Goal: Information Seeking & Learning: Find specific page/section

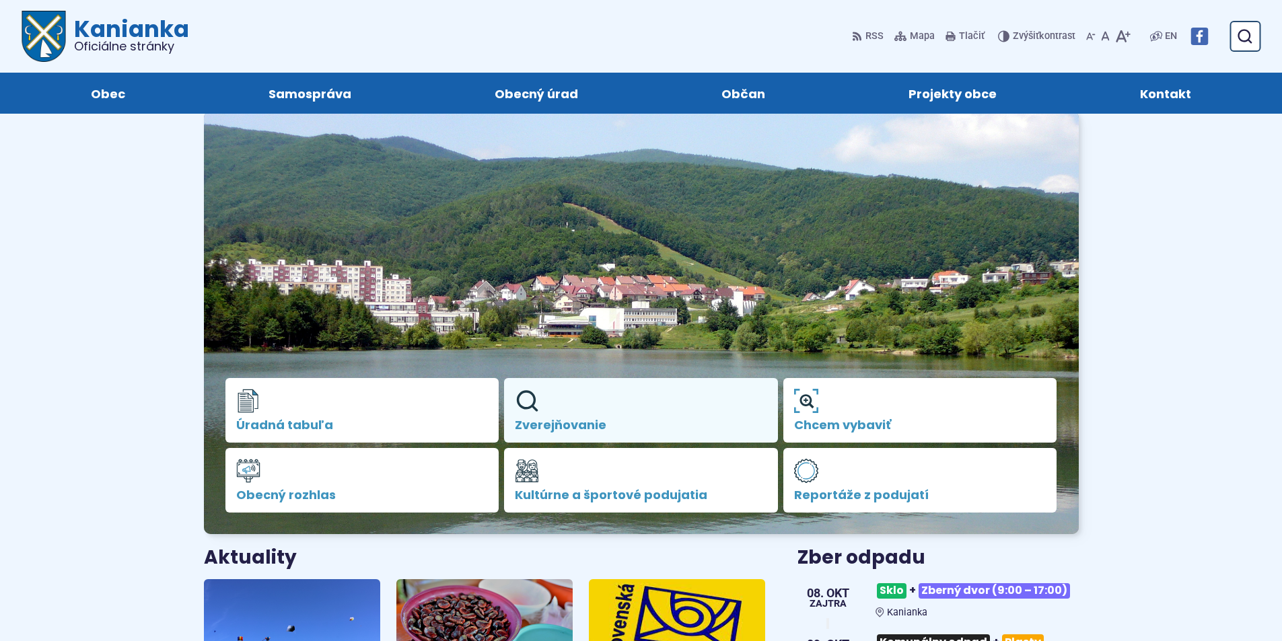
click at [558, 411] on link "Zverejňovanie" at bounding box center [641, 410] width 274 height 65
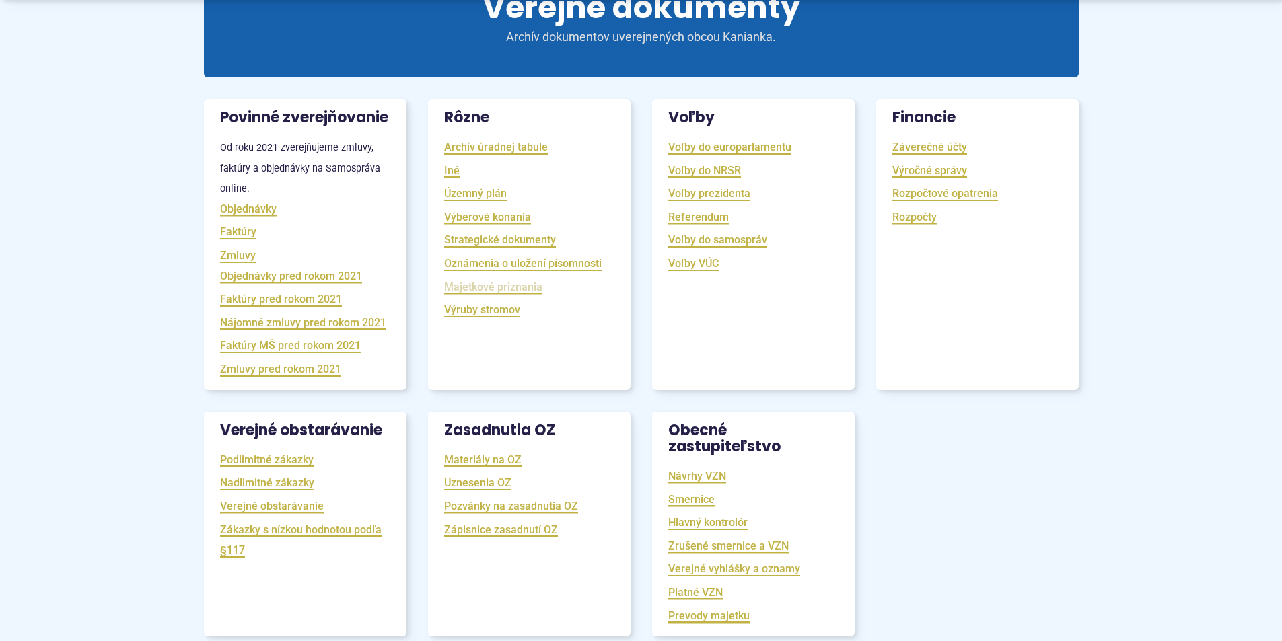
scroll to position [269, 0]
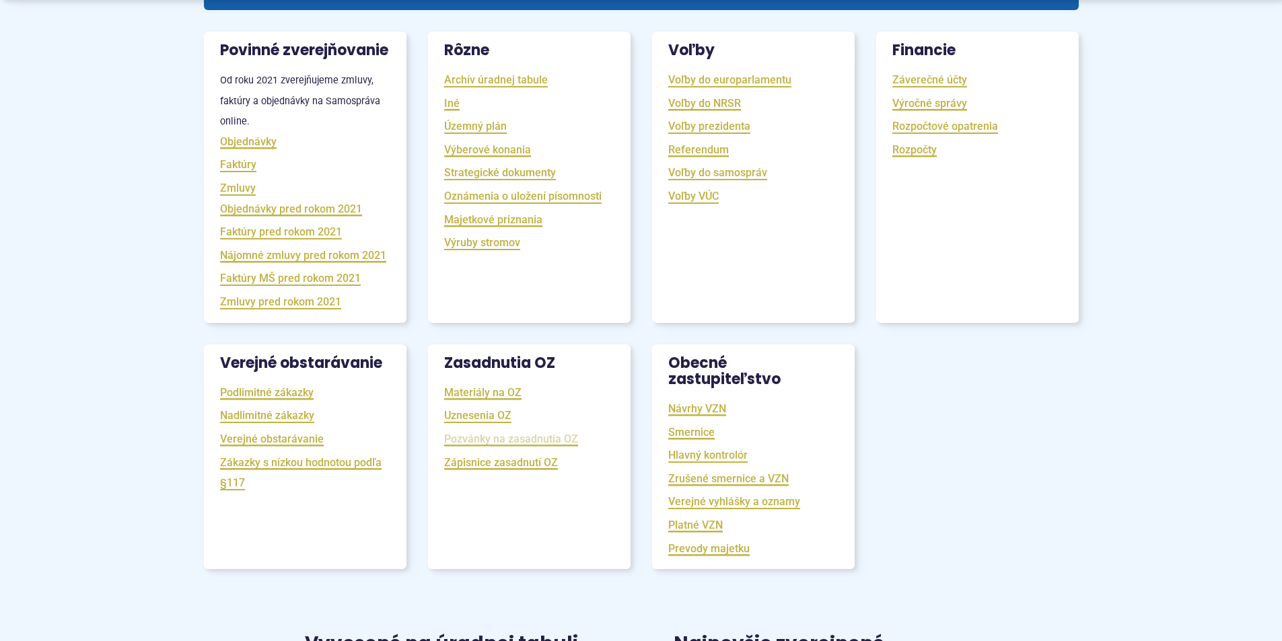
click at [496, 447] on link "Pozvánky na zasadnutia OZ" at bounding box center [511, 438] width 134 height 15
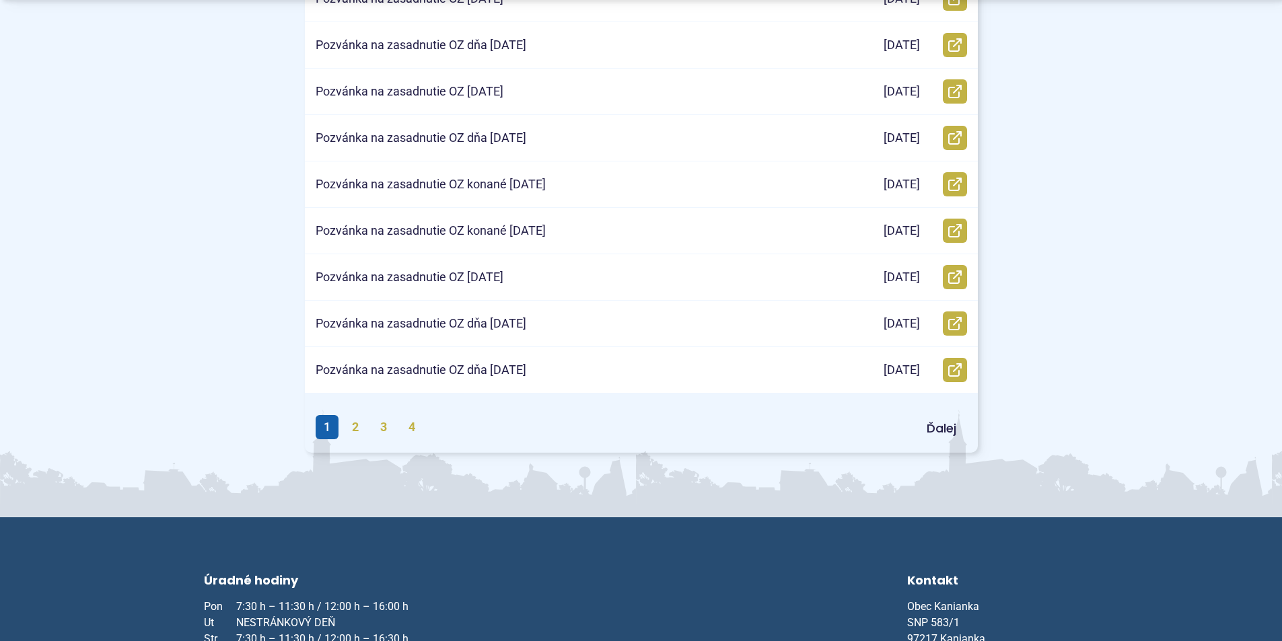
scroll to position [673, 0]
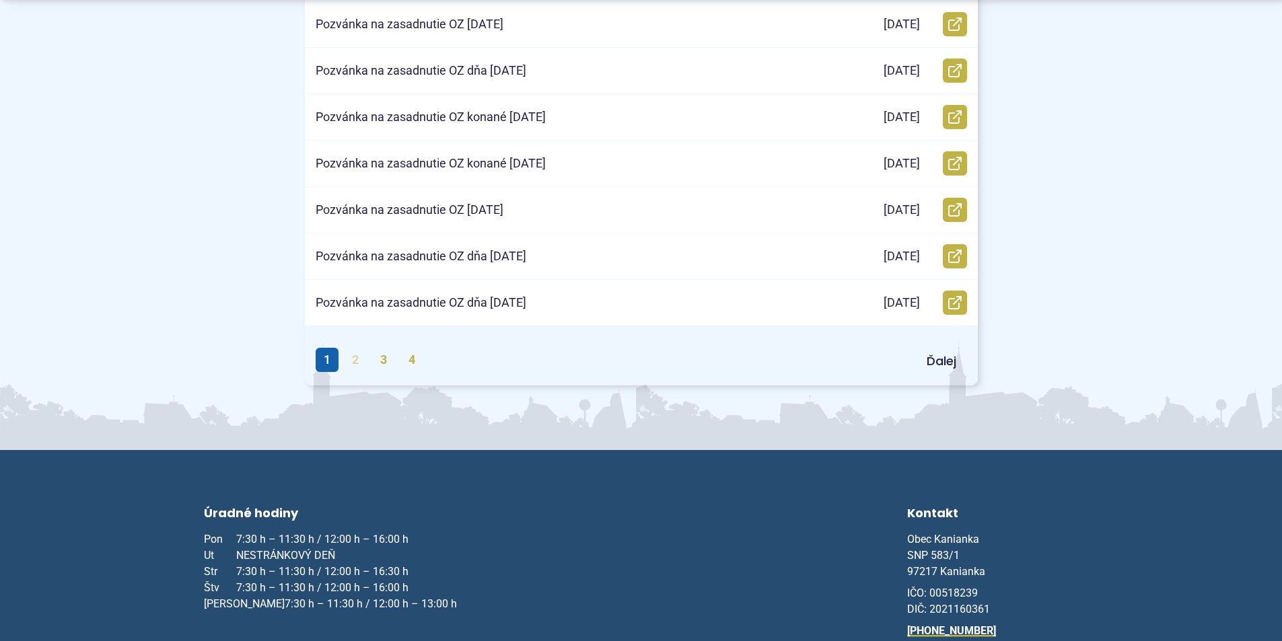
click at [352, 357] on link "2" at bounding box center [355, 360] width 23 height 24
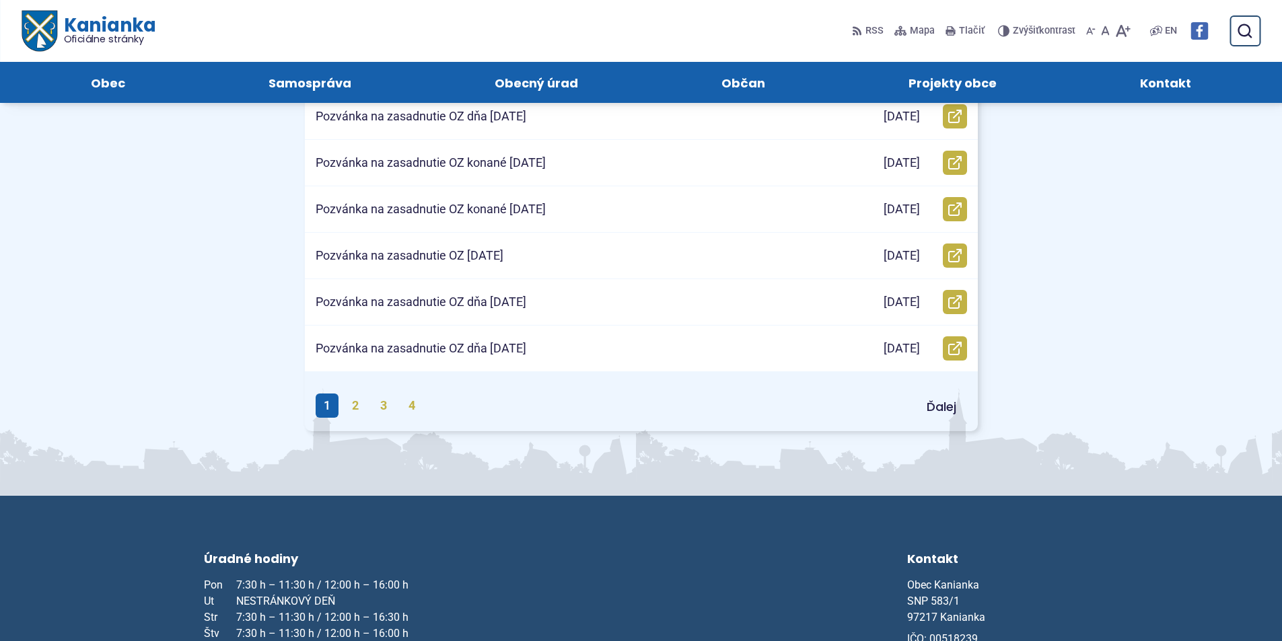
scroll to position [606, 0]
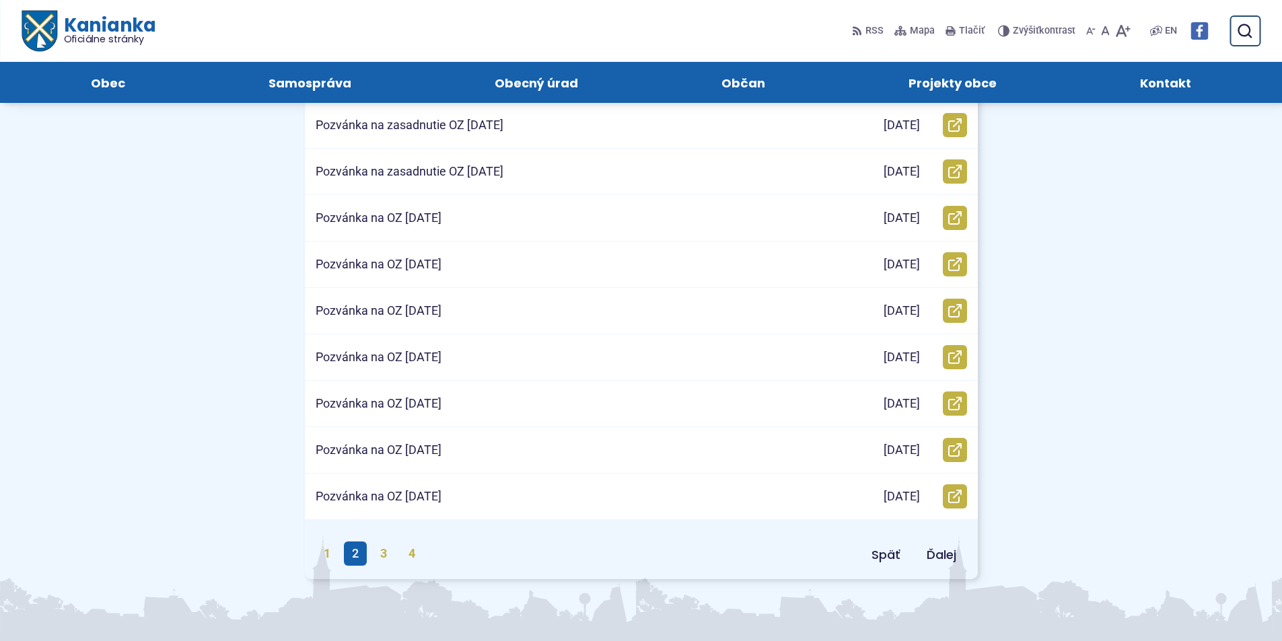
scroll to position [471, 0]
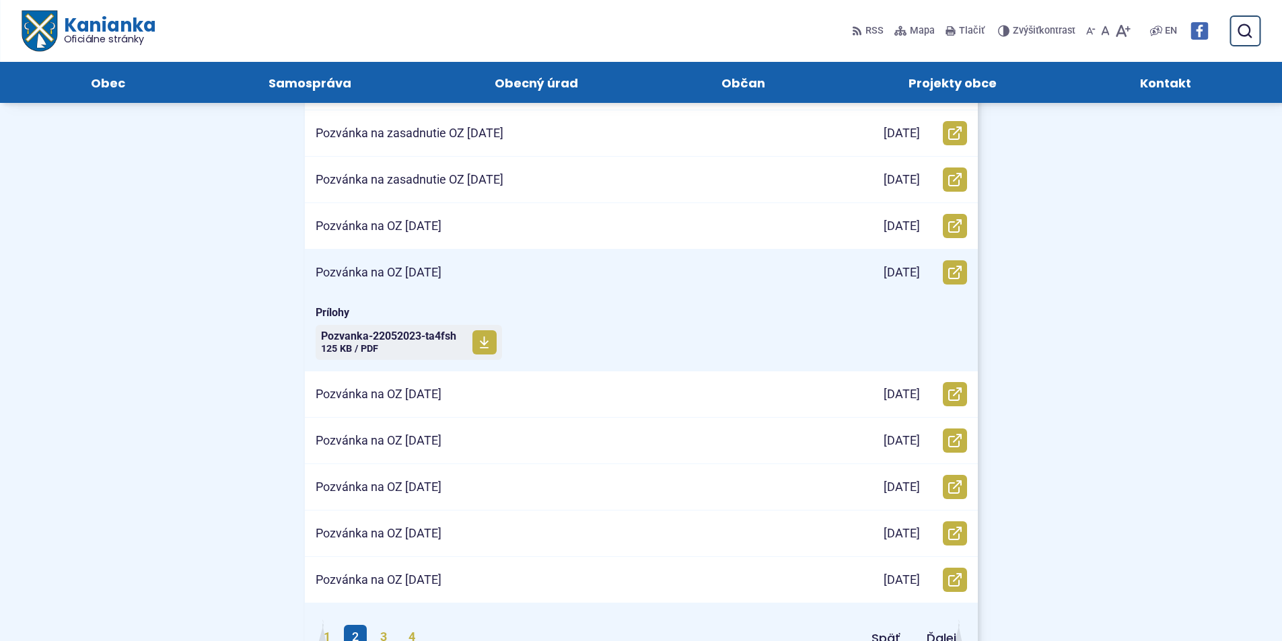
click at [421, 270] on p "Pozvánka na OZ 22.5.2023" at bounding box center [379, 272] width 126 height 15
click at [402, 338] on span "Pozvanka-22052023-ta4fsh" at bounding box center [388, 336] width 135 height 11
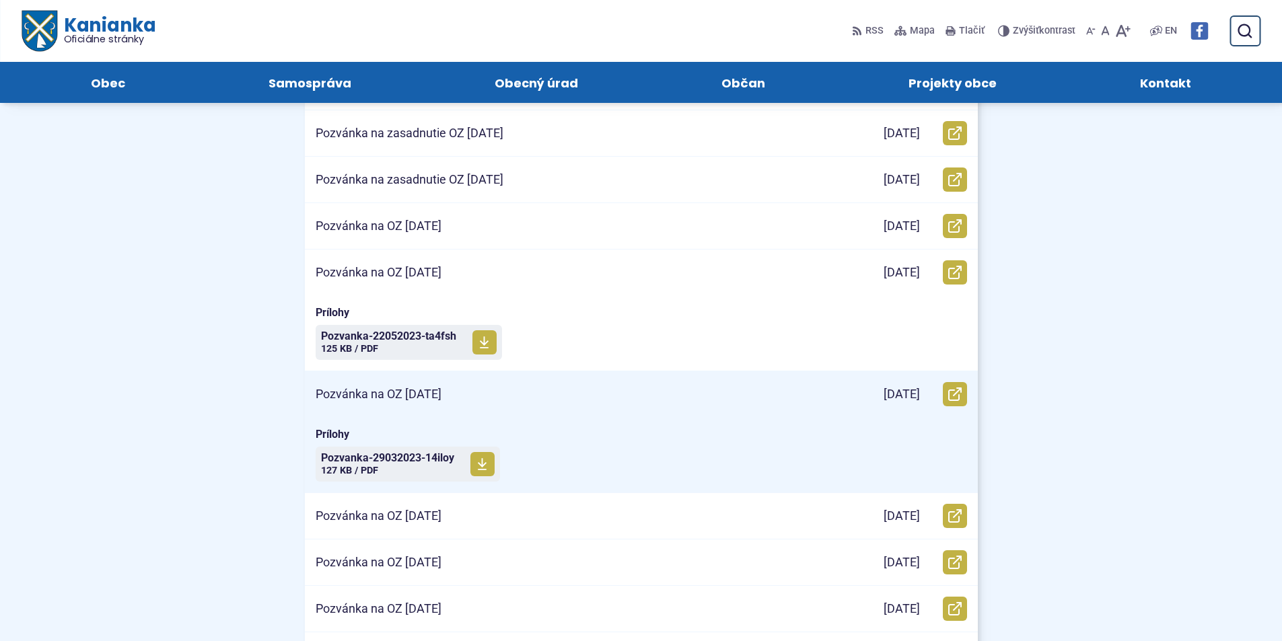
click at [419, 390] on p "Pozvánka na OZ 29.3.2023" at bounding box center [379, 394] width 126 height 15
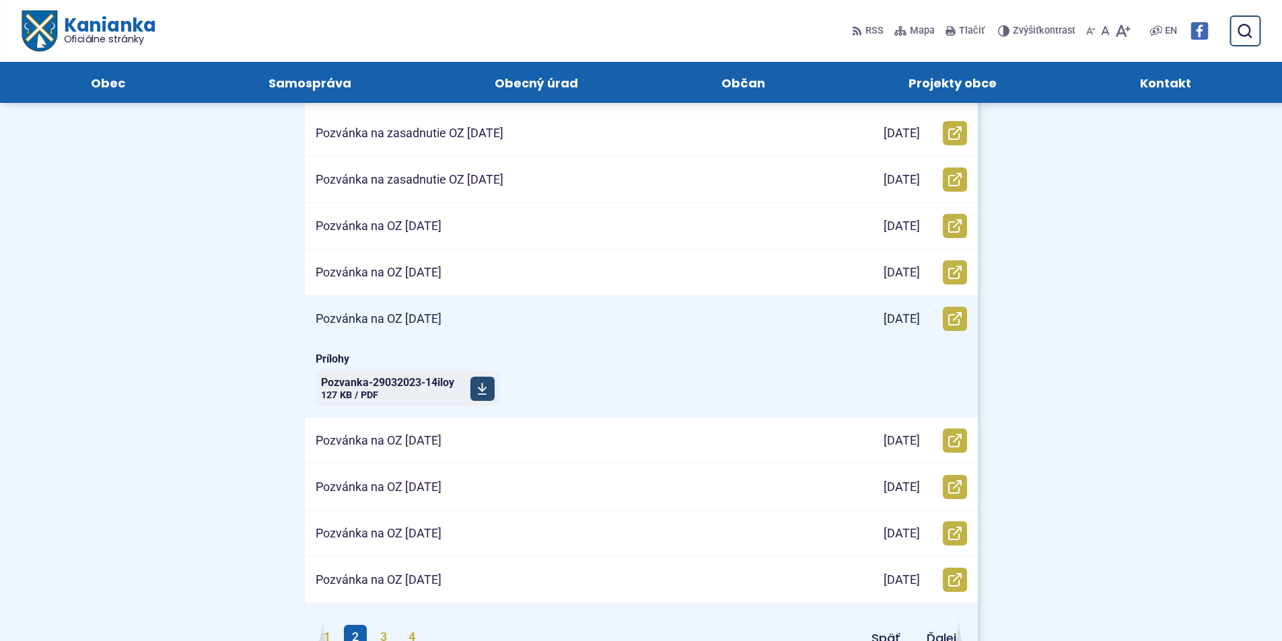
click at [398, 388] on span "Pozvanka-29032023-14iloy" at bounding box center [387, 383] width 133 height 11
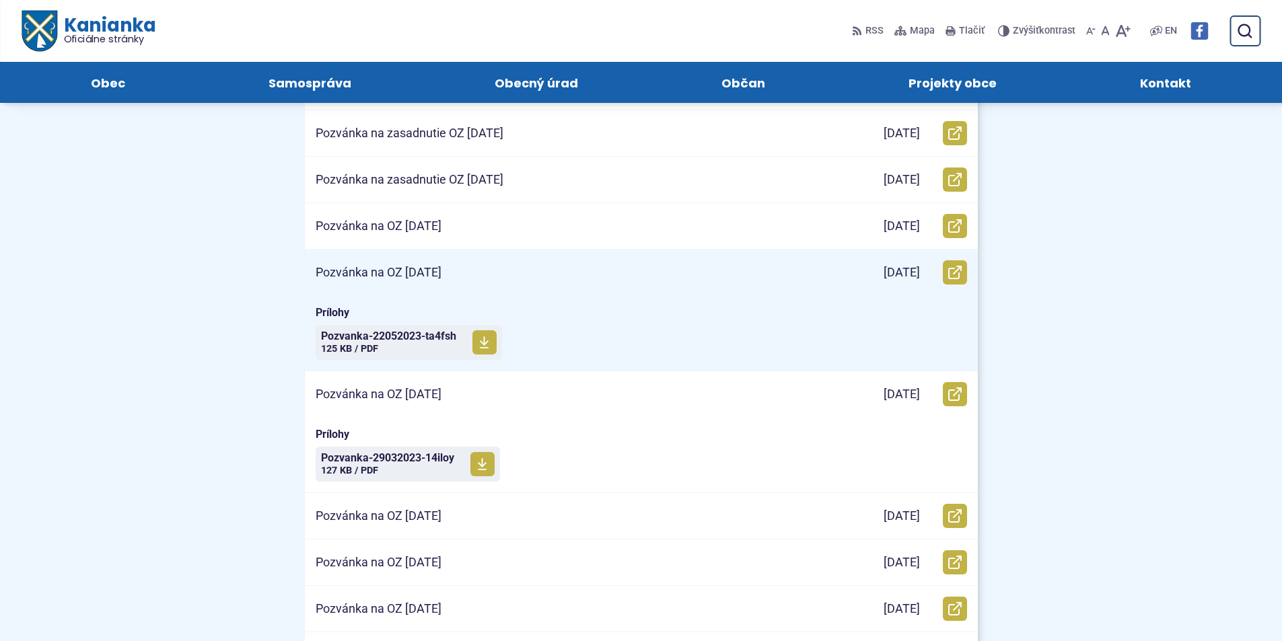
click at [429, 268] on p "Pozvánka na OZ 22.5.2023" at bounding box center [379, 272] width 126 height 15
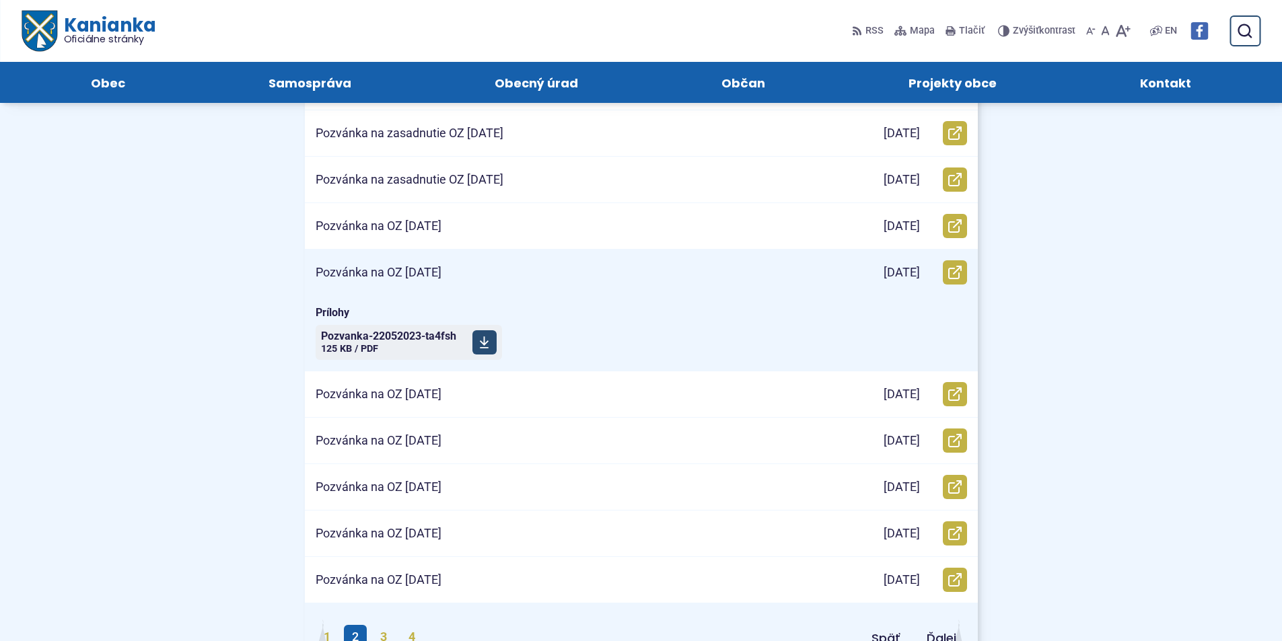
click at [429, 337] on span "Pozvanka-22052023-ta4fsh" at bounding box center [388, 336] width 135 height 11
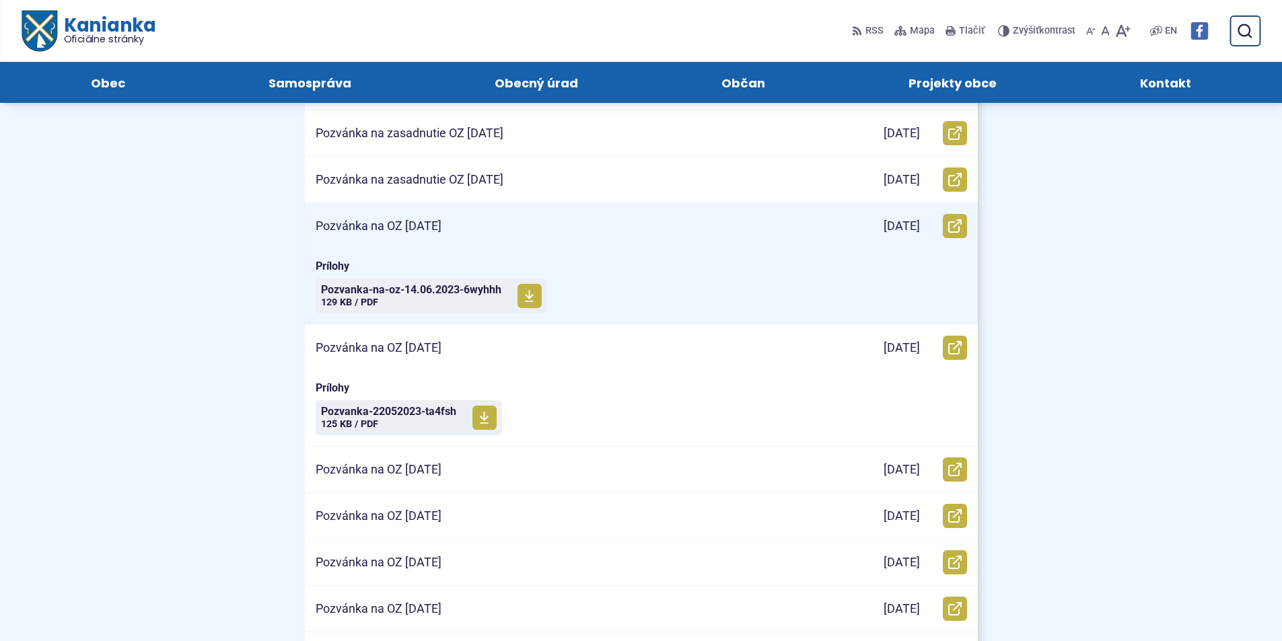
click at [410, 221] on p "Pozvánka na OZ 14.6.2023" at bounding box center [379, 226] width 126 height 15
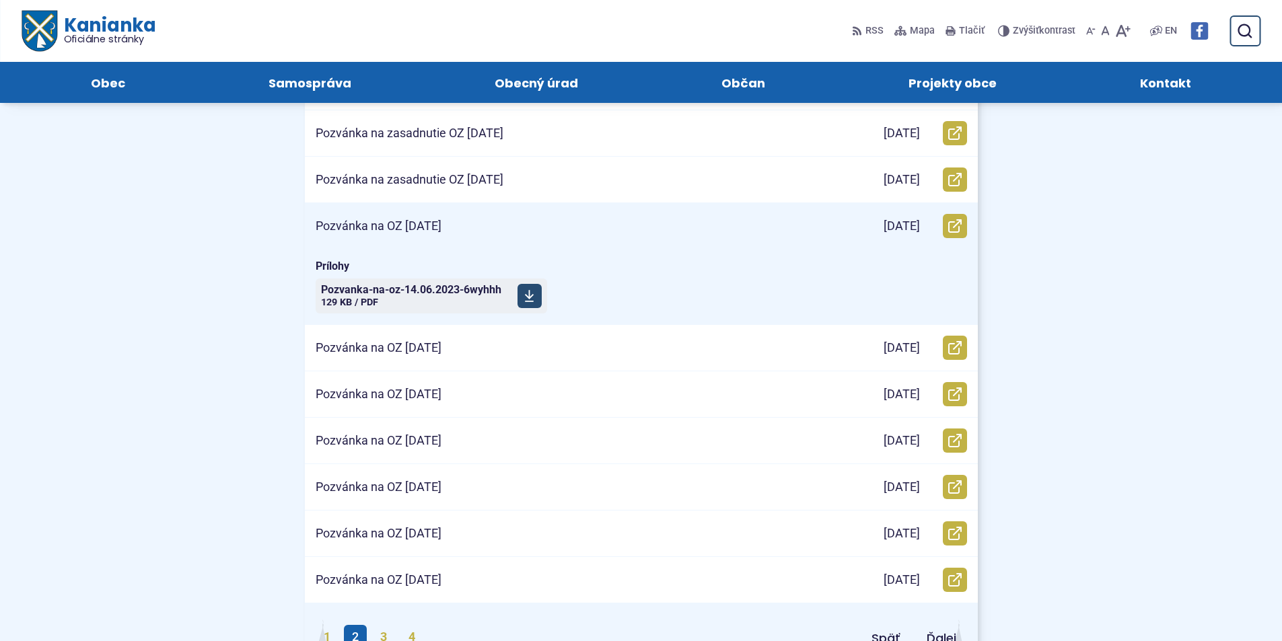
click at [432, 288] on span "Pozvanka-na-oz-14.06.2023-6wyhhh" at bounding box center [411, 290] width 180 height 11
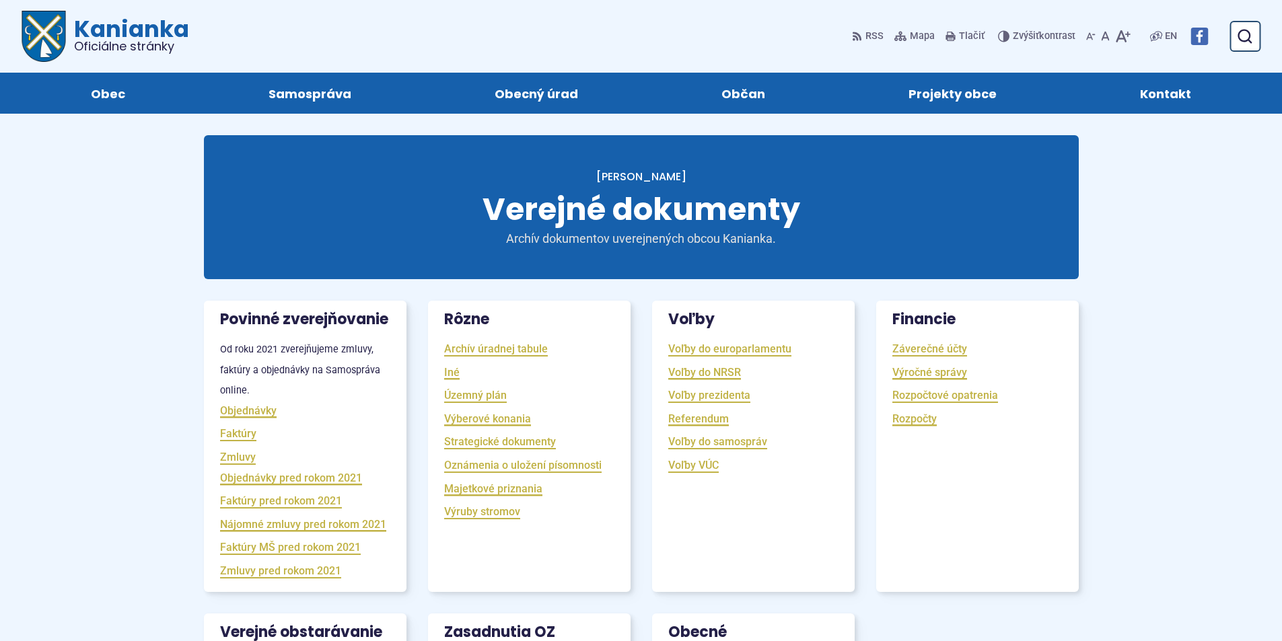
scroll to position [269, 0]
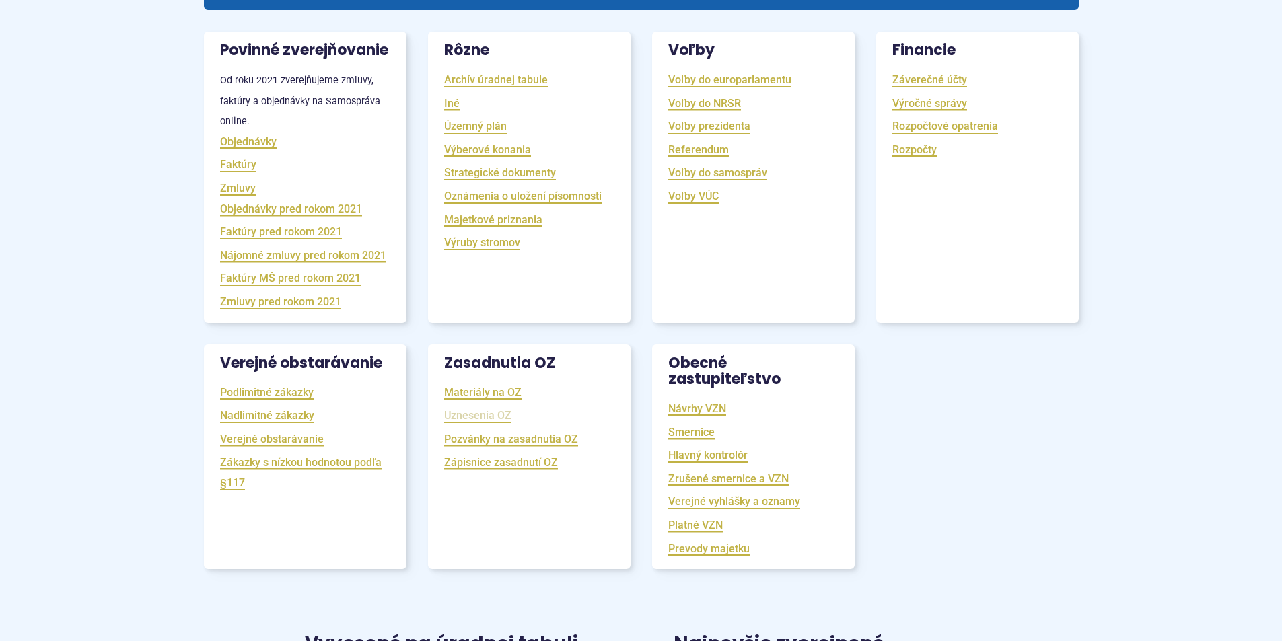
click at [485, 423] on link "Uznesenia OZ" at bounding box center [477, 415] width 67 height 15
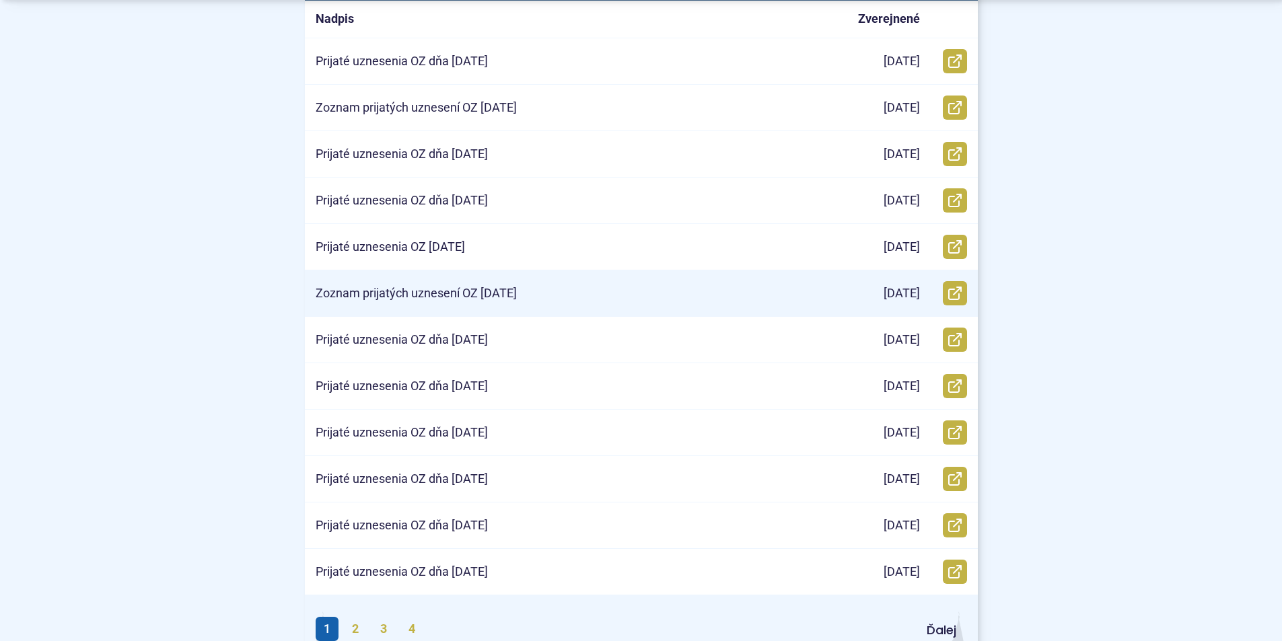
scroll to position [471, 0]
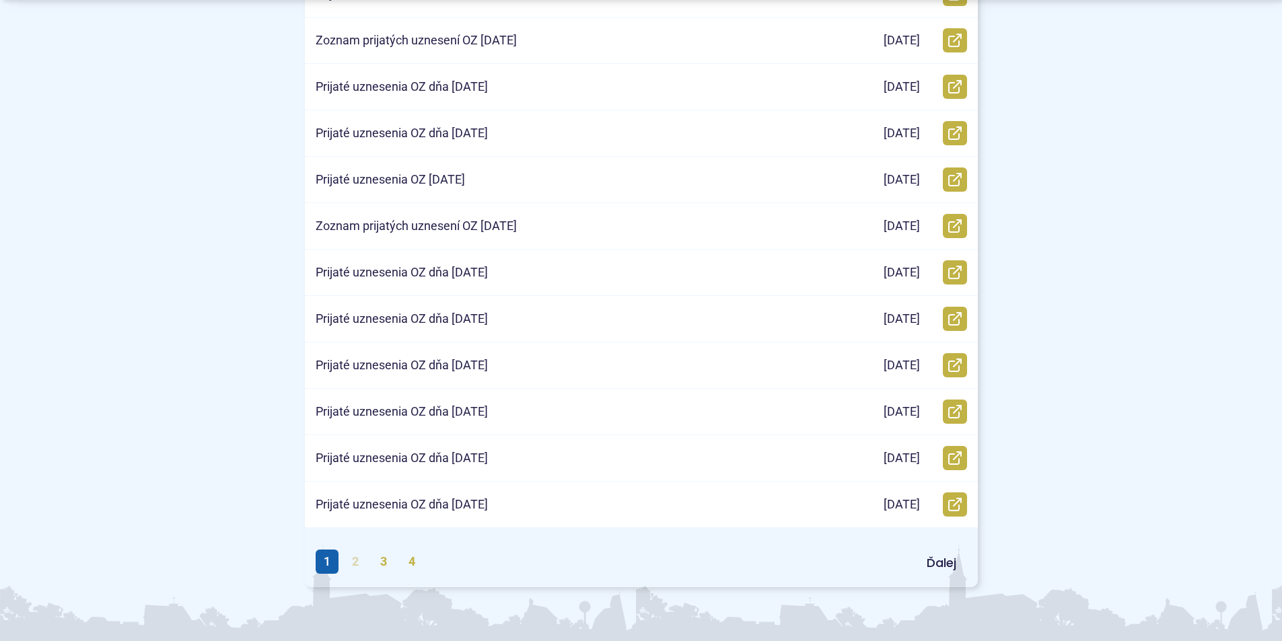
click at [357, 563] on link "2" at bounding box center [355, 562] width 23 height 24
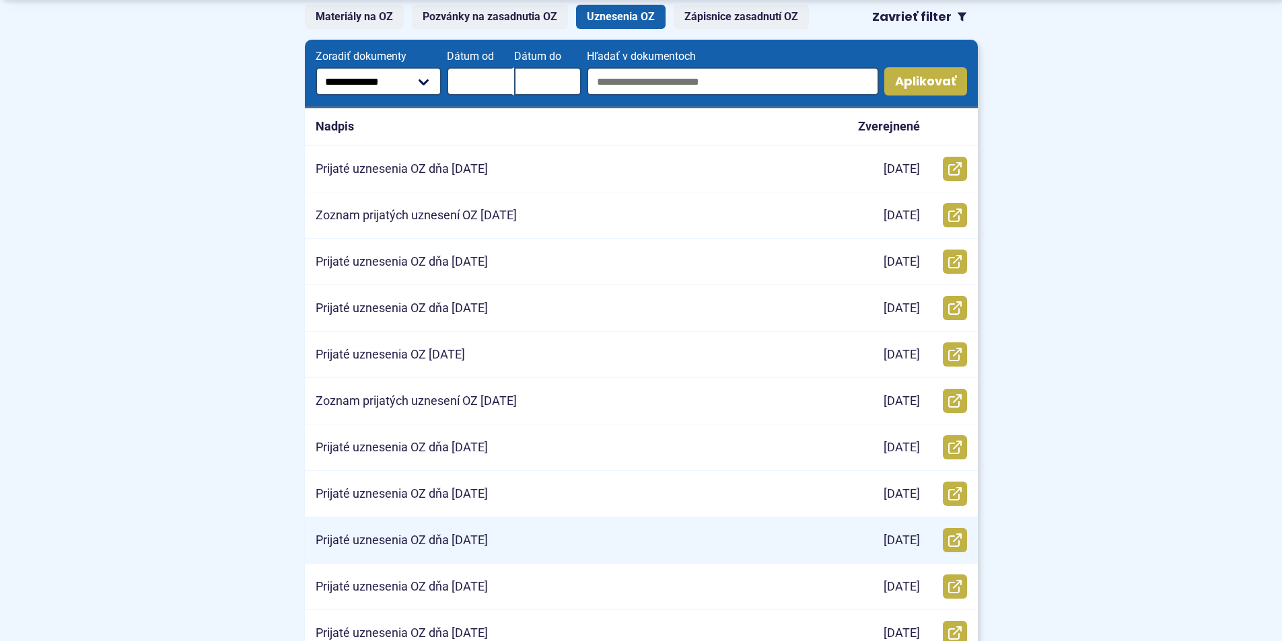
scroll to position [337, 0]
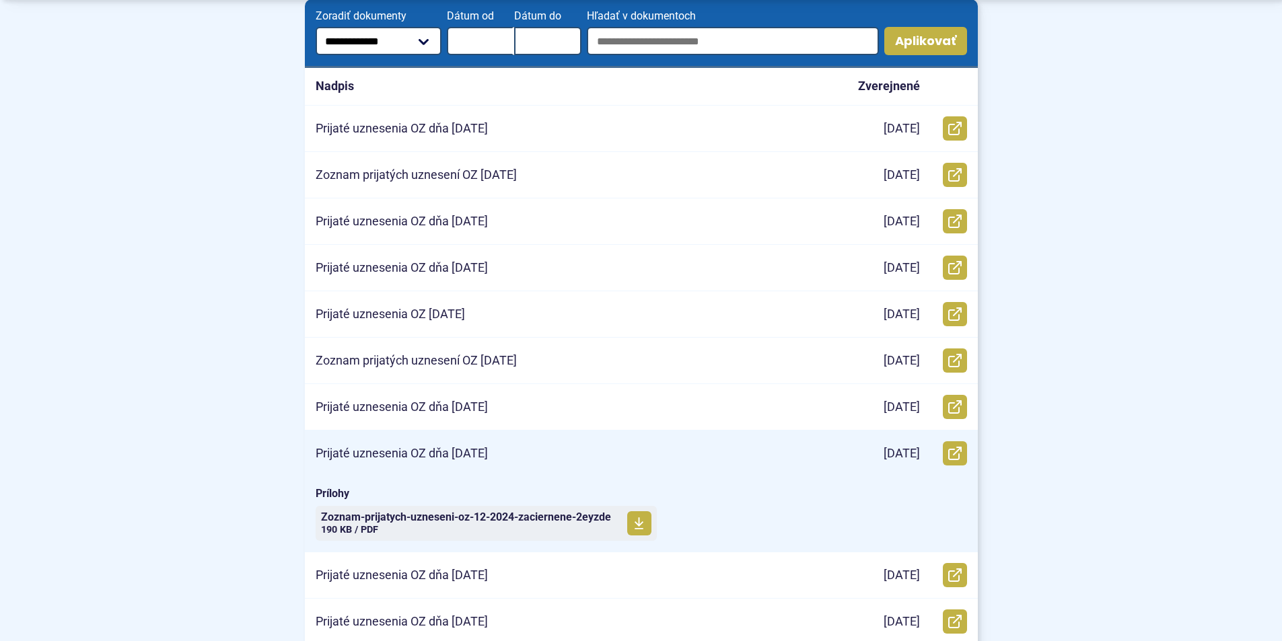
click at [443, 451] on p "Prijaté uznesenia OZ dňa 13.12.2024" at bounding box center [402, 453] width 172 height 15
click at [418, 522] on span "Zoznam-prijatych-uzneseni-oz-12-2024-zaciernene-2eyzde" at bounding box center [466, 517] width 290 height 11
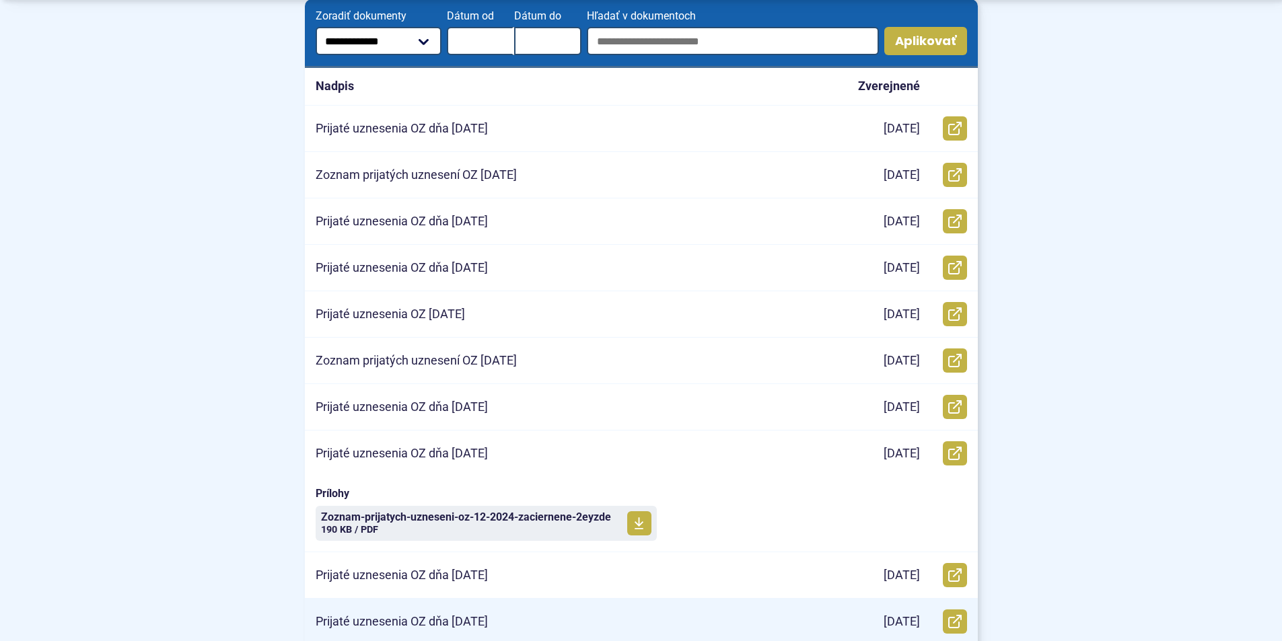
click at [431, 616] on p "Prijaté uznesenia OZ dňa 18.09.2024" at bounding box center [402, 621] width 172 height 15
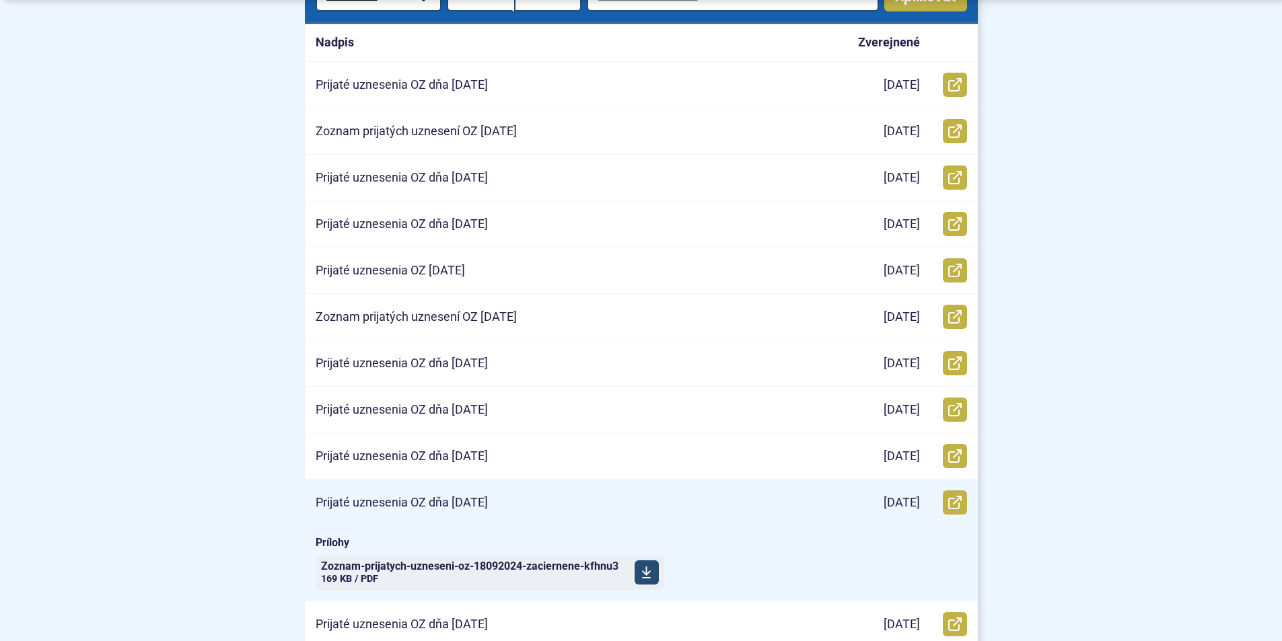
scroll to position [404, 0]
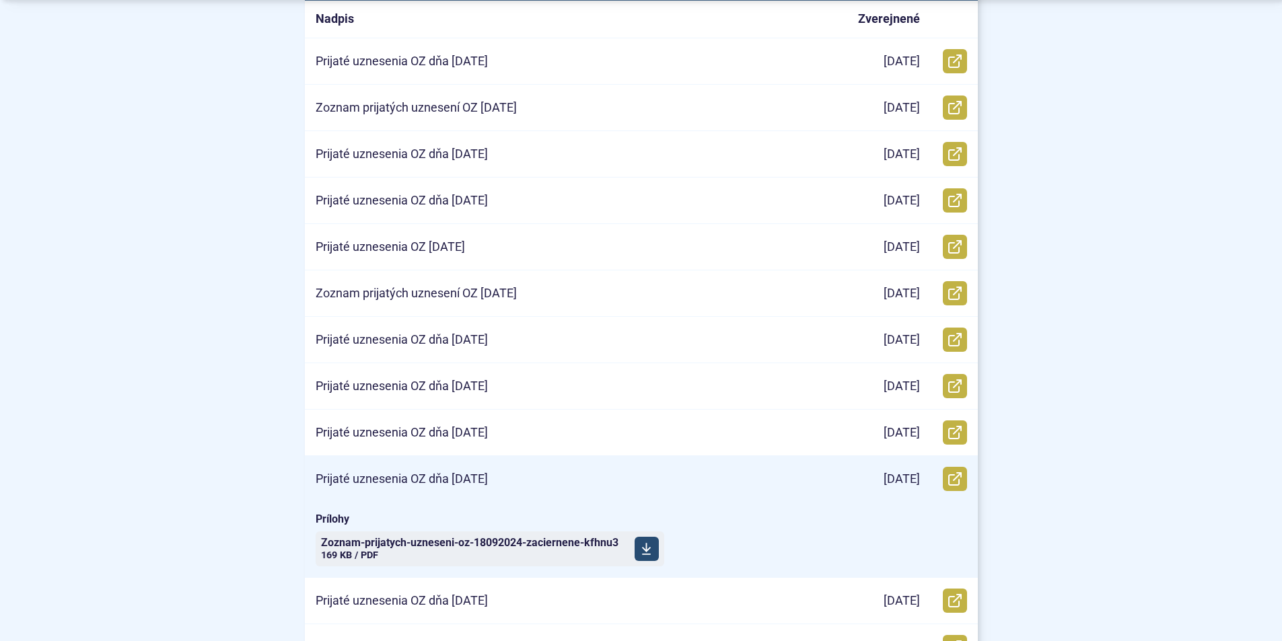
click at [442, 540] on span "Zoznam-prijatych-uzneseni-oz-18092024-zaciernene-kfhnu3" at bounding box center [469, 543] width 297 height 11
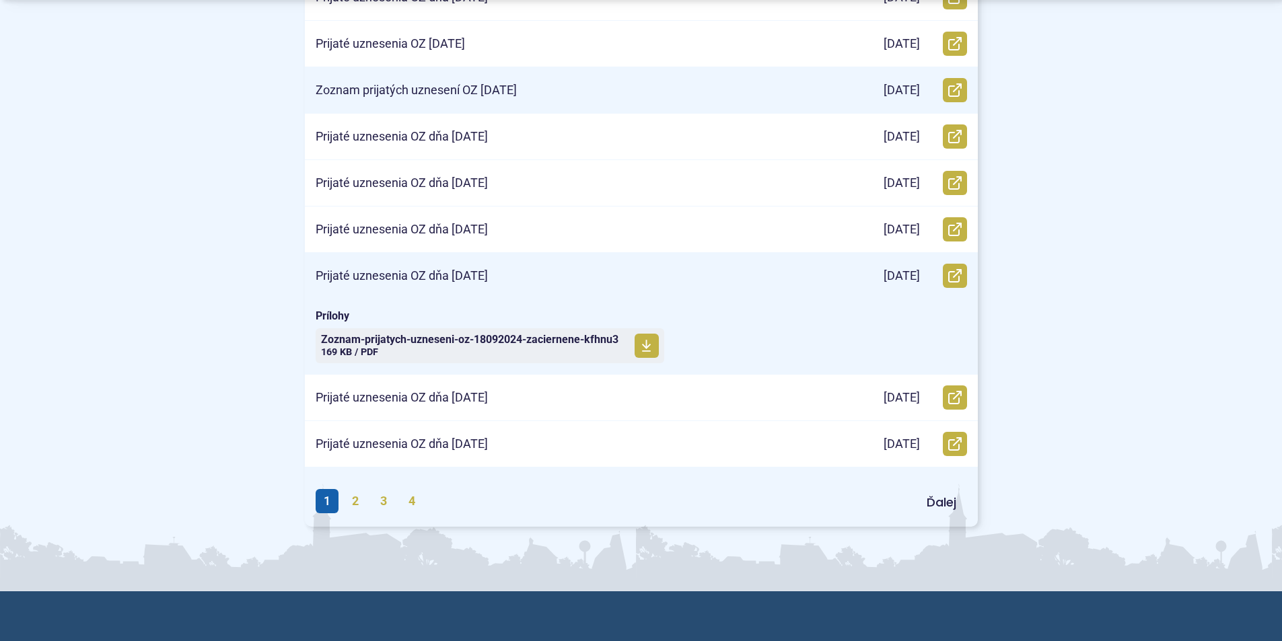
scroll to position [673, 0]
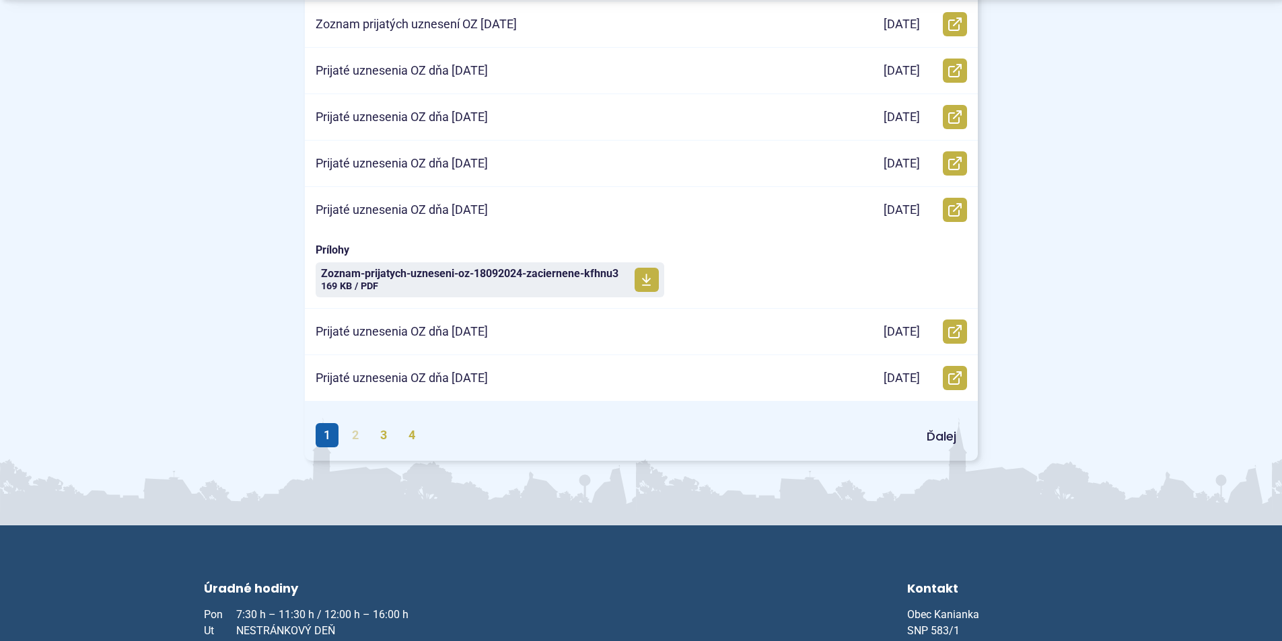
click at [355, 435] on link "2" at bounding box center [355, 435] width 23 height 24
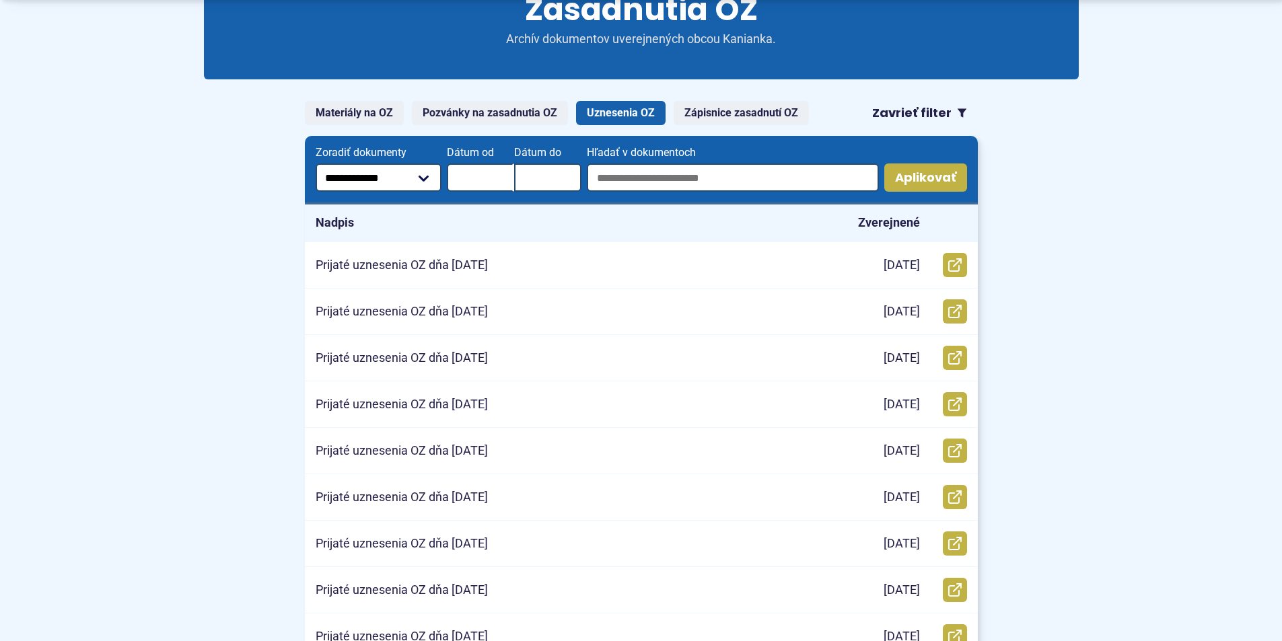
scroll to position [202, 0]
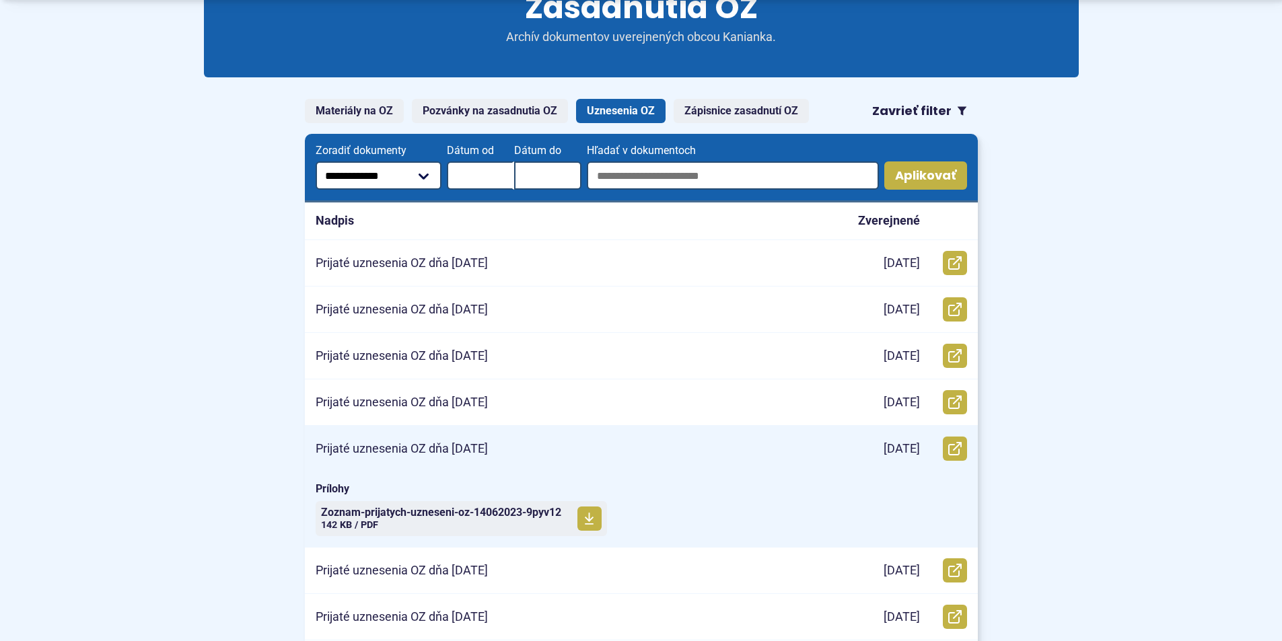
click at [406, 450] on p "Prijaté uznesenia OZ dňa 14.6.2023" at bounding box center [402, 448] width 172 height 15
click at [435, 515] on span "Zoznam-prijatych-uzneseni-oz-14062023-9pyv12" at bounding box center [441, 512] width 240 height 11
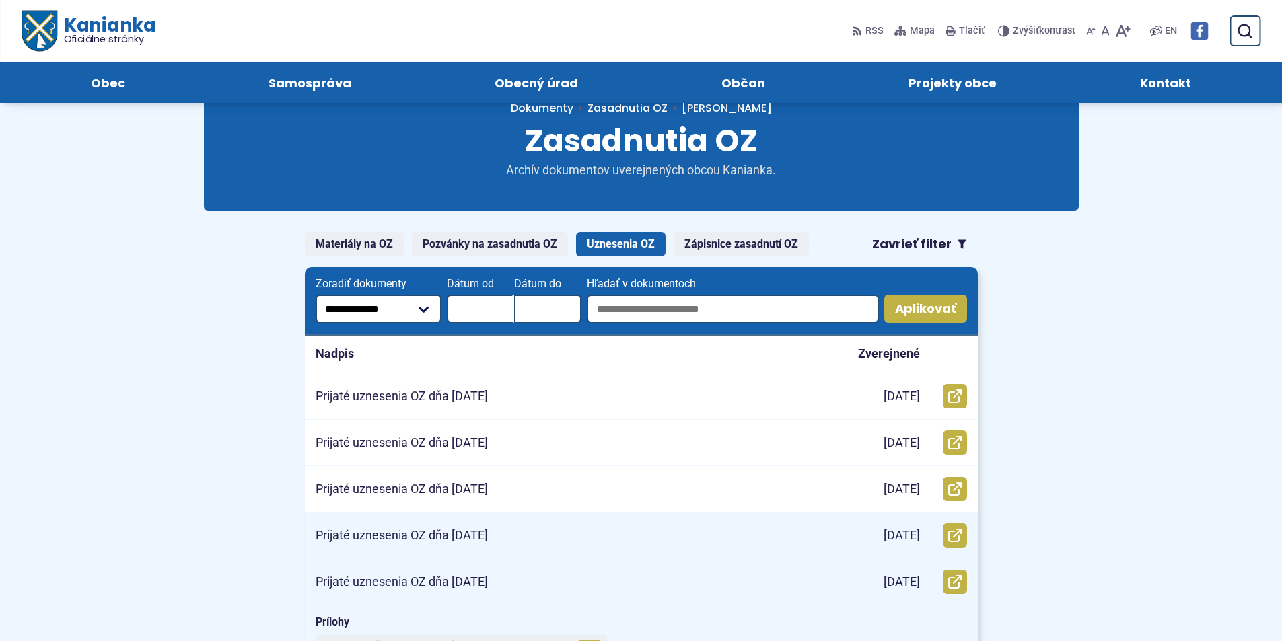
scroll to position [67, 0]
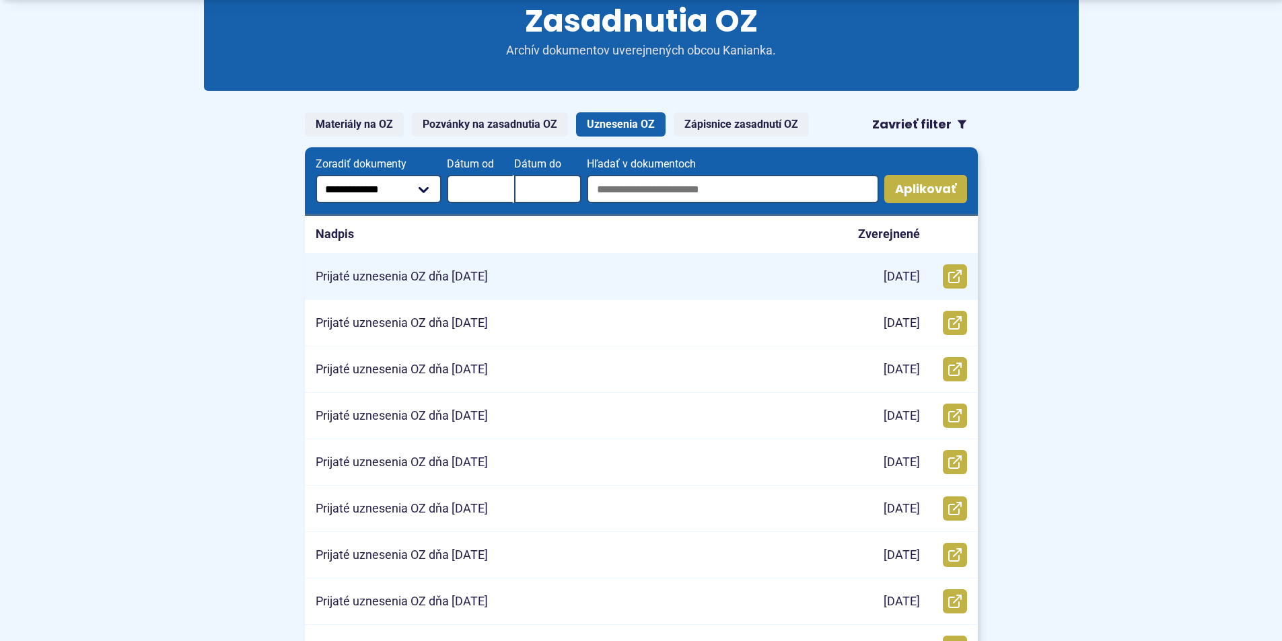
scroll to position [202, 0]
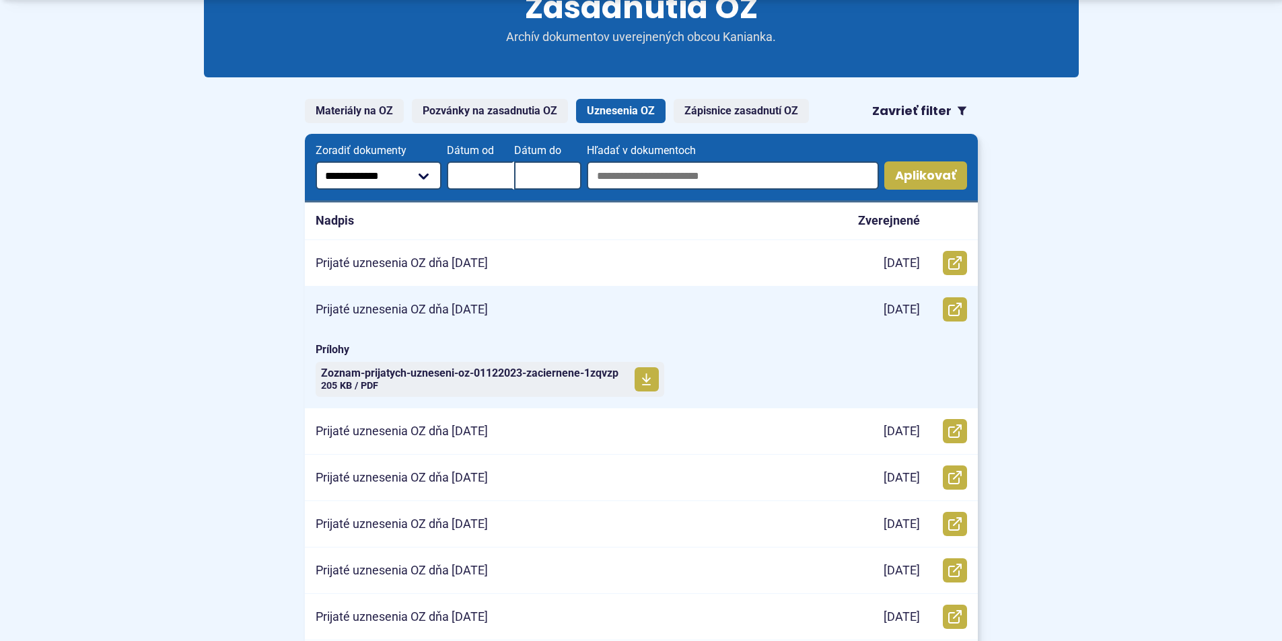
click at [424, 310] on p "Prijaté uznesenia OZ dňa 1.12.2023" at bounding box center [402, 309] width 172 height 15
click at [420, 374] on span "Zoznam-prijatych-uzneseni-oz-01122023-zaciernene-1zqvzp" at bounding box center [469, 373] width 297 height 11
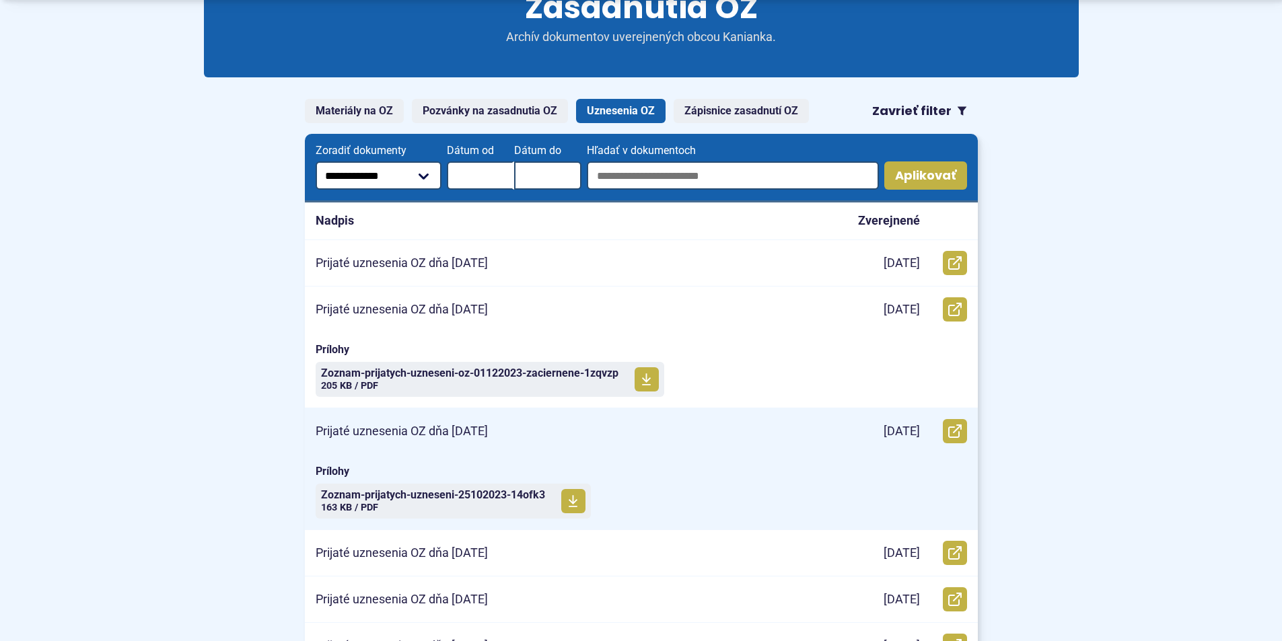
click at [433, 429] on p "Prijaté uznesenia OZ dňa 25.10.2023" at bounding box center [402, 431] width 172 height 15
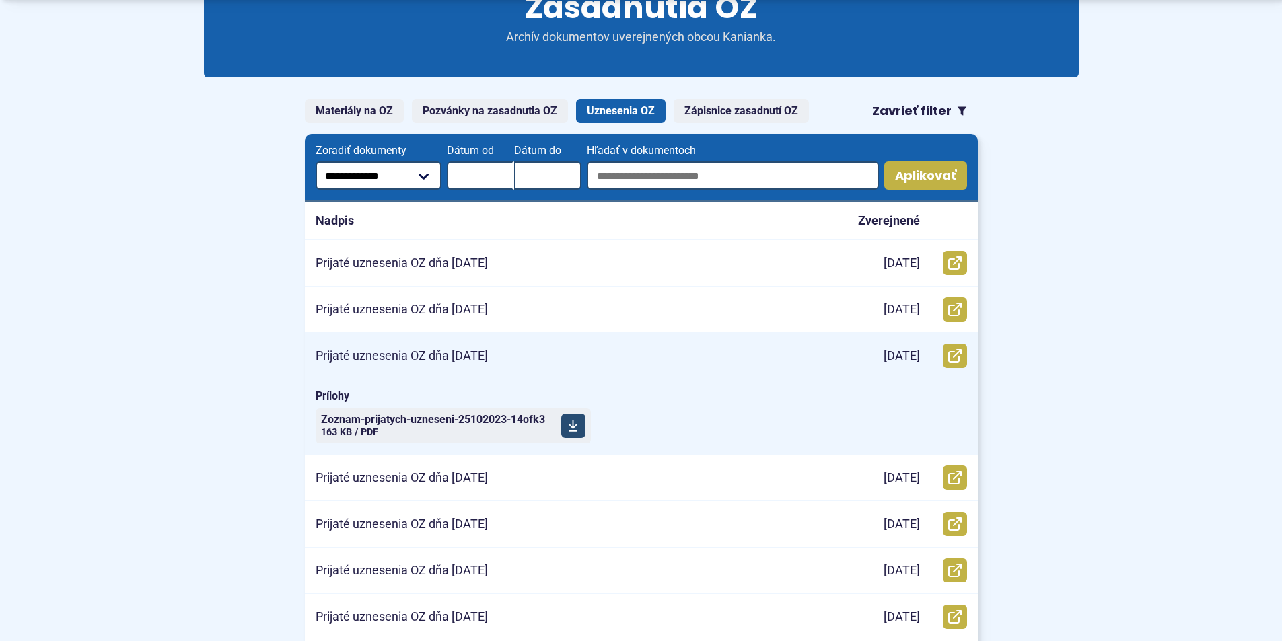
click at [431, 424] on span "Zoznam-prijatych-uzneseni-25102023-14ofk3" at bounding box center [433, 420] width 224 height 11
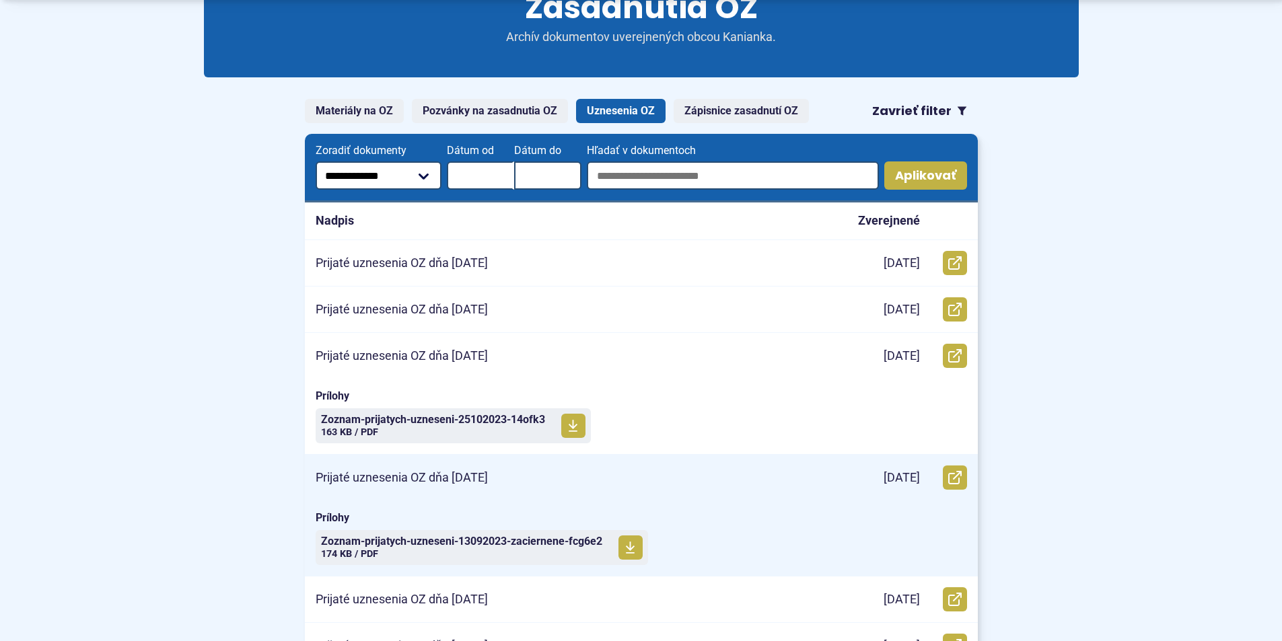
click at [418, 479] on p "Prijaté uznesenia OZ dňa 13.9.2023" at bounding box center [402, 477] width 172 height 15
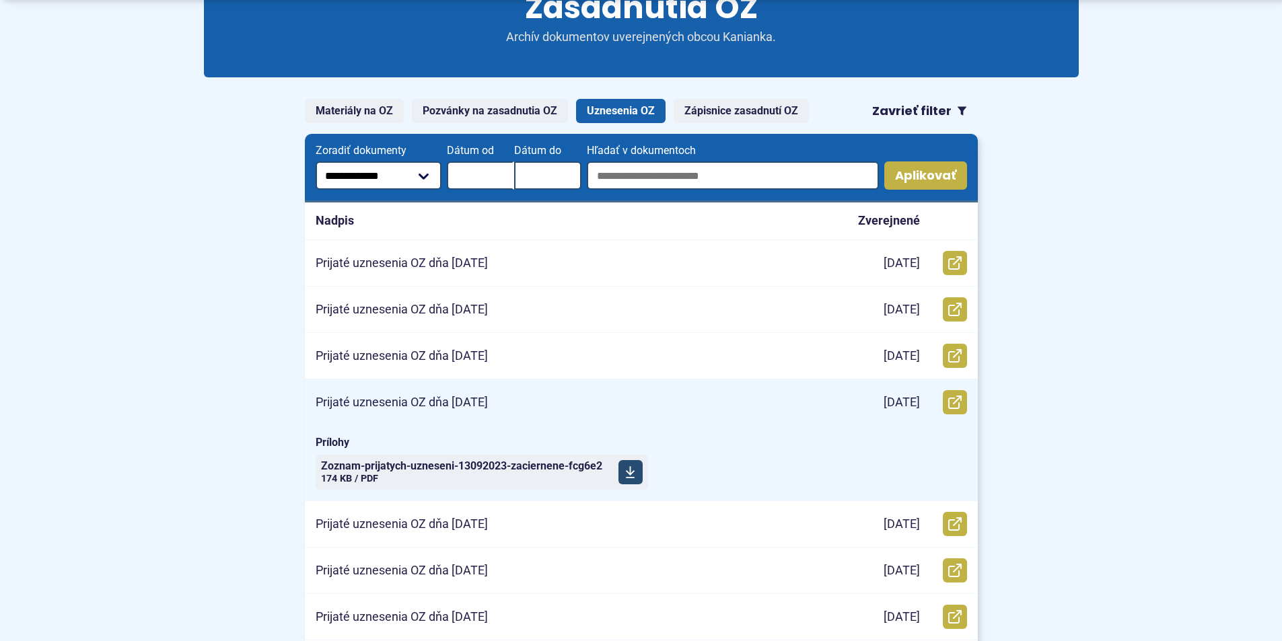
click at [433, 461] on span "Zoznam-prijatych-uzneseni-13092023-zaciernene-fcg6e2" at bounding box center [461, 466] width 281 height 11
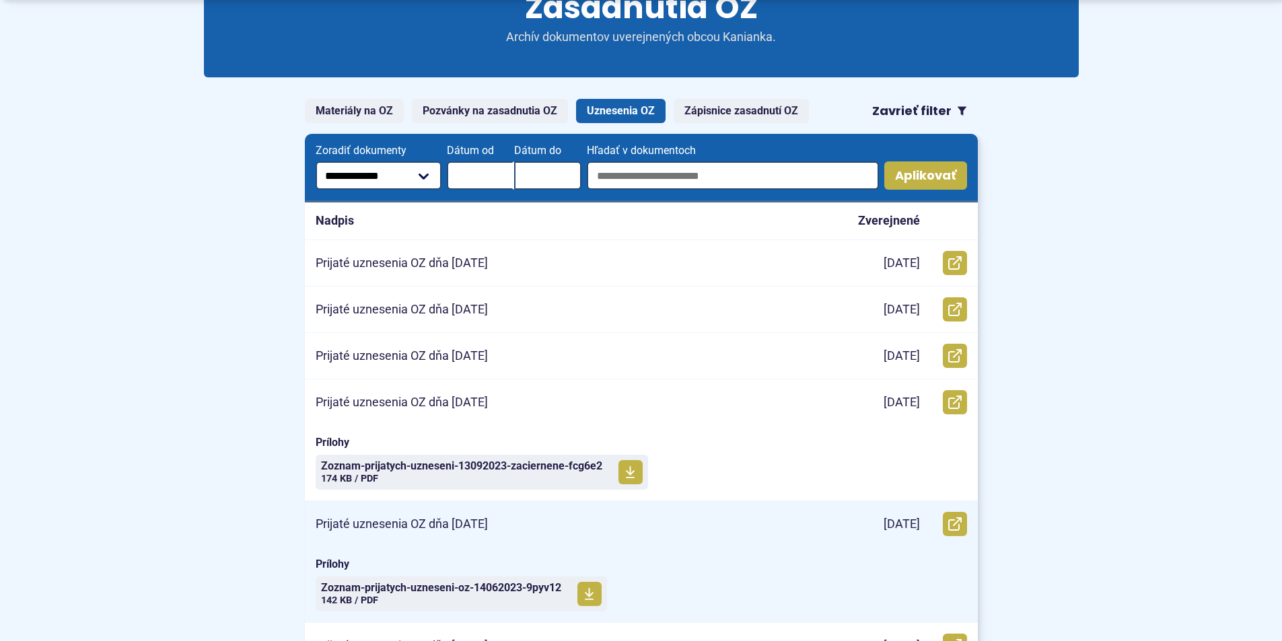
click at [413, 524] on p "Prijaté uznesenia OZ dňa 14.6.2023" at bounding box center [402, 524] width 172 height 15
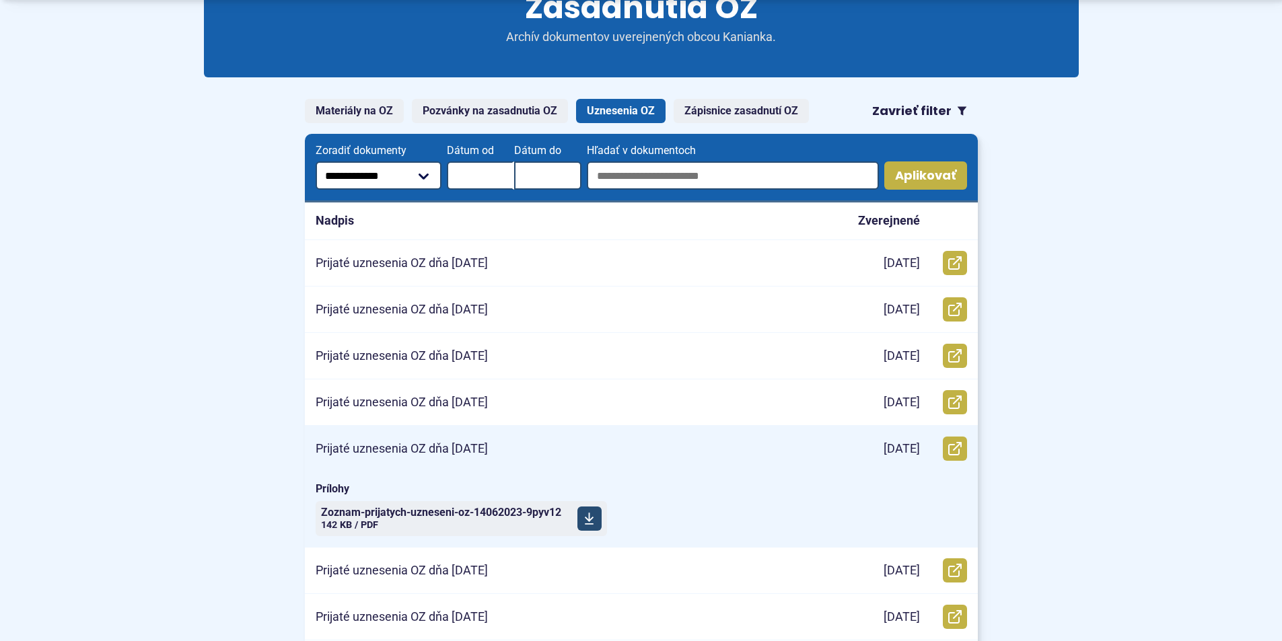
click at [422, 515] on span "Zoznam-prijatych-uzneseni-oz-14062023-9pyv12" at bounding box center [441, 512] width 240 height 11
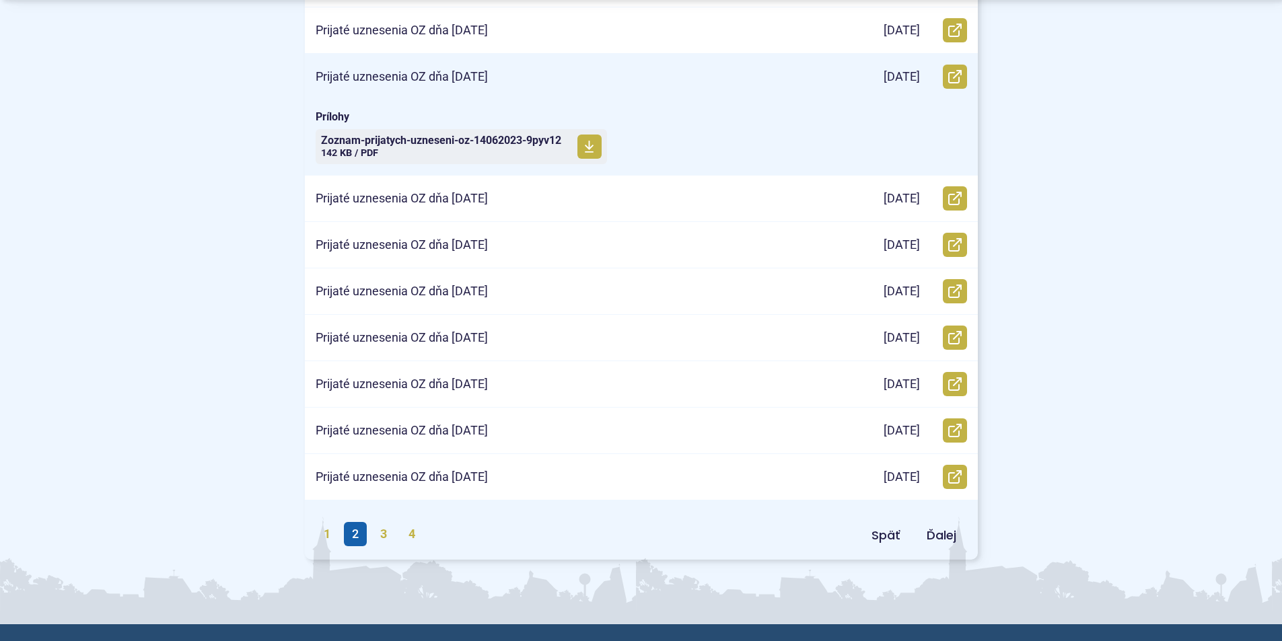
scroll to position [673, 0]
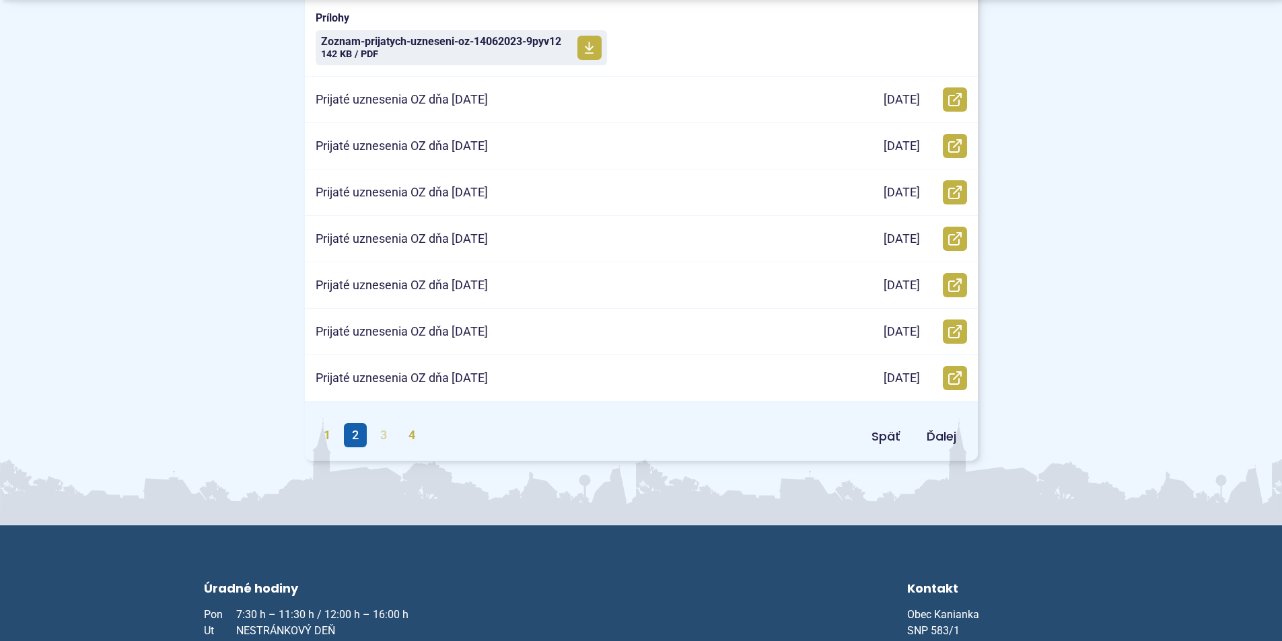
click at [384, 436] on link "3" at bounding box center [383, 435] width 23 height 24
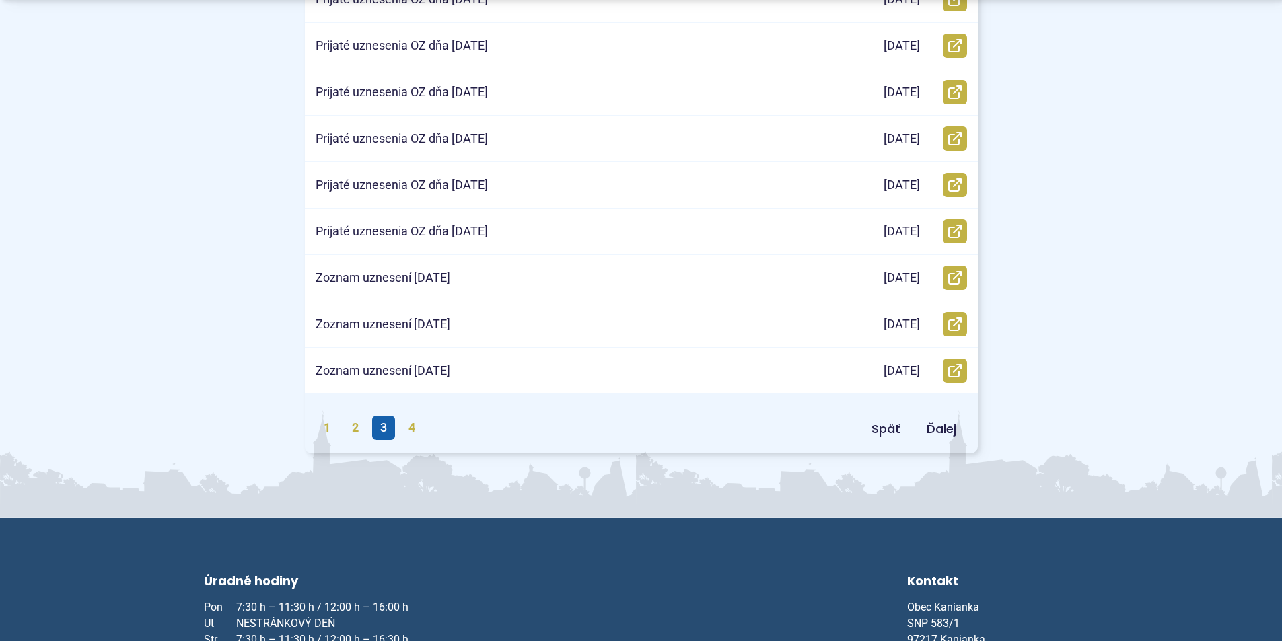
scroll to position [606, 0]
click at [325, 429] on link "1" at bounding box center [327, 427] width 23 height 24
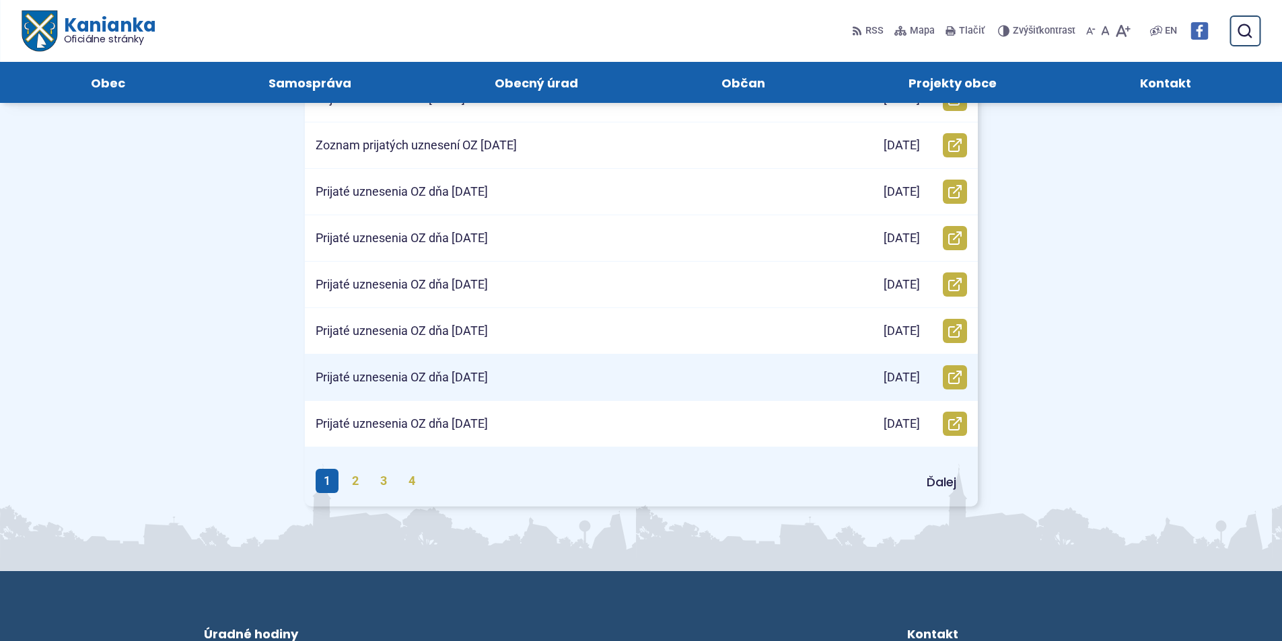
scroll to position [538, 0]
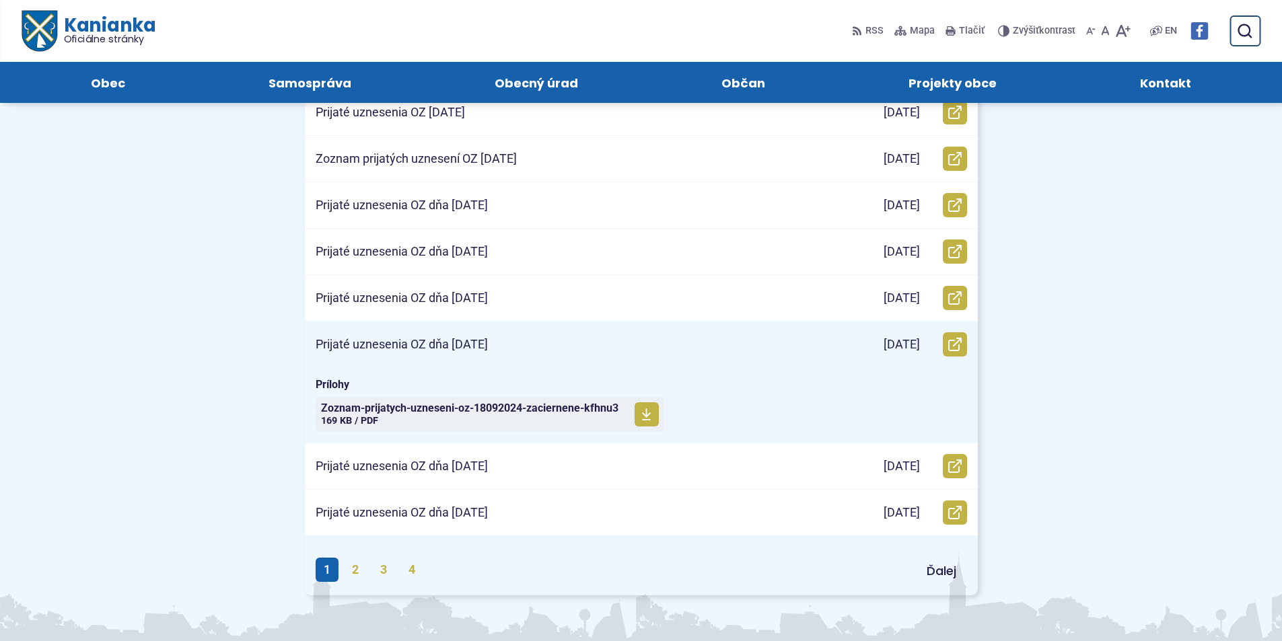
click at [443, 341] on p "Prijaté uznesenia OZ dňa [DATE]" at bounding box center [402, 344] width 172 height 15
click at [460, 410] on span "Zoznam-prijatych-uzneseni-oz-18092024-zaciernene-kfhnu3" at bounding box center [469, 408] width 297 height 11
click at [453, 342] on p "Prijaté uznesenia OZ dňa [DATE]" at bounding box center [402, 344] width 172 height 15
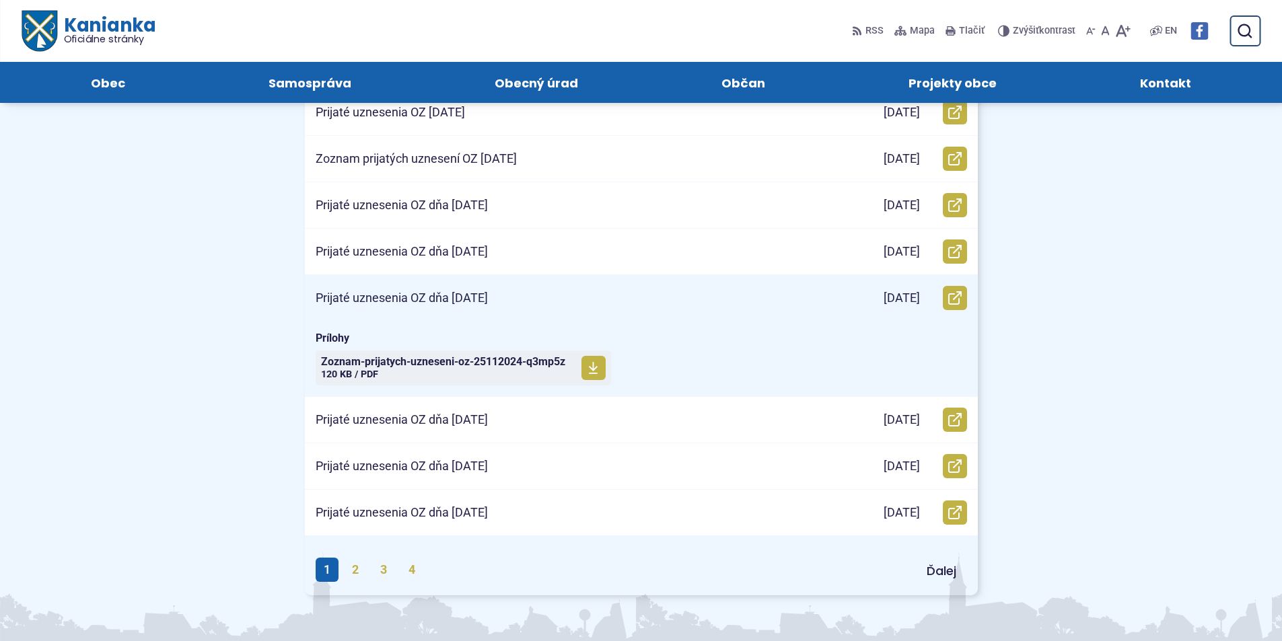
click at [458, 297] on p "Prijaté uznesenia OZ dňa [DATE]" at bounding box center [402, 298] width 172 height 15
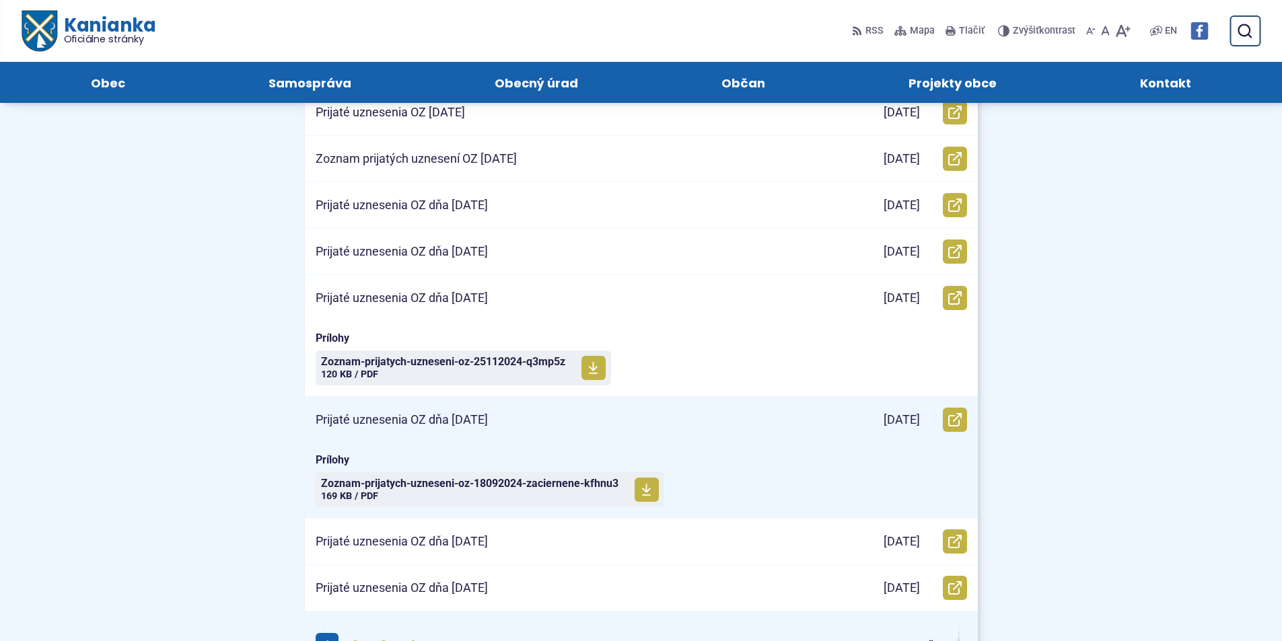
click at [438, 415] on p "Prijaté uznesenia OZ dňa 18.09.2024" at bounding box center [402, 420] width 172 height 15
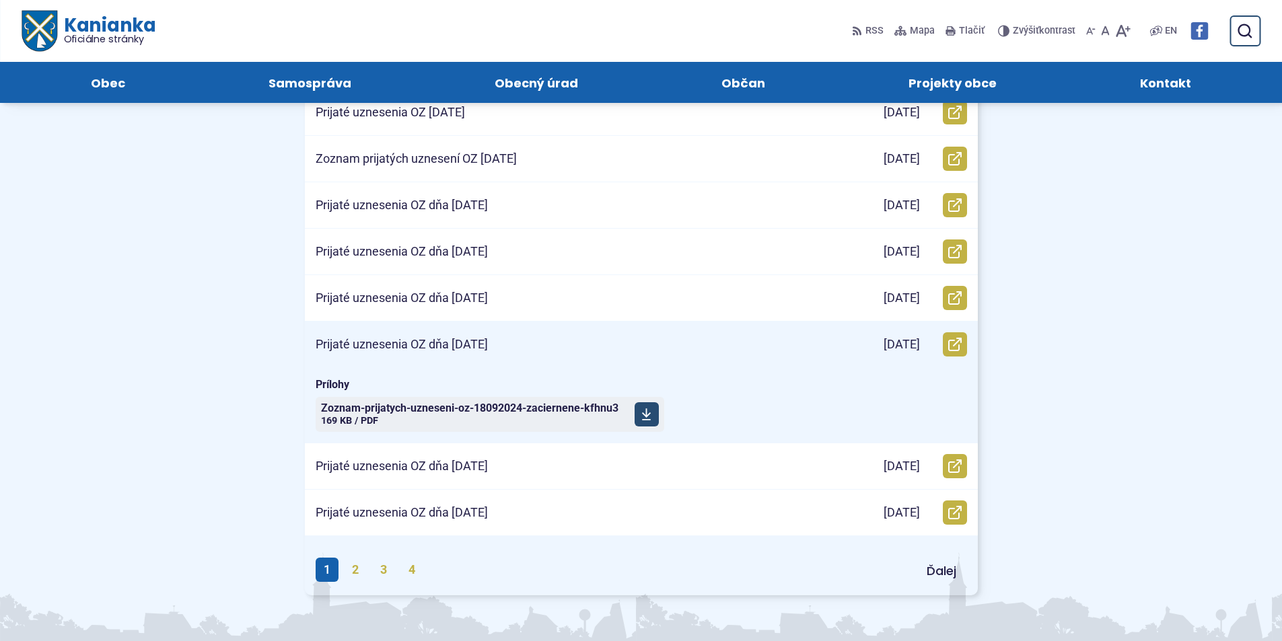
click at [441, 409] on span "Zoznam-prijatych-uzneseni-oz-18092024-zaciernene-kfhnu3" at bounding box center [469, 408] width 297 height 11
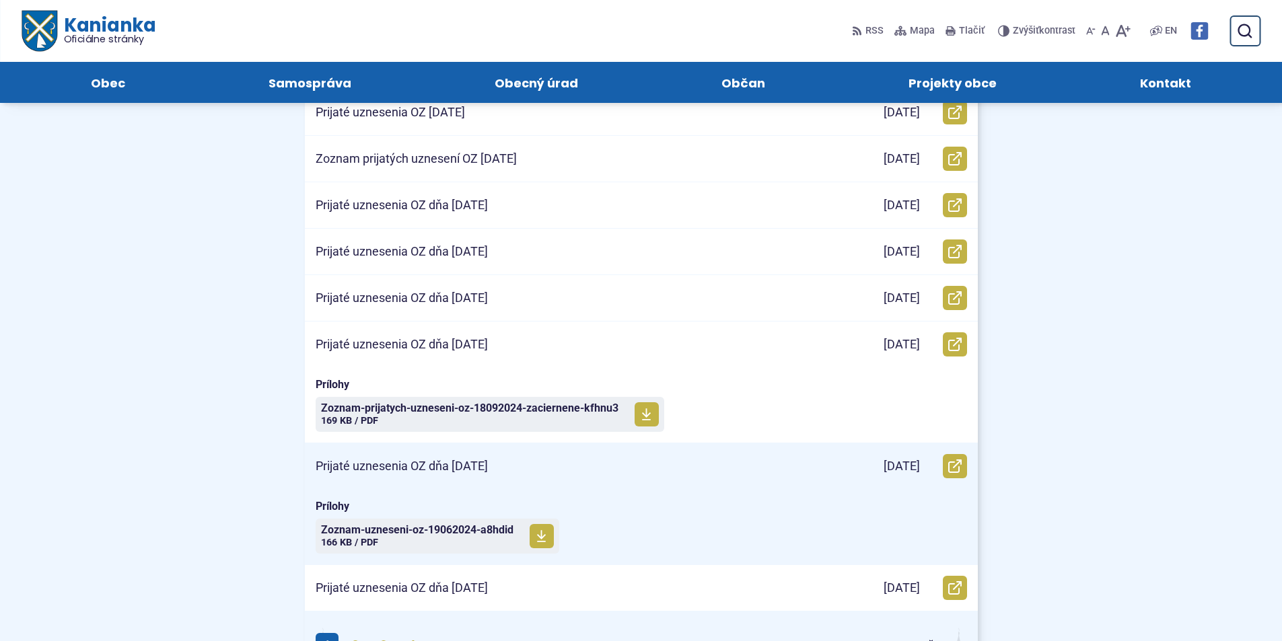
click at [420, 464] on p "Prijaté uznesenia OZ dňa 19.06.2024" at bounding box center [402, 466] width 172 height 15
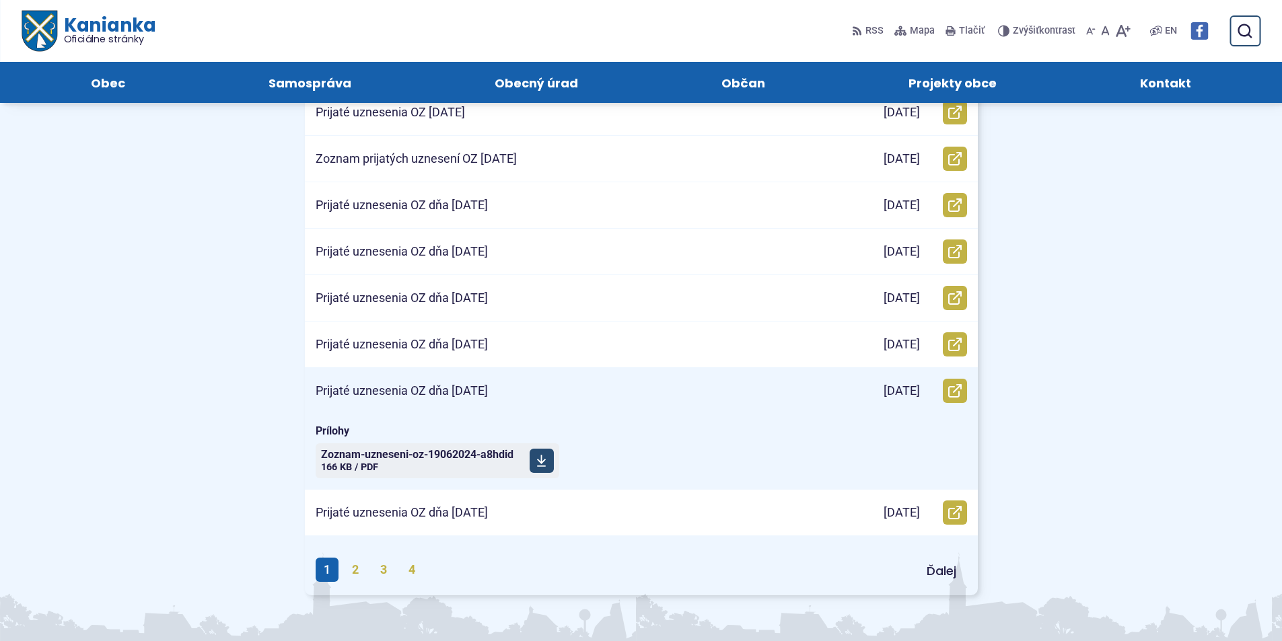
click at [426, 452] on span "Zoznam-uzneseni-oz-19062024-a8hdid" at bounding box center [417, 455] width 192 height 11
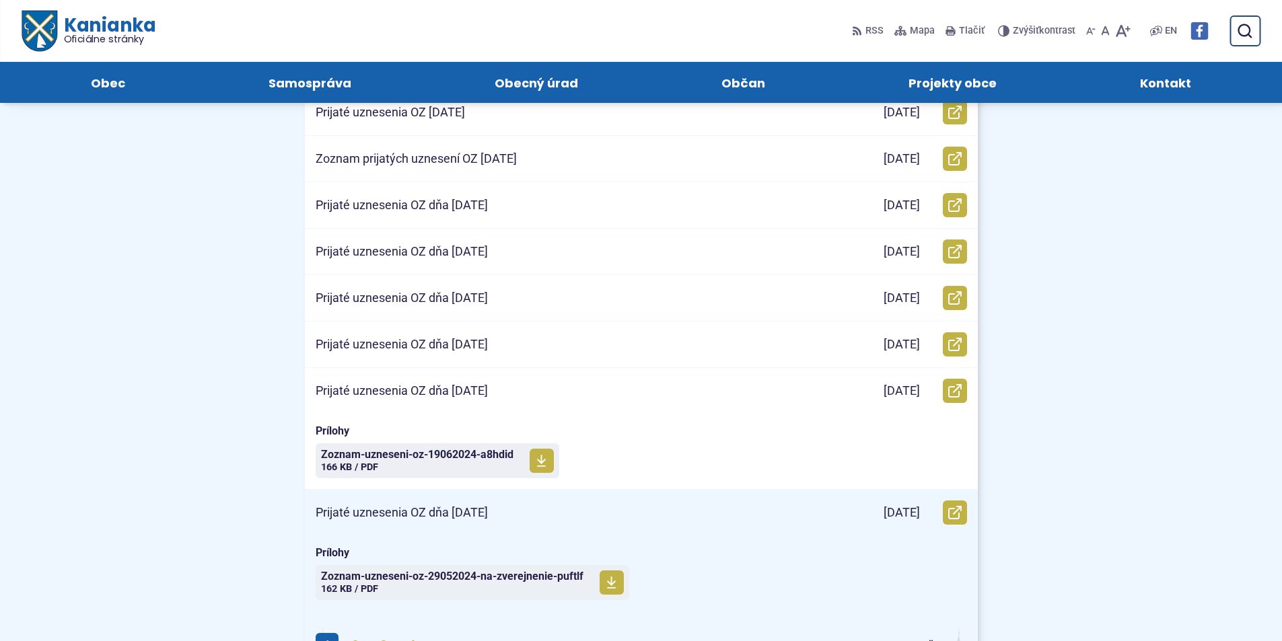
click at [447, 514] on p "Prijaté uznesenia OZ dňa 29.5.2024" at bounding box center [402, 512] width 172 height 15
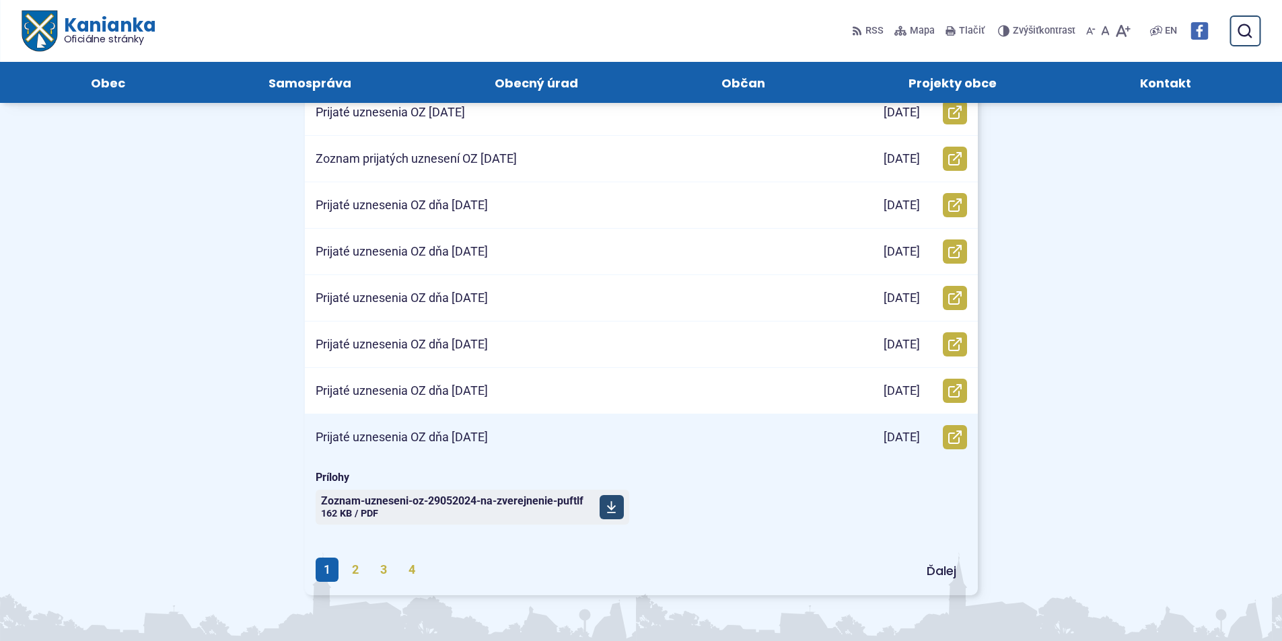
click at [450, 502] on span "Zoznam-uzneseni-oz-29052024-na-zverejnenie-puftlf" at bounding box center [452, 501] width 262 height 11
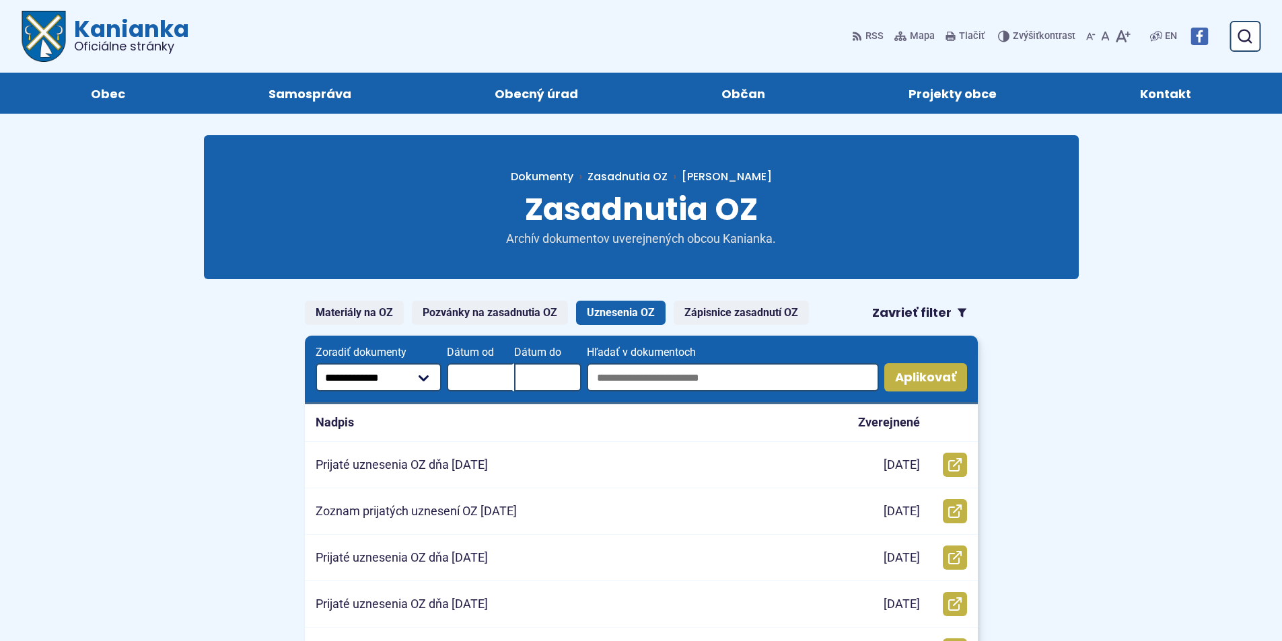
scroll to position [538, 0]
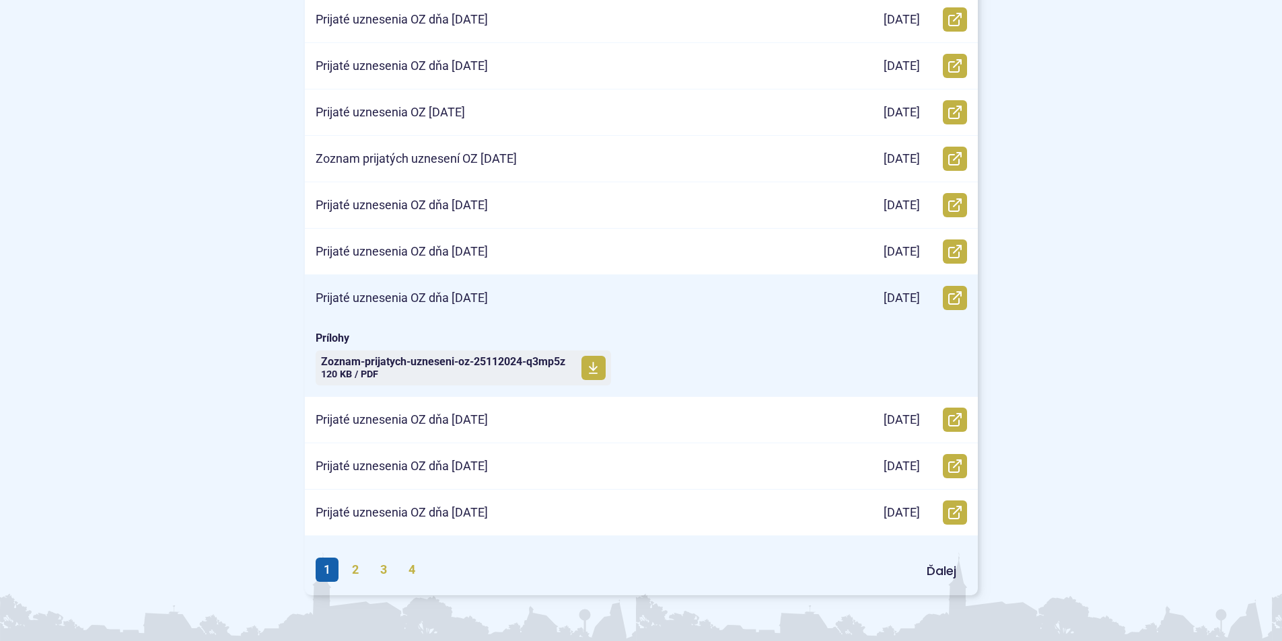
click at [462, 296] on p "Prijaté uznesenia OZ dňa [DATE]" at bounding box center [402, 298] width 172 height 15
click at [445, 353] on span "Zoznam-prijatych-uzneseni-oz-25112024-q3mp5z Veľkosť a typ súboru 120 KB / PDF" at bounding box center [443, 368] width 244 height 34
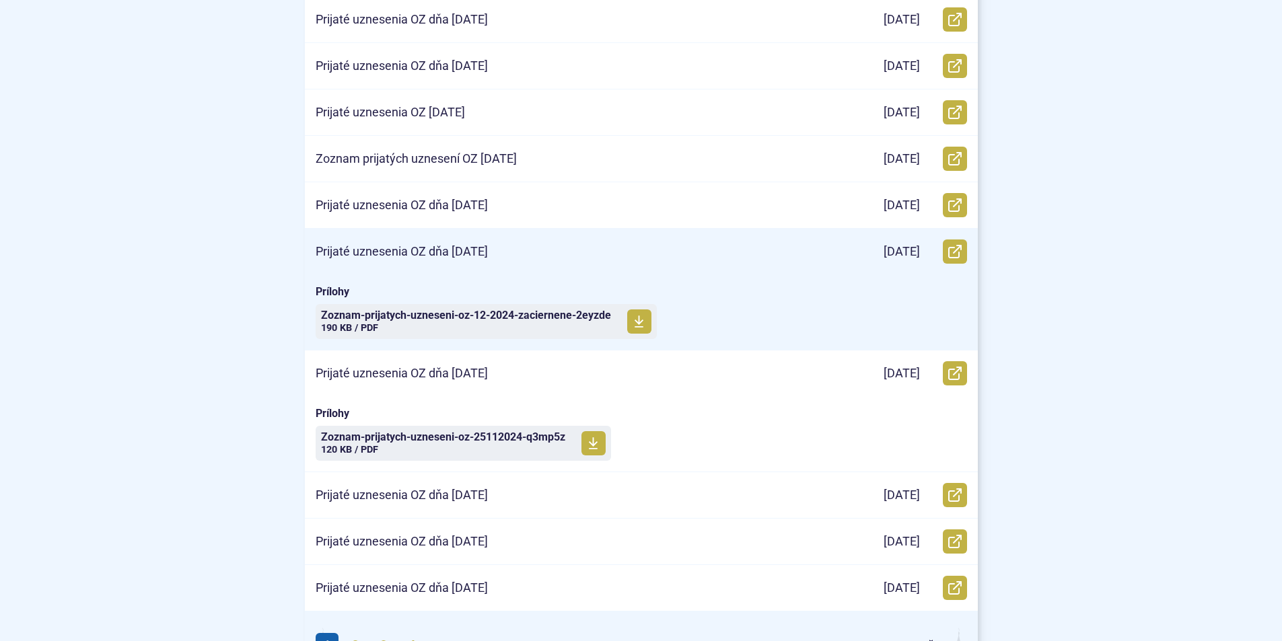
click at [410, 248] on p "Prijaté uznesenia OZ dňa [DATE]" at bounding box center [402, 251] width 172 height 15
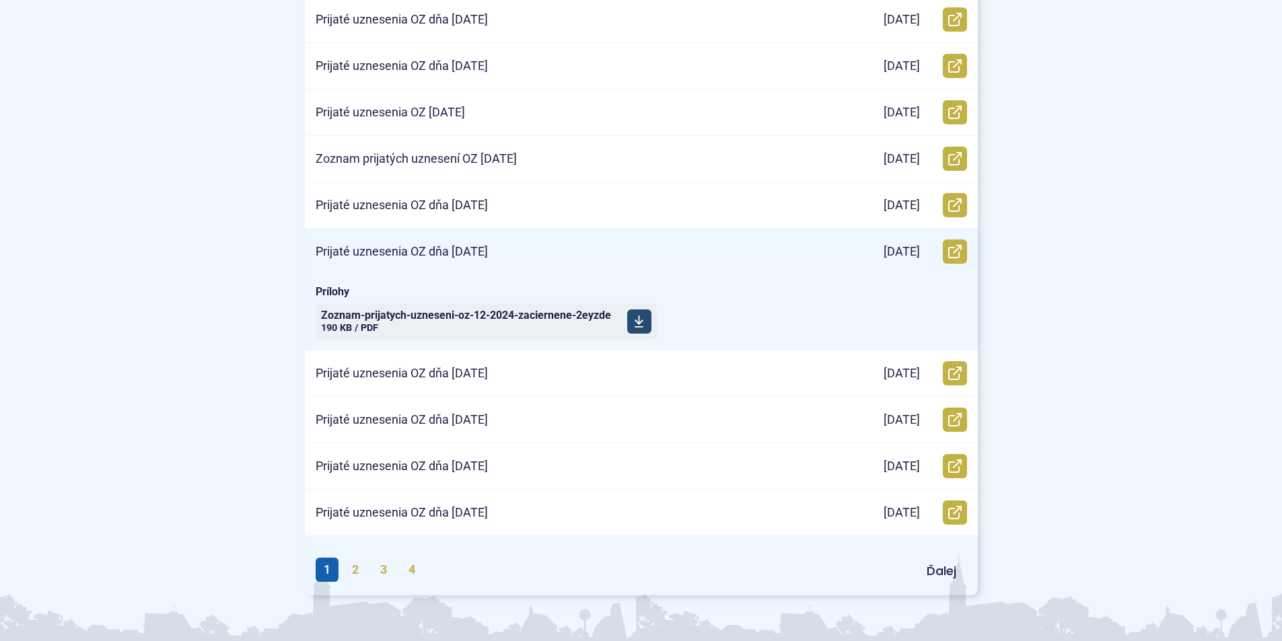
click at [392, 325] on span "Zoznam-prijatych-uzneseni-oz-12-2024-zaciernene-2eyzde Veľkosť a typ súboru 190…" at bounding box center [466, 322] width 290 height 34
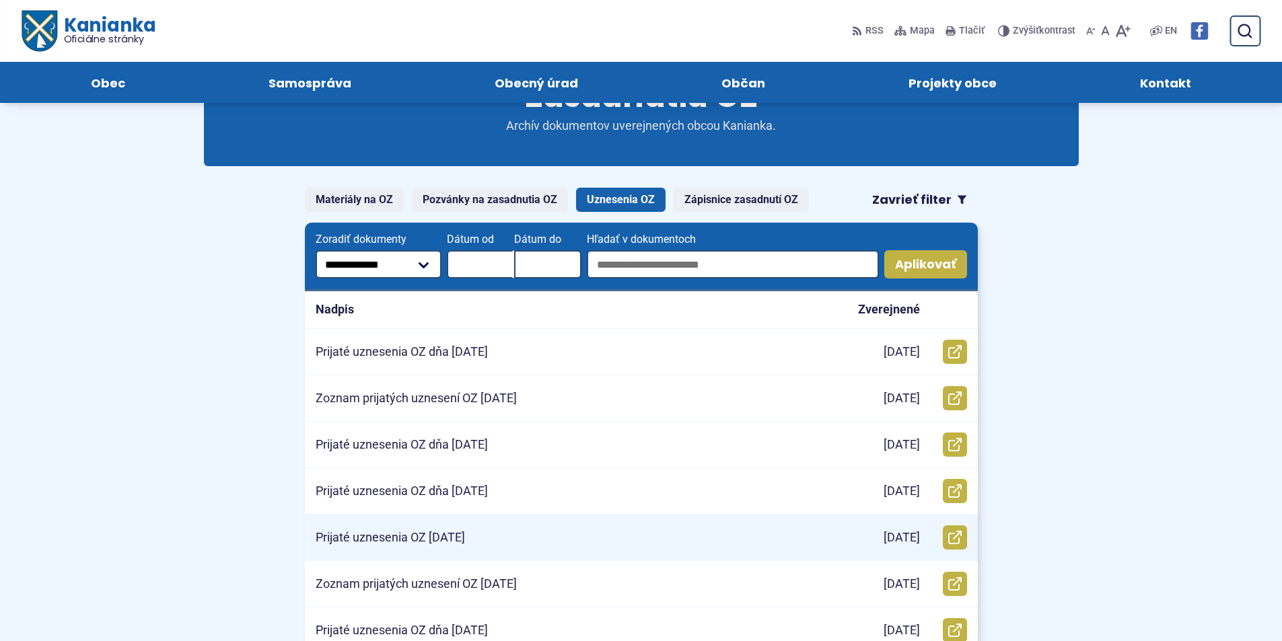
scroll to position [0, 0]
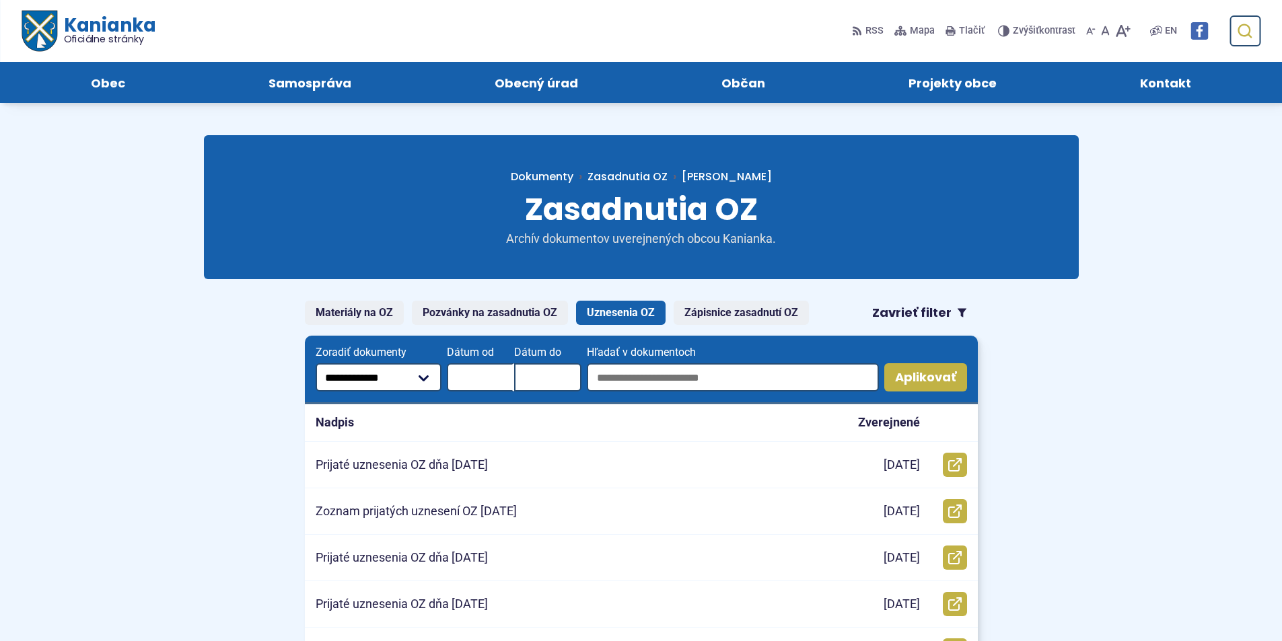
click at [1242, 29] on icon "submit" at bounding box center [1244, 31] width 16 height 16
type input "******"
click at [1232, 19] on button "Odoslať vyhľadávací formulár" at bounding box center [1244, 31] width 24 height 24
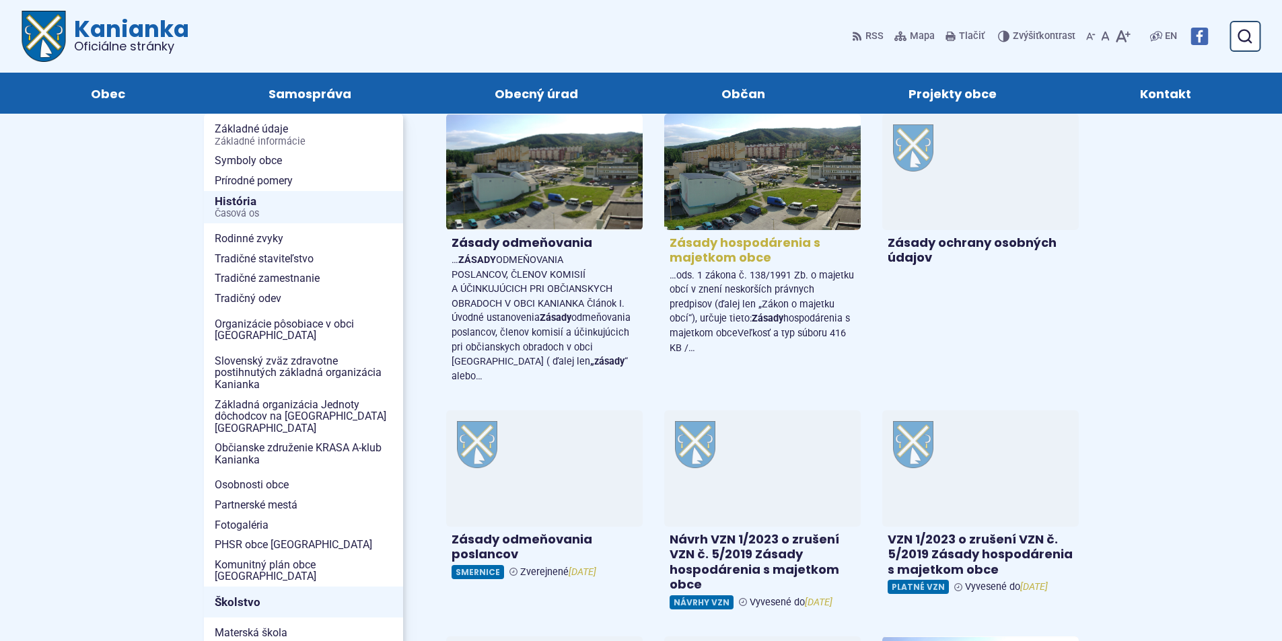
click at [729, 250] on h4 "Zásady hospodárenia s majetkom obce" at bounding box center [763, 251] width 186 height 30
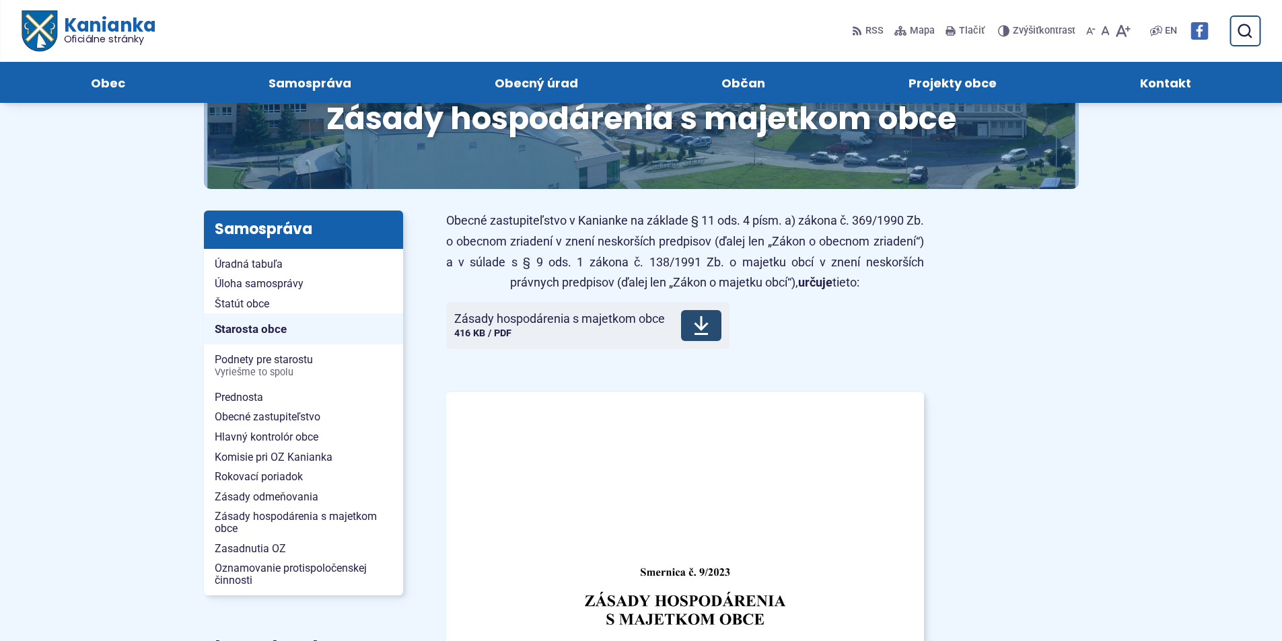
scroll to position [67, 0]
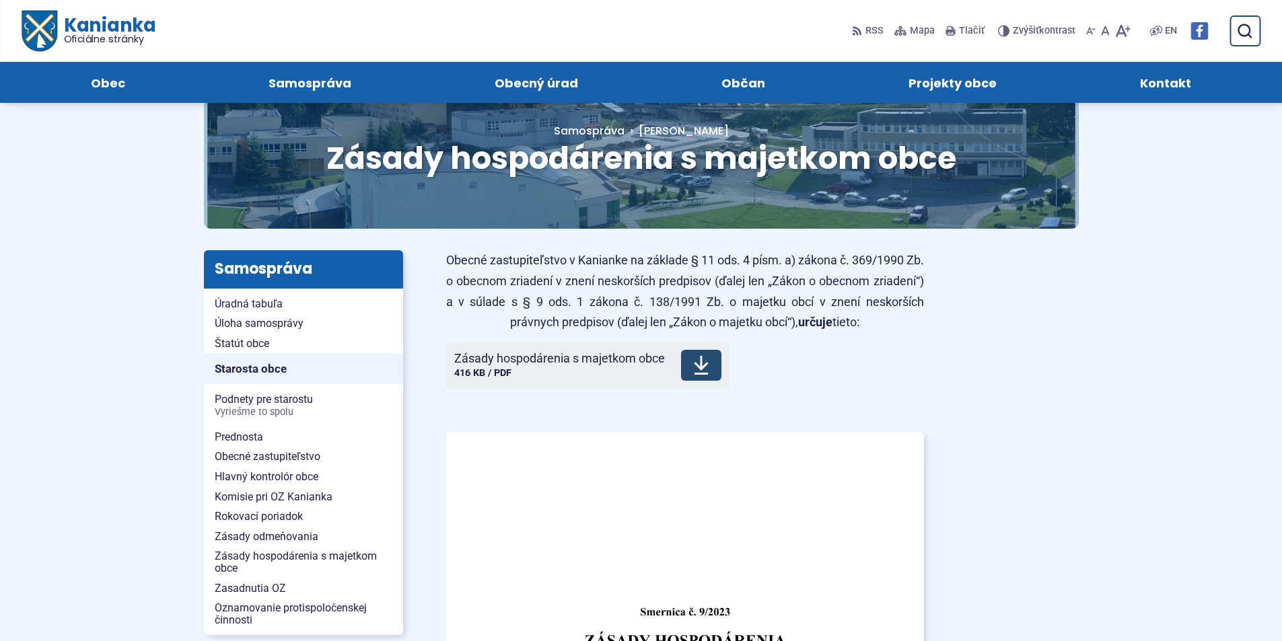
click at [561, 364] on span "Zásady hospodárenia s majetkom obce" at bounding box center [559, 358] width 211 height 13
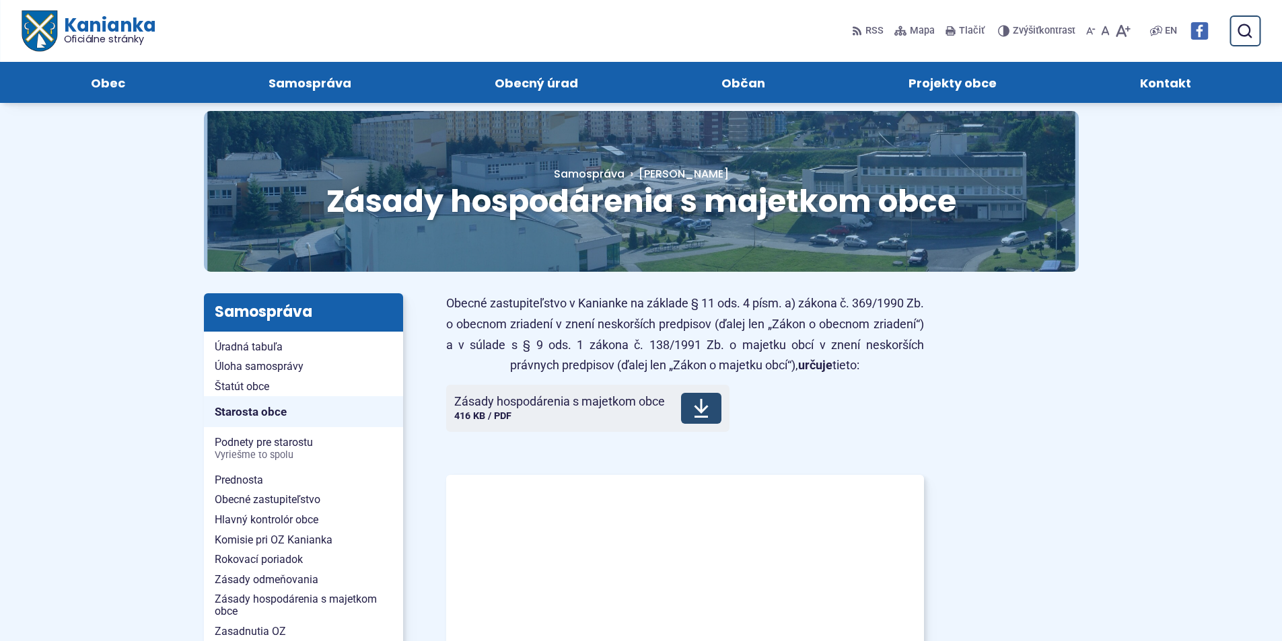
scroll to position [0, 0]
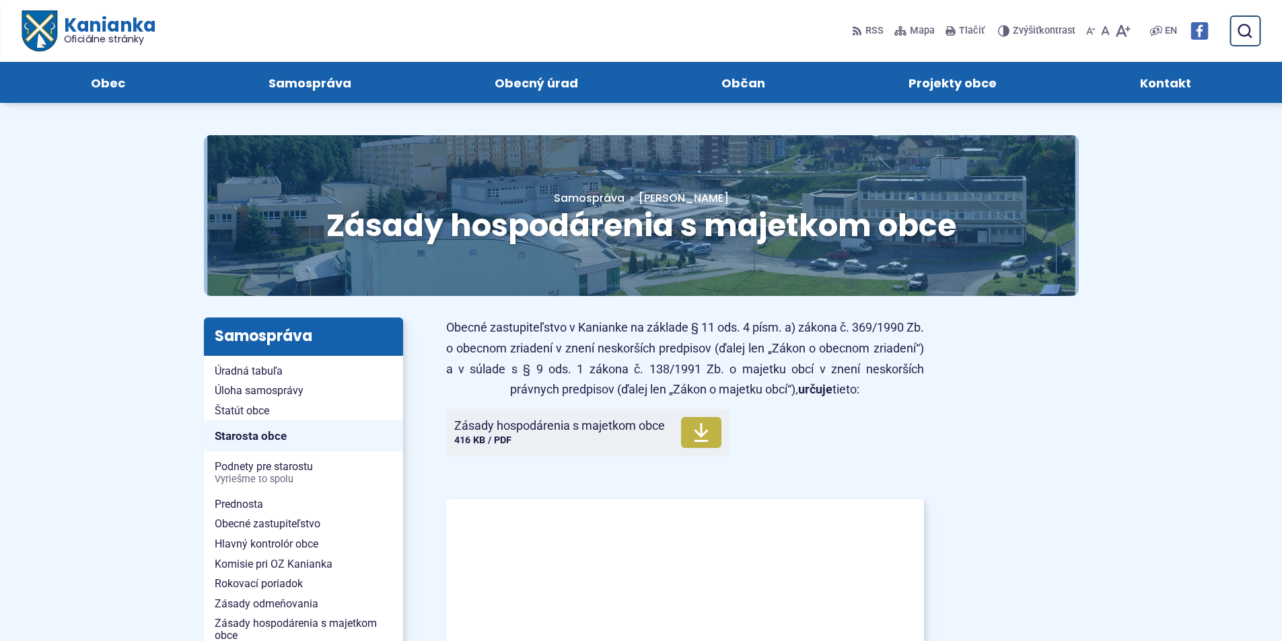
click at [74, 40] on span "Oficiálne stránky" at bounding box center [109, 38] width 92 height 9
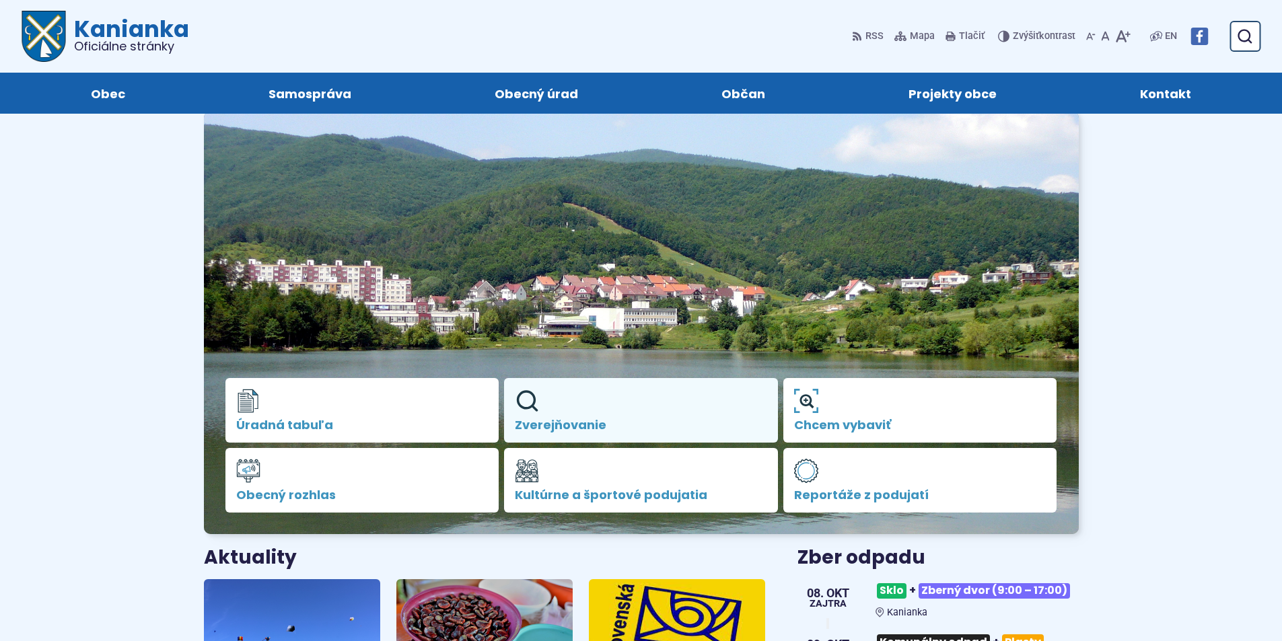
click at [574, 429] on span "Zverejňovanie" at bounding box center [641, 425] width 252 height 13
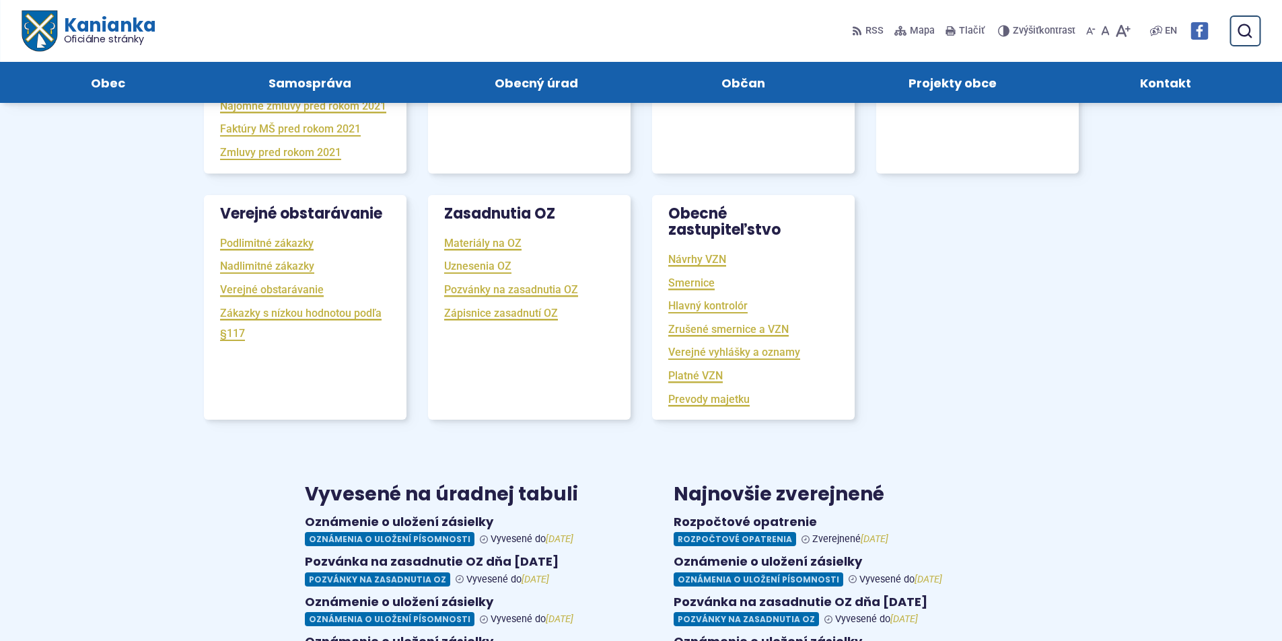
scroll to position [404, 0]
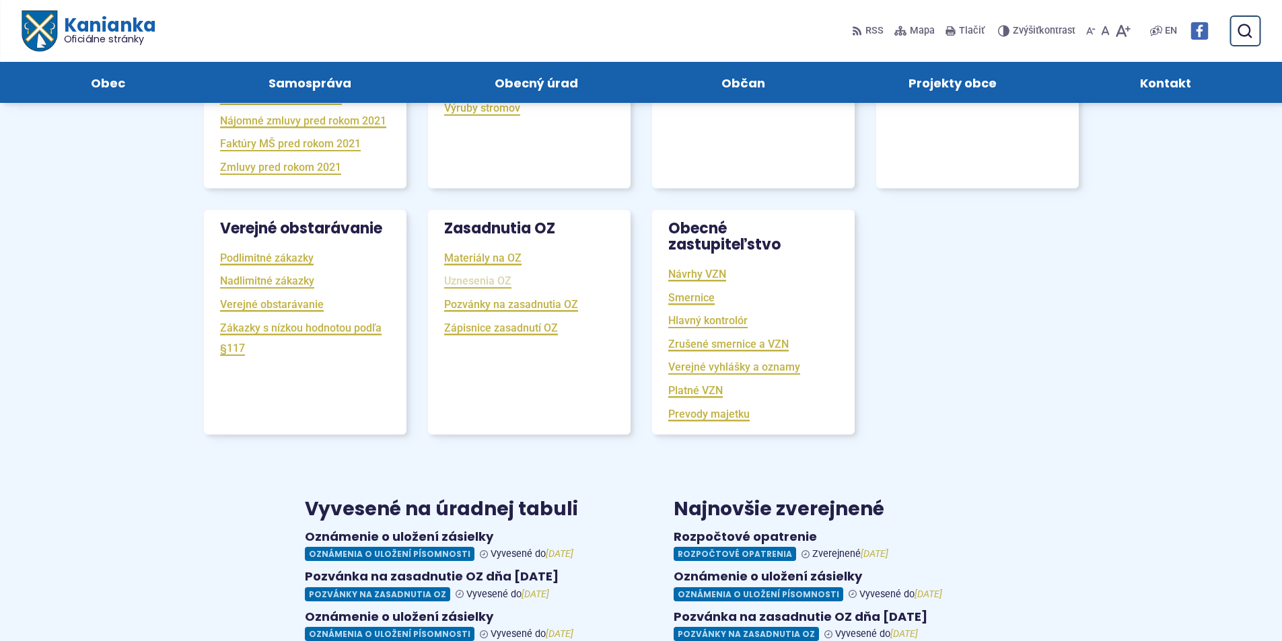
click at [483, 289] on link "Uznesenia OZ" at bounding box center [477, 280] width 67 height 15
click at [473, 312] on link "Pozvánky na zasadnutia OZ" at bounding box center [511, 304] width 134 height 15
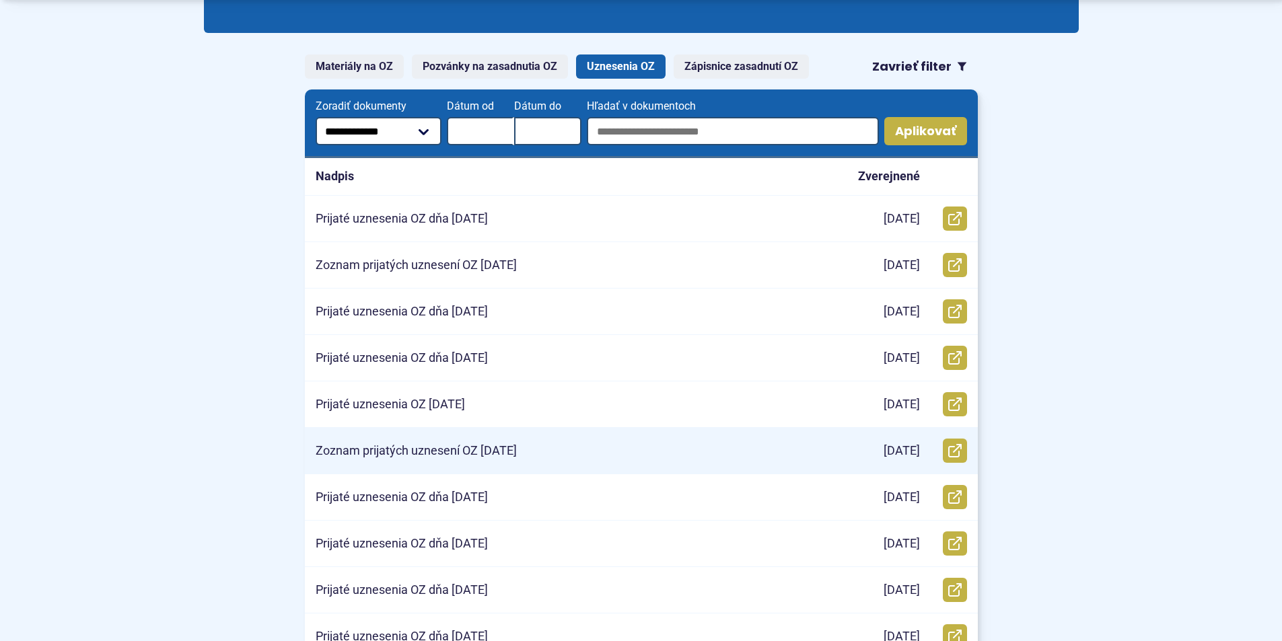
scroll to position [269, 0]
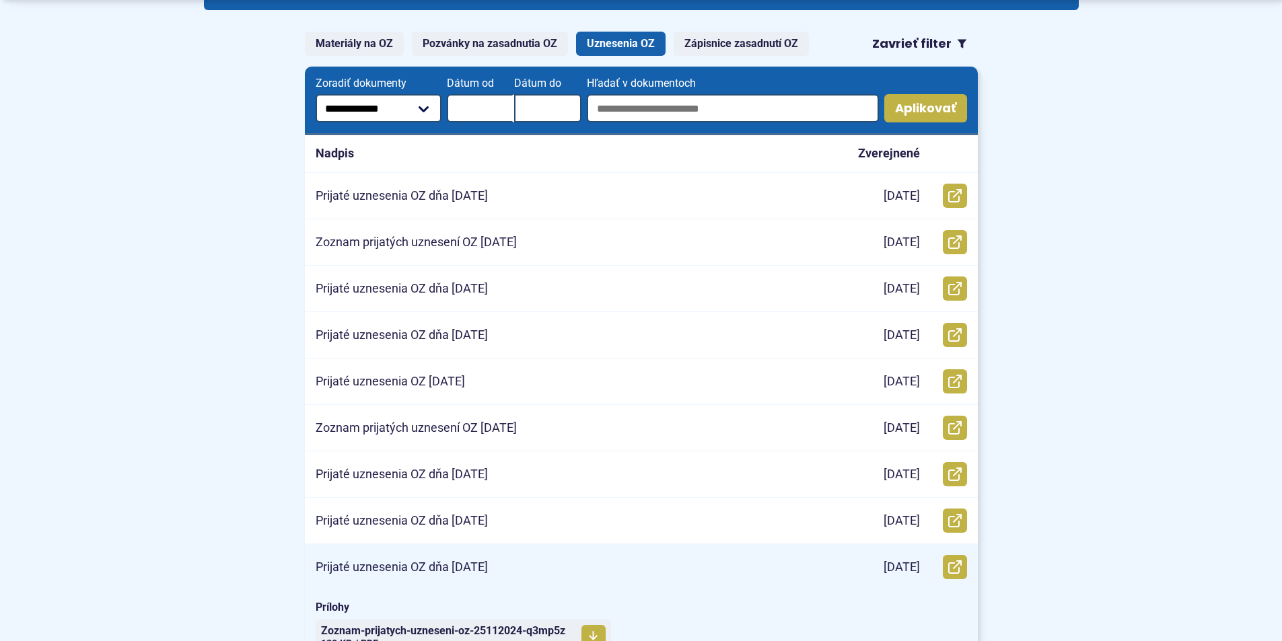
click at [445, 567] on p "Prijaté uznesenia OZ dňa 25.11.2024" at bounding box center [402, 567] width 172 height 15
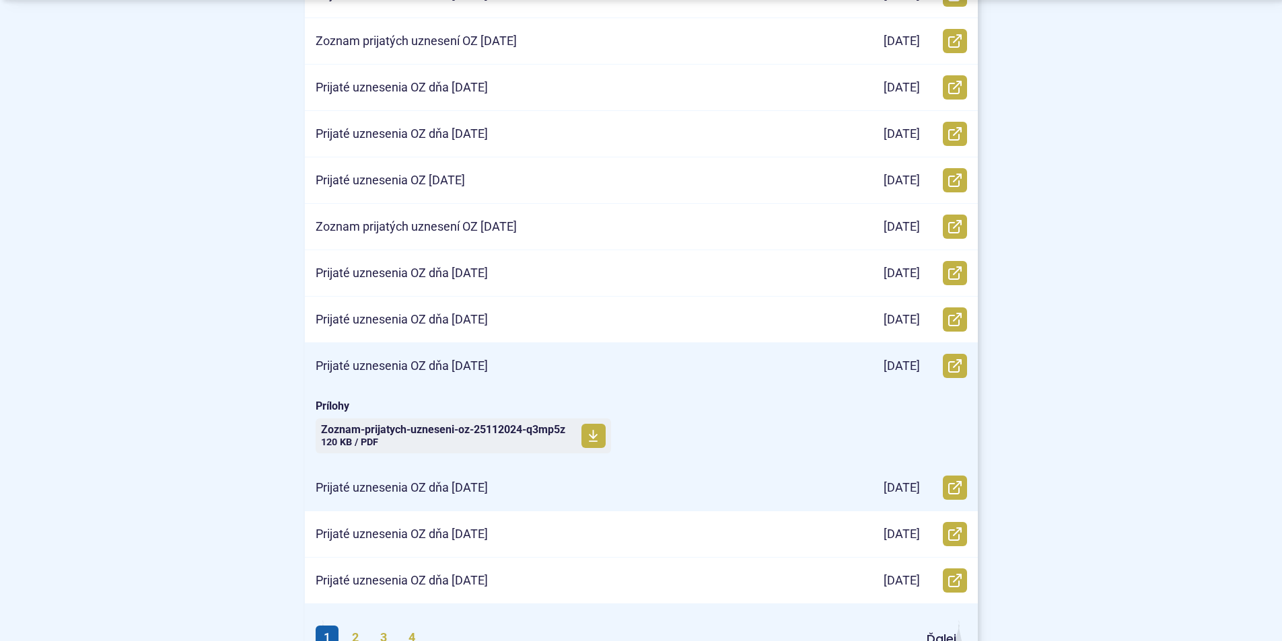
scroll to position [471, 0]
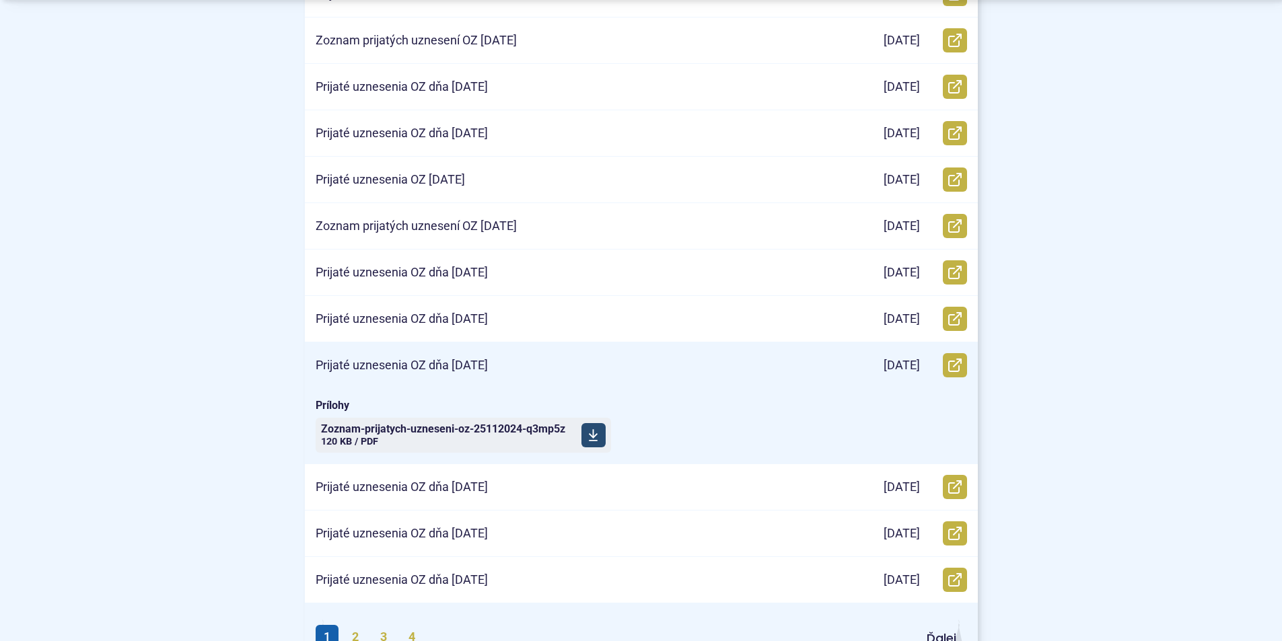
click at [460, 433] on span "Zoznam-prijatych-uzneseni-oz-25112024-q3mp5z" at bounding box center [443, 429] width 244 height 11
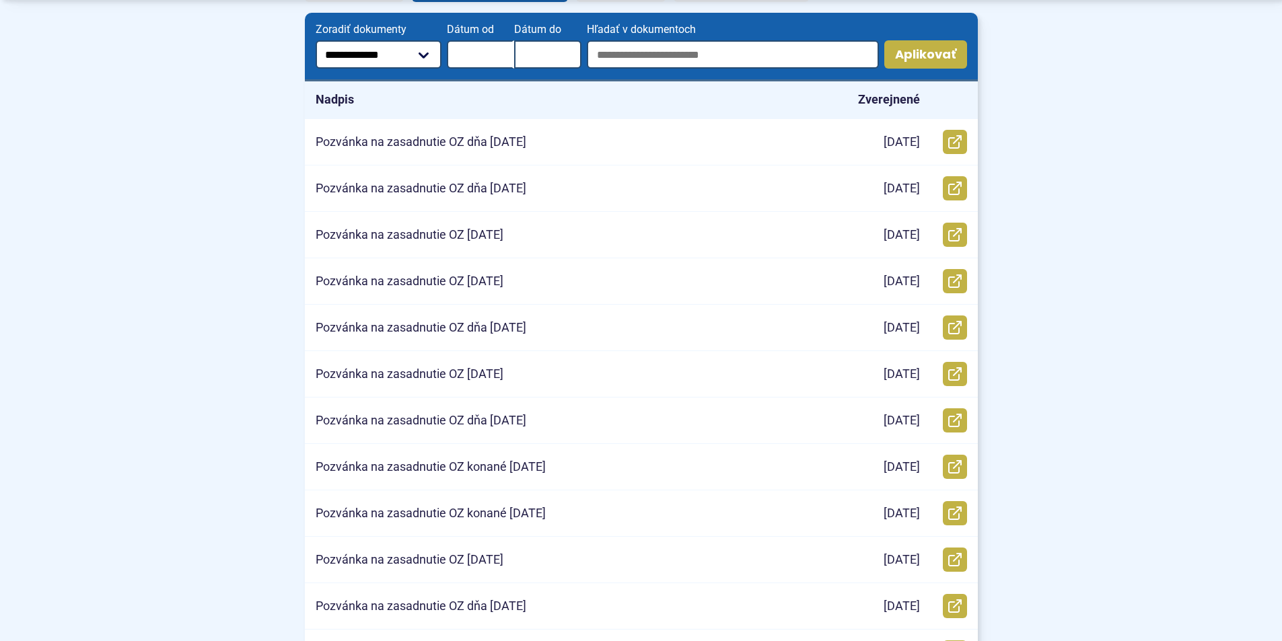
scroll to position [404, 0]
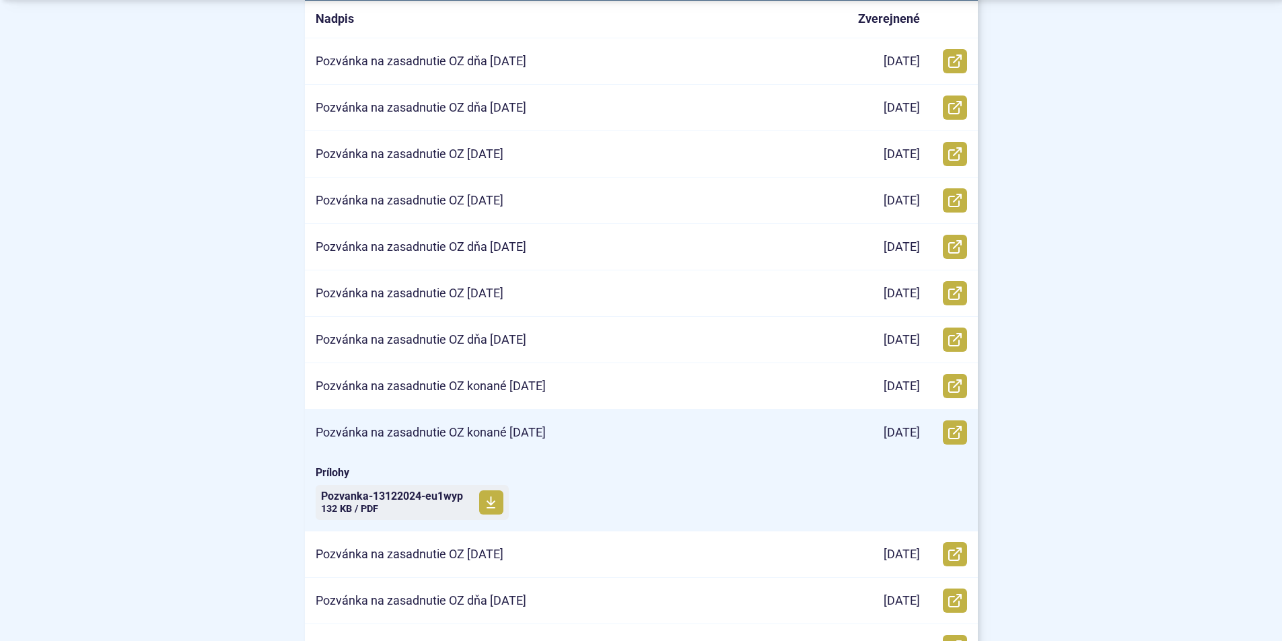
click at [433, 428] on p "Pozvánka na zasadnutie OZ konané 13.12.2024" at bounding box center [431, 432] width 230 height 15
click at [409, 504] on span "Pozvanka-13122024-eu1wyp Veľkosť a typ súboru 132 KB / PDF" at bounding box center [392, 503] width 142 height 34
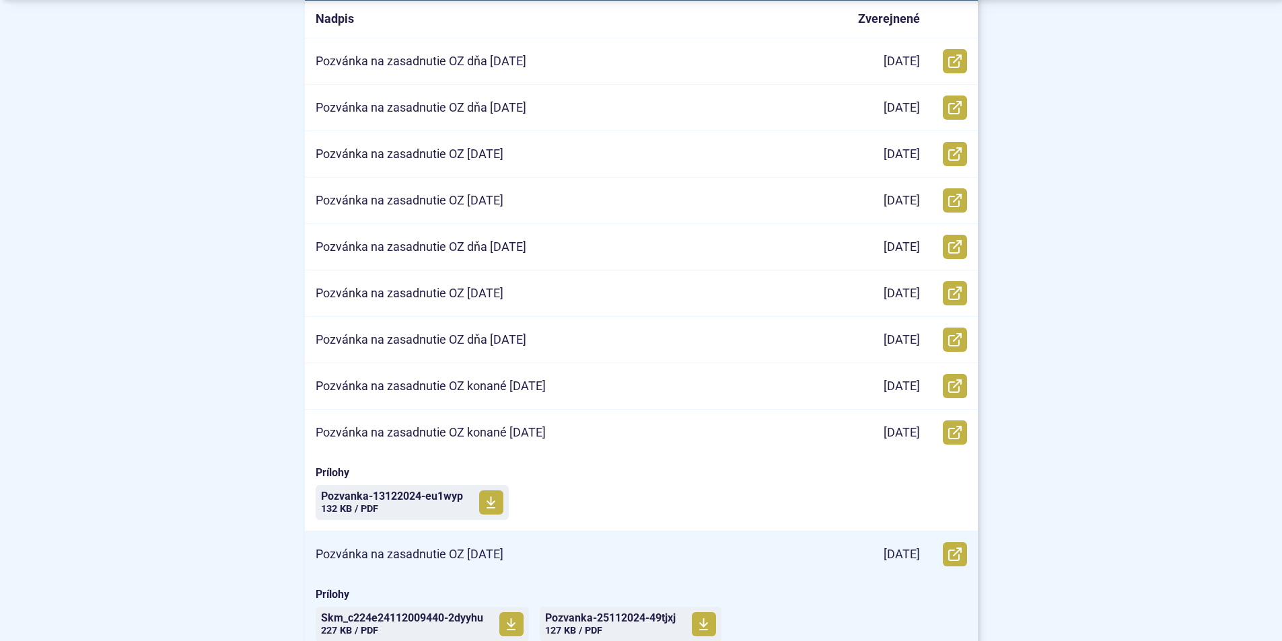
click at [405, 553] on p "Pozvánka na zasadnutie OZ 25.11.2024" at bounding box center [410, 554] width 188 height 15
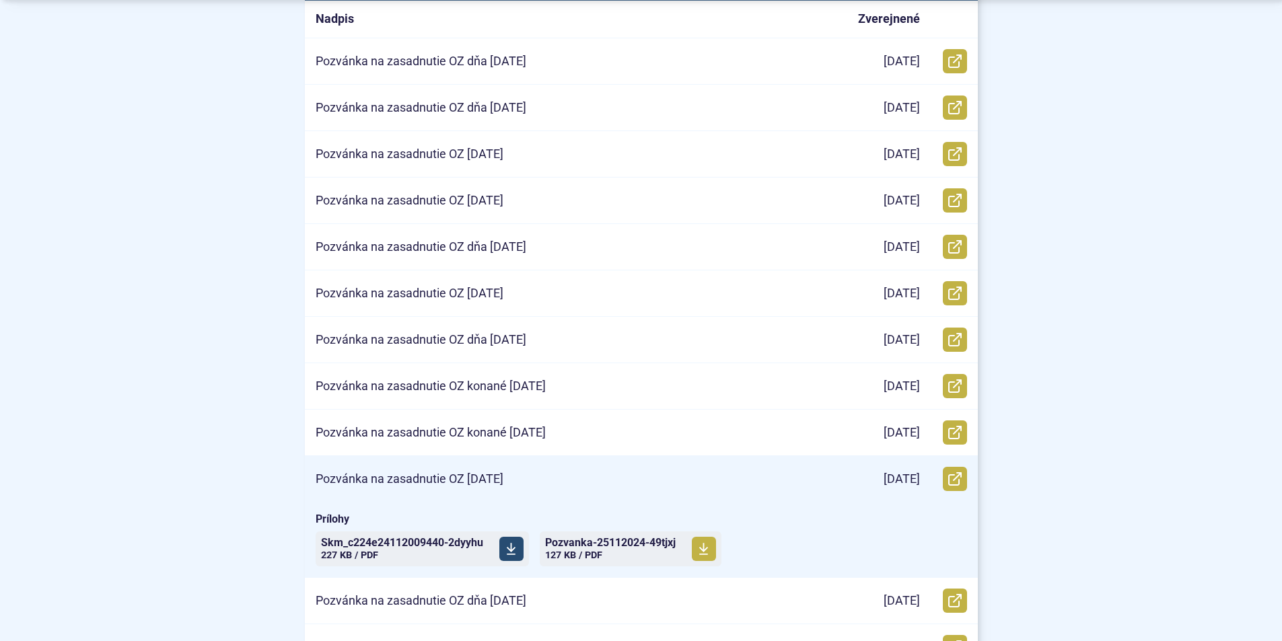
click at [407, 548] on span "Skm_c224e24112009440-2dyyhu" at bounding box center [402, 543] width 162 height 11
click at [576, 548] on span "Pozvanka-25112024-49tjxj Veľkosť a typ súboru 127 KB / PDF" at bounding box center [610, 549] width 131 height 34
click at [400, 543] on span "Skm_c224e24112009440-2dyyhu" at bounding box center [402, 543] width 162 height 11
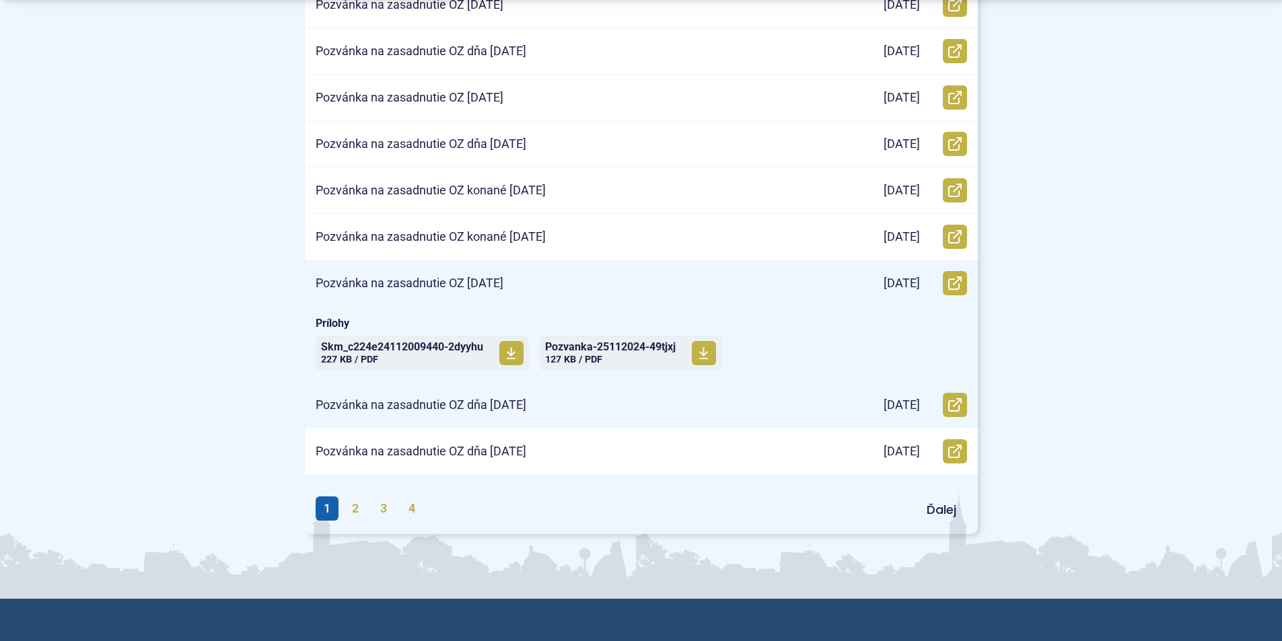
scroll to position [606, 0]
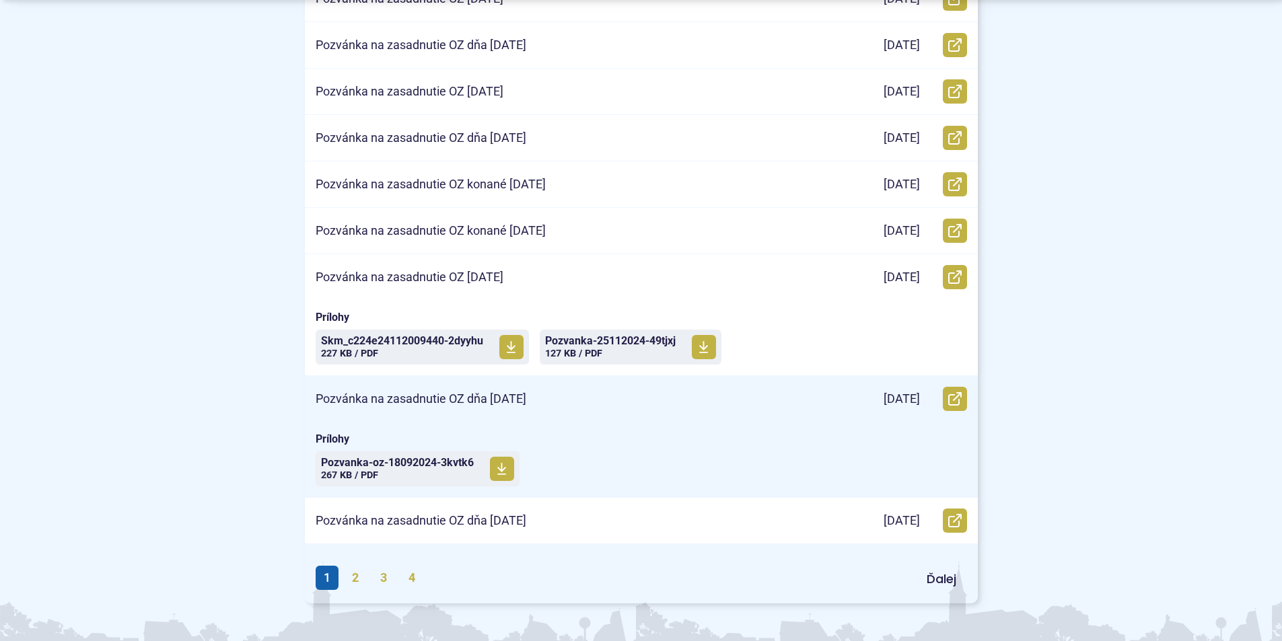
click at [406, 402] on p "Pozvánka na zasadnutie OZ dňa 18.09.2024" at bounding box center [421, 399] width 211 height 15
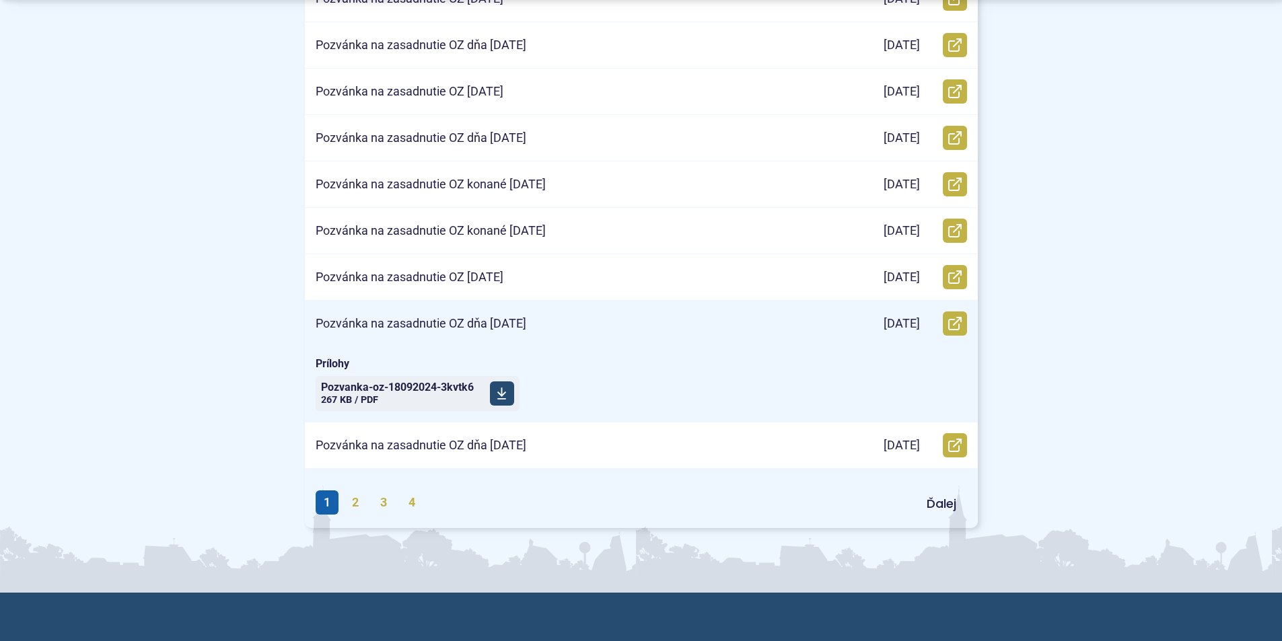
click at [393, 389] on span "Pozvanka-oz-18092024-3kvtk6" at bounding box center [397, 387] width 153 height 11
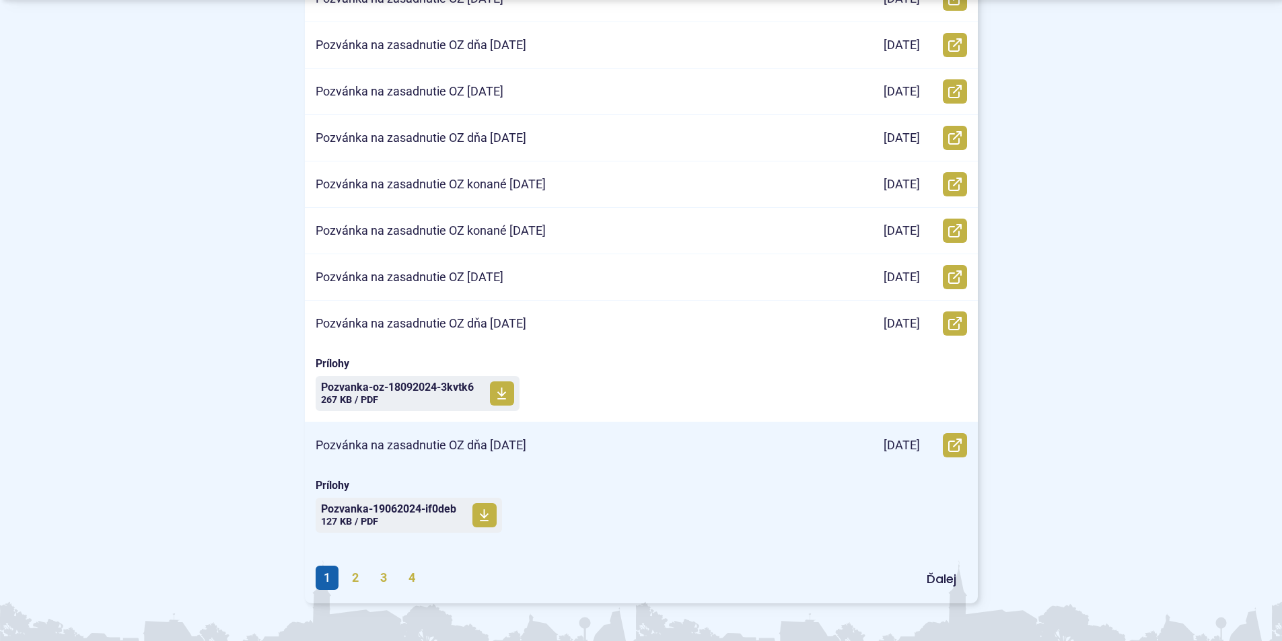
click at [429, 447] on p "Pozvánka na zasadnutie OZ dňa 19.06.2024" at bounding box center [421, 445] width 211 height 15
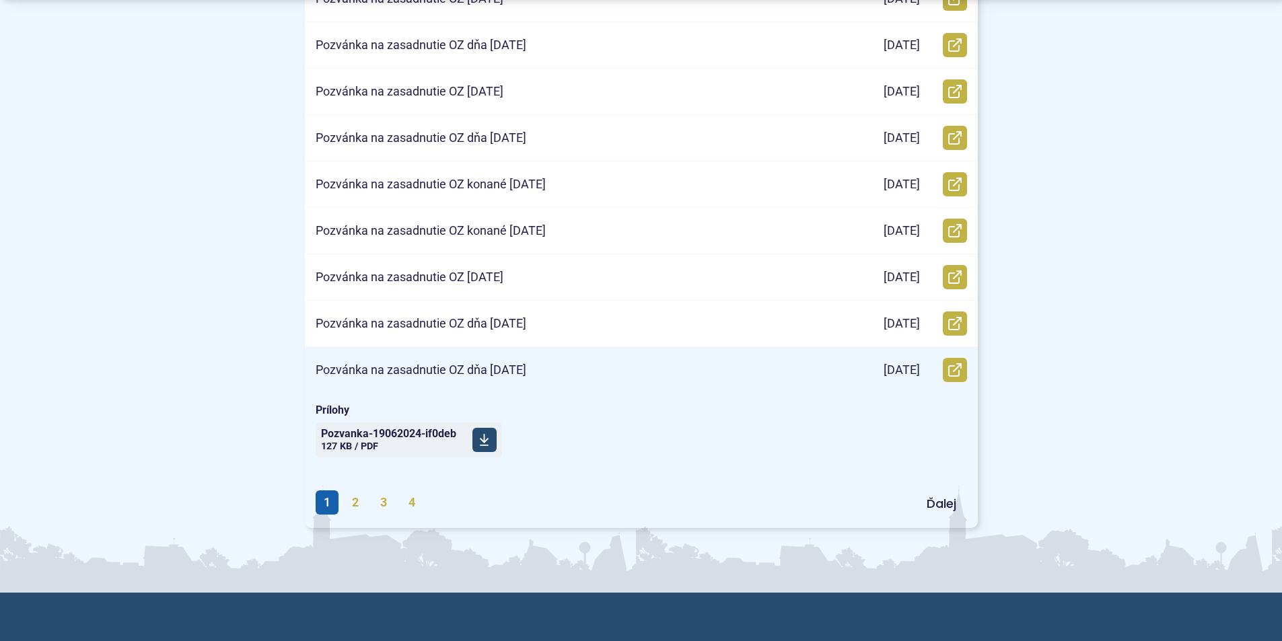
click at [406, 439] on span "Pozvanka-19062024-if0deb" at bounding box center [388, 434] width 135 height 11
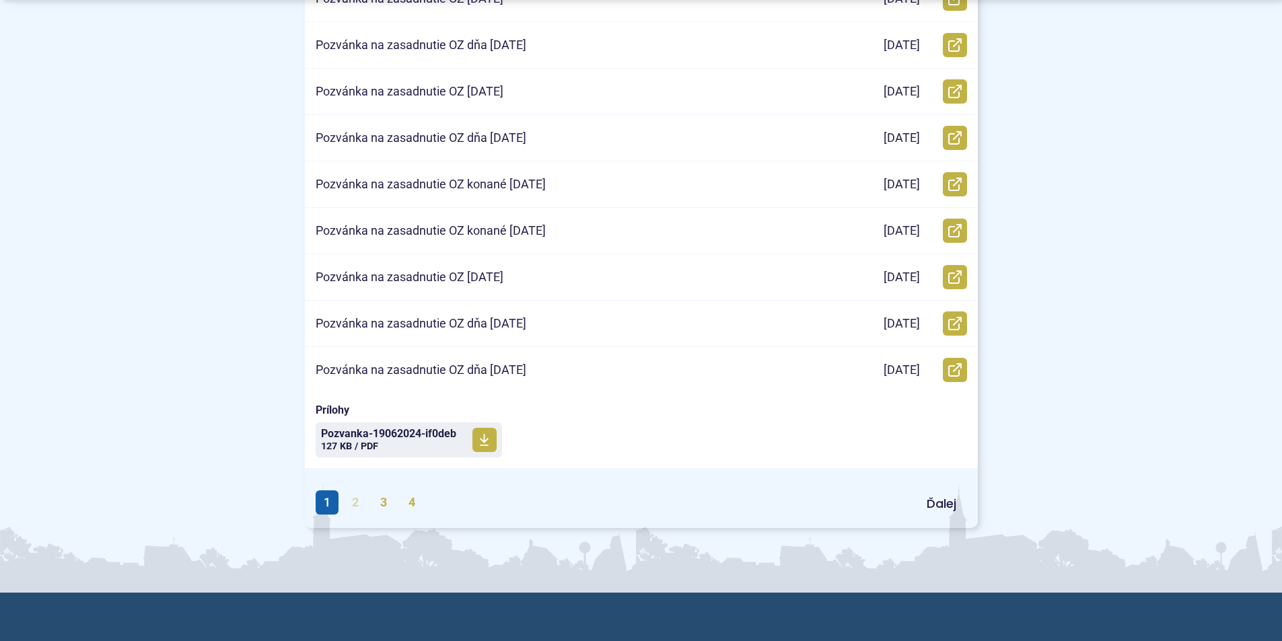
click at [357, 501] on link "2" at bounding box center [355, 503] width 23 height 24
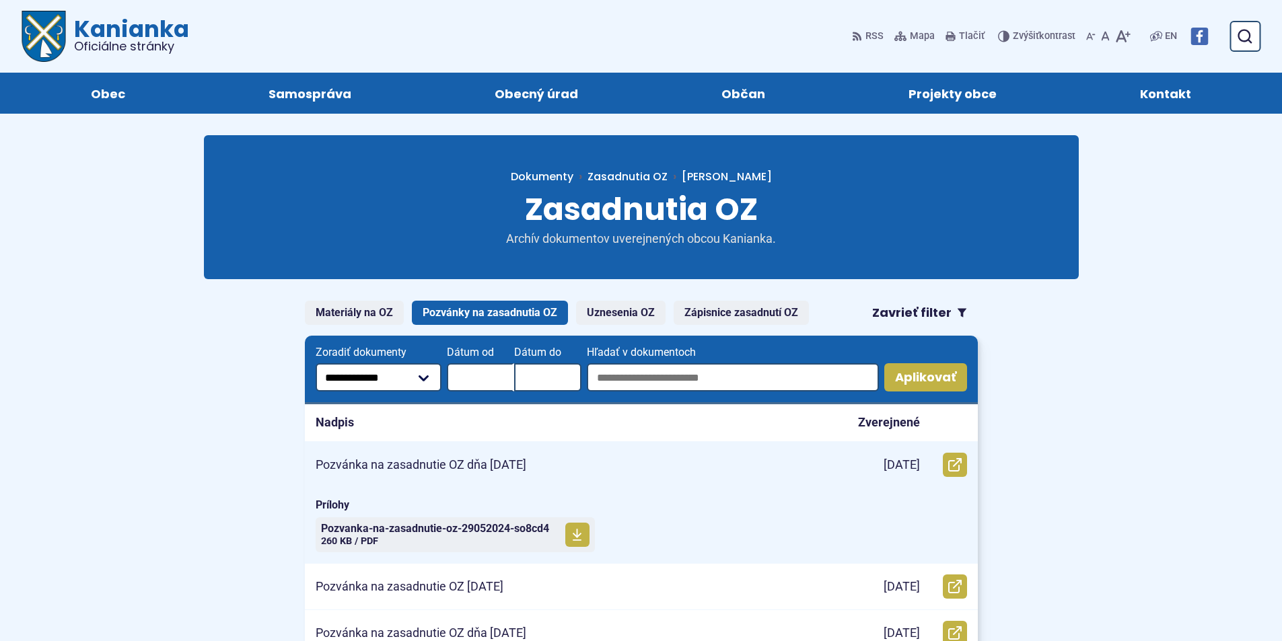
click at [460, 469] on p "Pozvánka na zasadnutie OZ dňa [DATE]" at bounding box center [421, 465] width 211 height 15
click at [396, 540] on span "Pozvanka-na-zasadnutie-oz-29052024-so8cd4 Veľkosť a typ súboru 260 KB / PDF" at bounding box center [435, 535] width 228 height 34
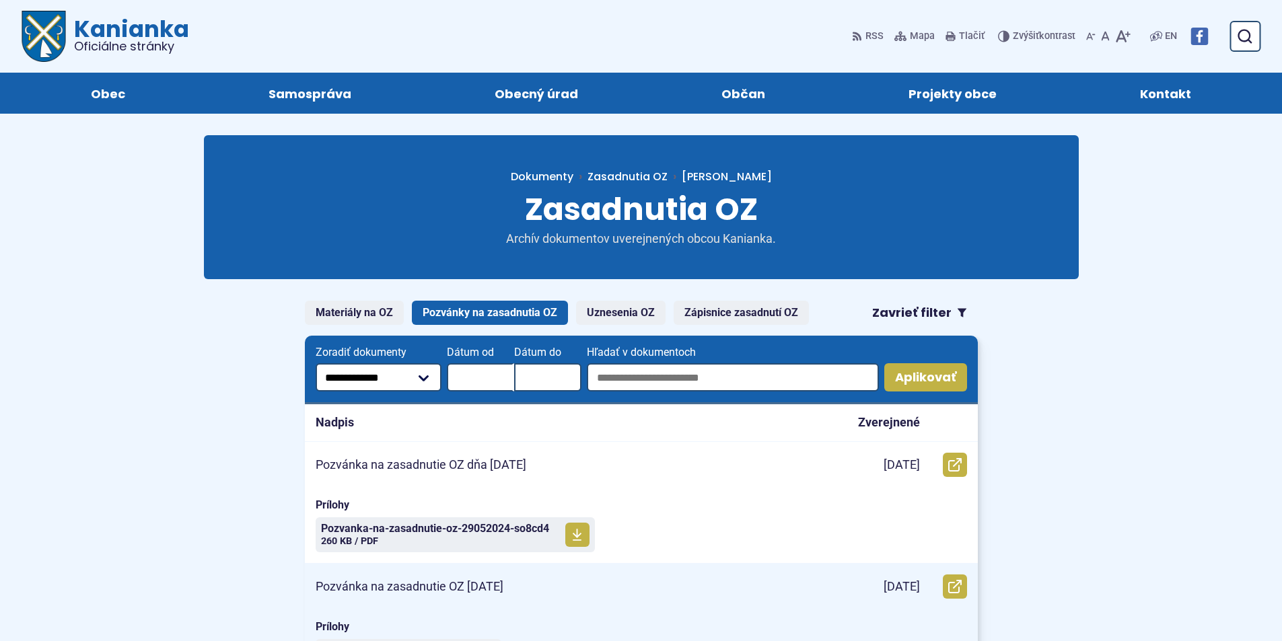
click at [439, 584] on p "Pozvánka na zasadnutie OZ [DATE]" at bounding box center [410, 586] width 188 height 15
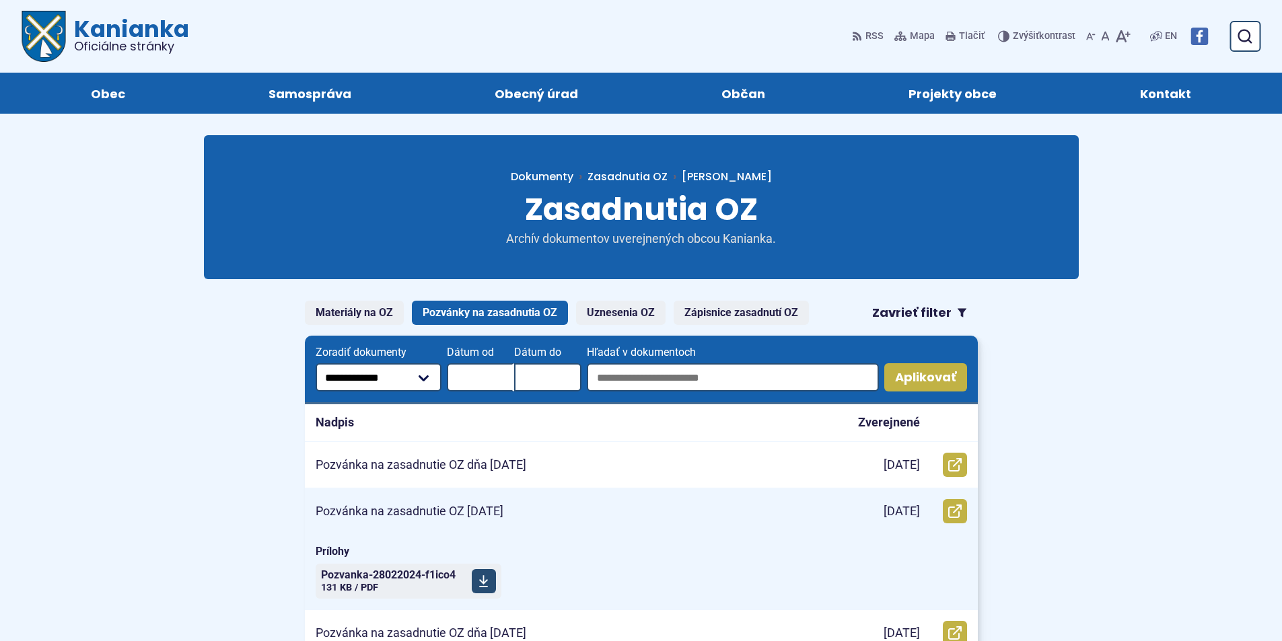
click at [393, 581] on span "Pozvanka-28022024-f1ico4 Veľkosť a typ súboru 131 KB / PDF" at bounding box center [388, 582] width 135 height 34
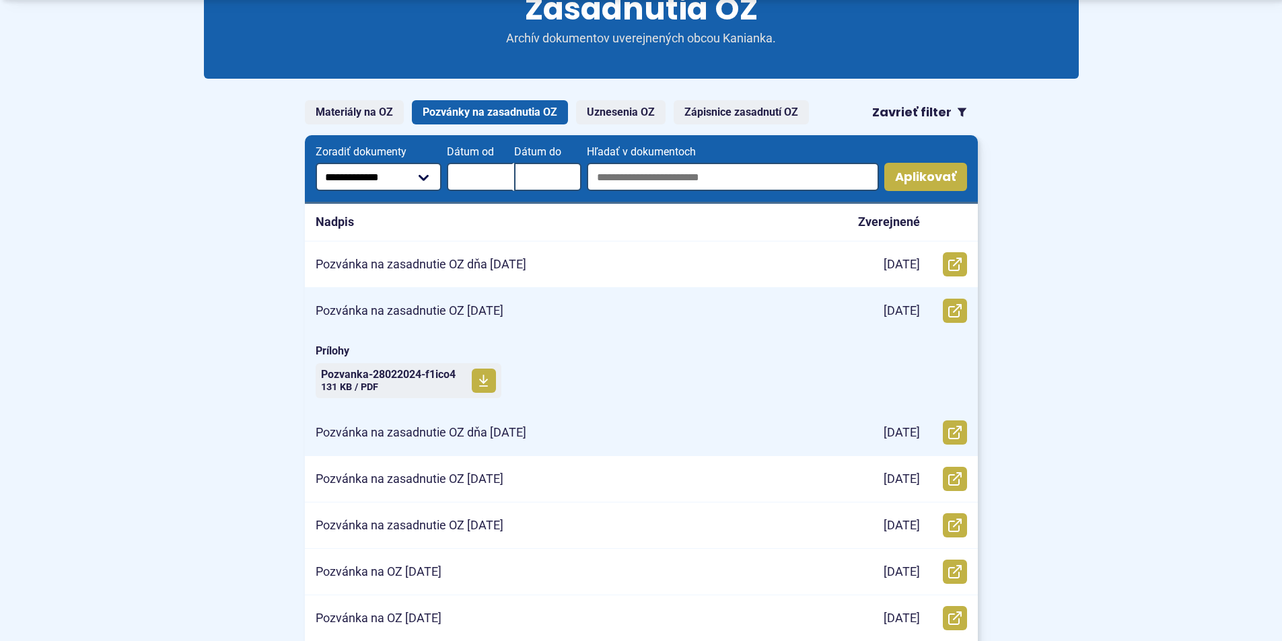
scroll to position [202, 0]
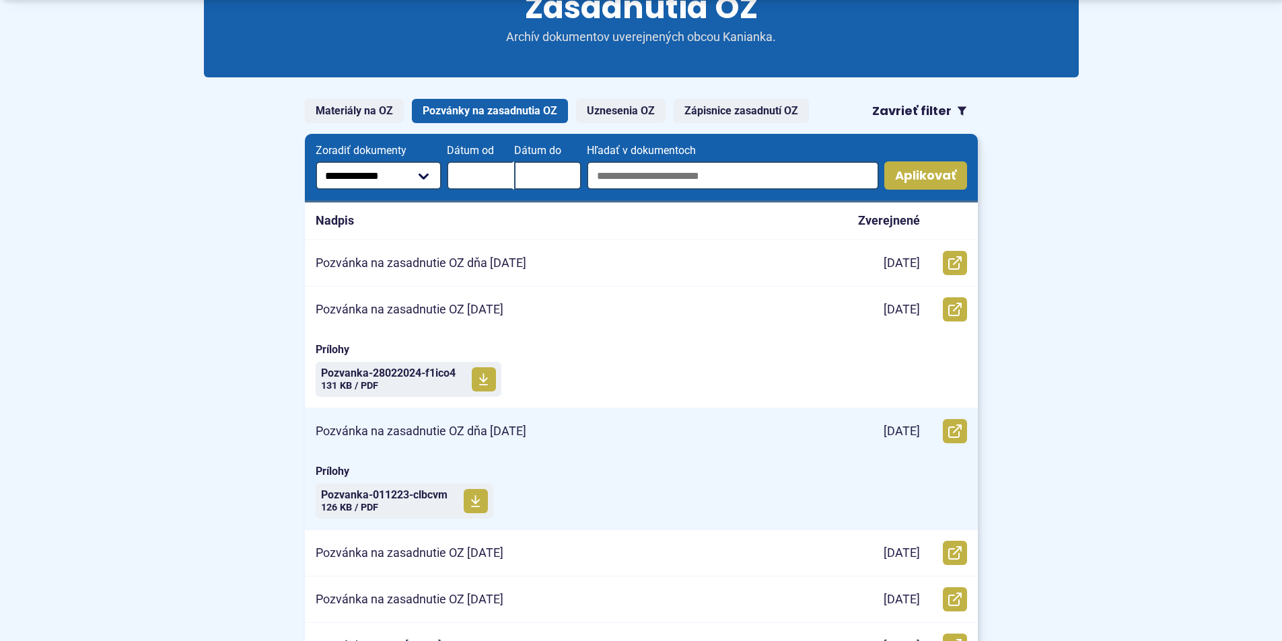
click at [414, 429] on p "Pozvánka na zasadnutie OZ dňa [DATE]" at bounding box center [421, 431] width 211 height 15
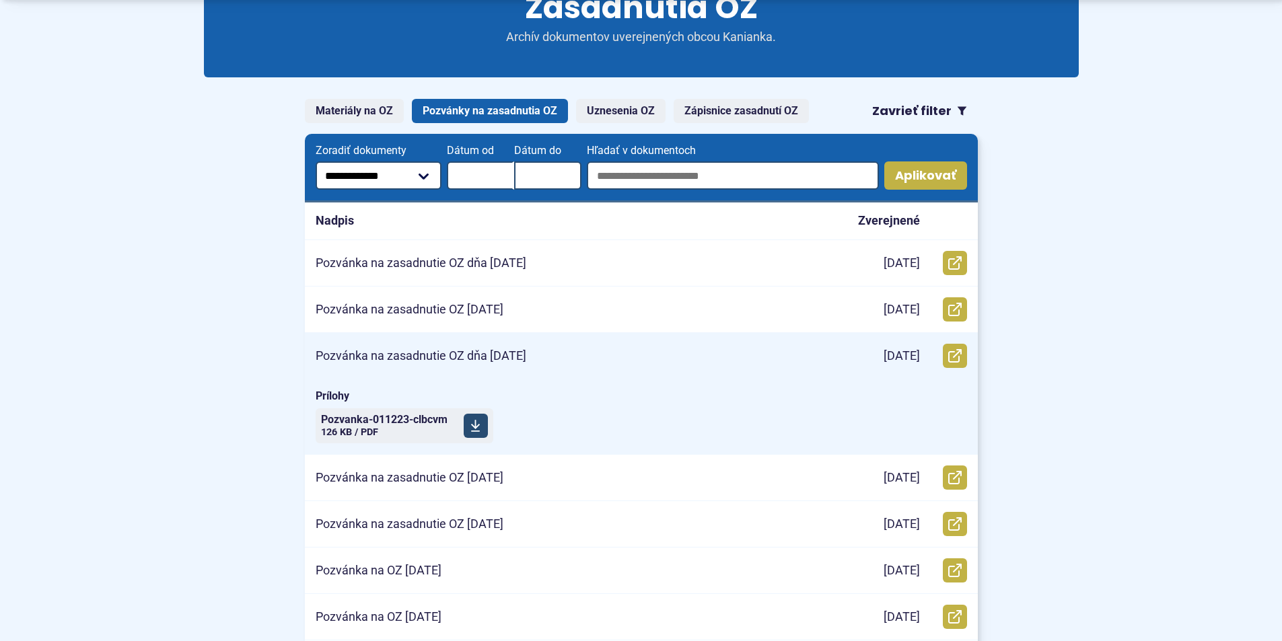
click at [394, 417] on span "Pozvanka-011223-clbcvm" at bounding box center [384, 420] width 127 height 11
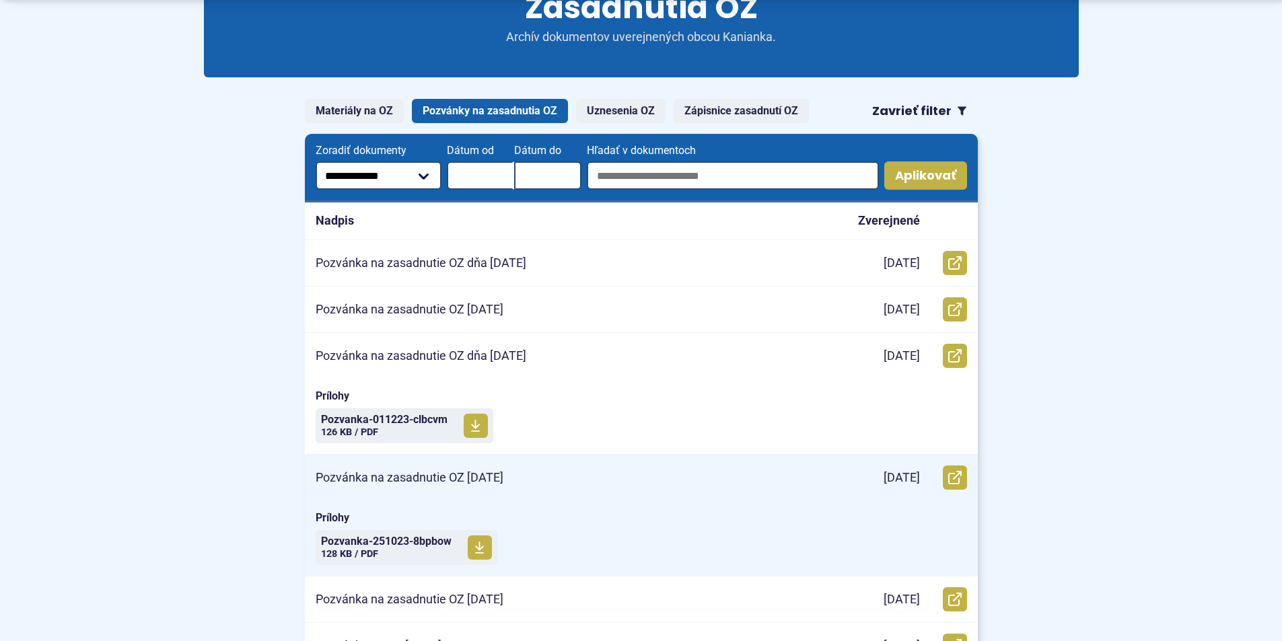
click at [441, 476] on p "Pozvánka na zasadnutie OZ [DATE]" at bounding box center [410, 477] width 188 height 15
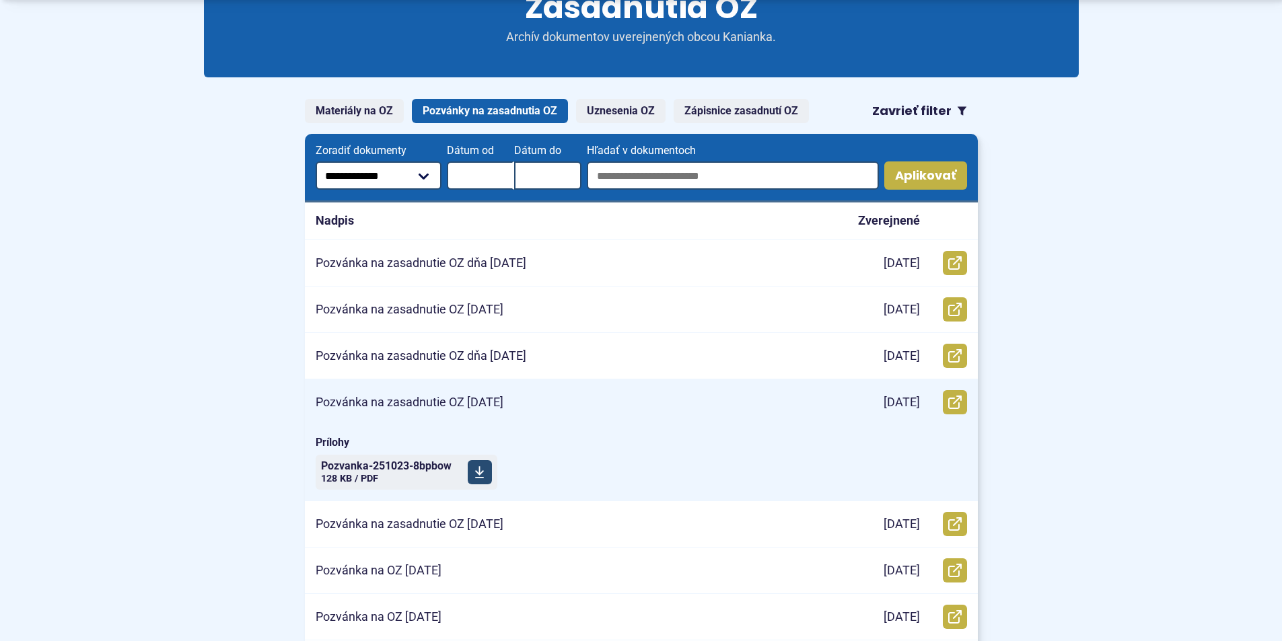
click at [392, 468] on span "Pozvanka-251023-8bpbow" at bounding box center [386, 466] width 131 height 11
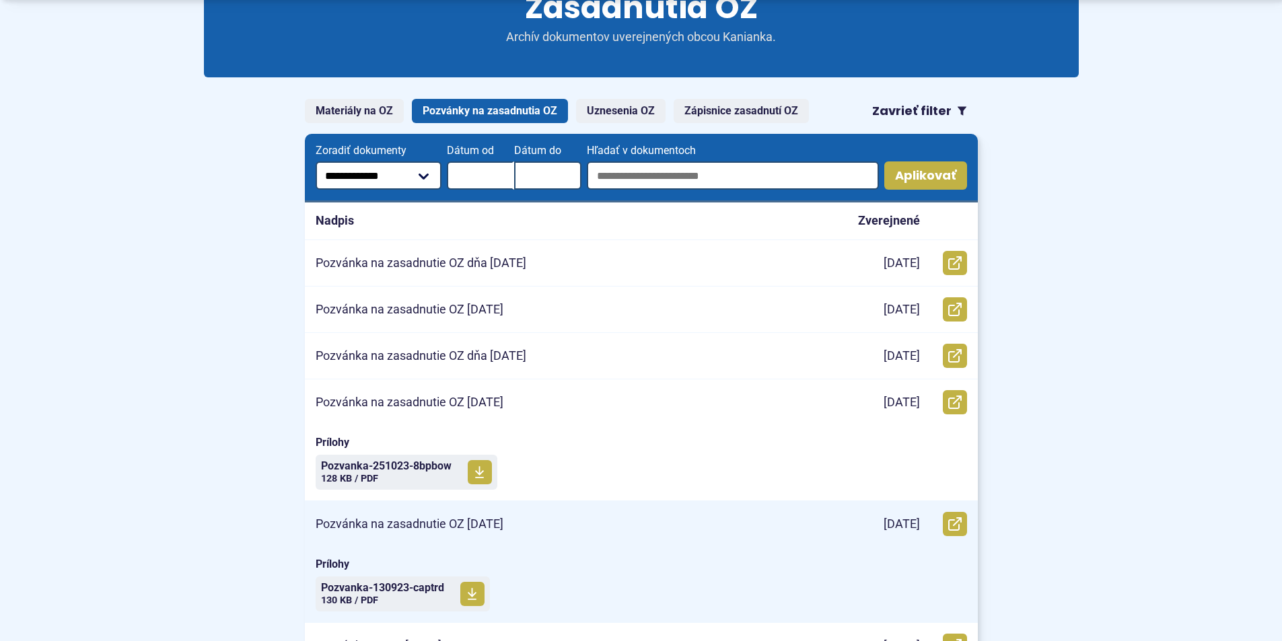
click at [416, 523] on p "Pozvánka na zasadnutie OZ 13.09.2023" at bounding box center [410, 524] width 188 height 15
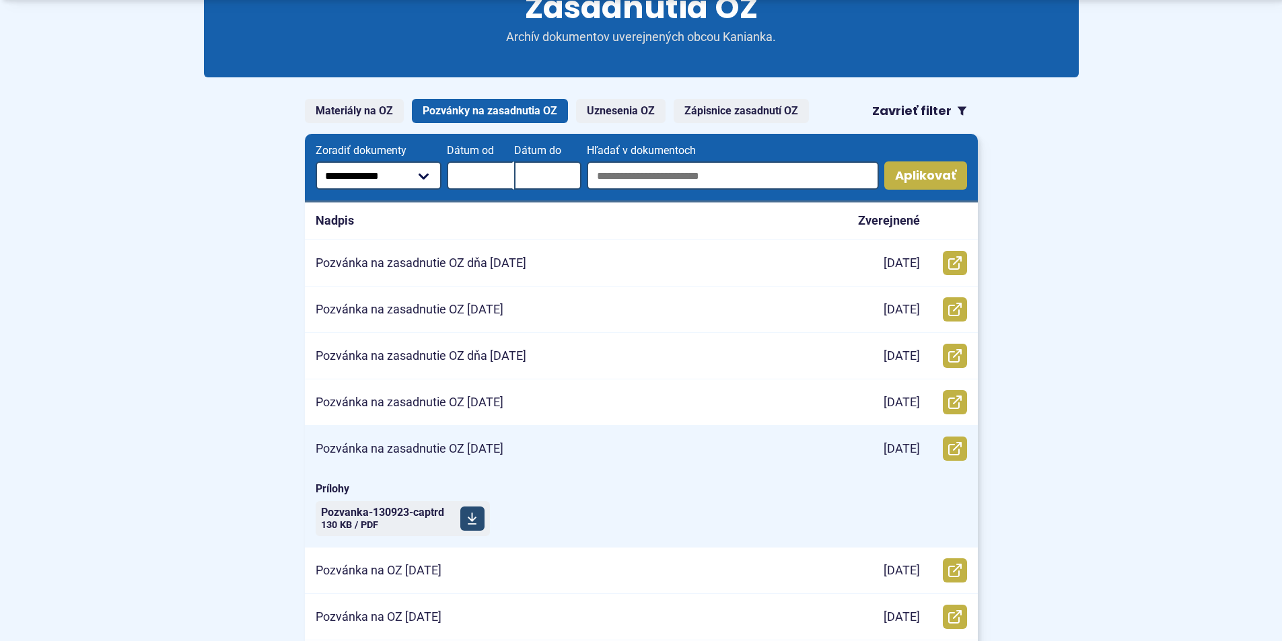
click at [408, 510] on span "Pozvanka-130923-captrd" at bounding box center [382, 512] width 123 height 11
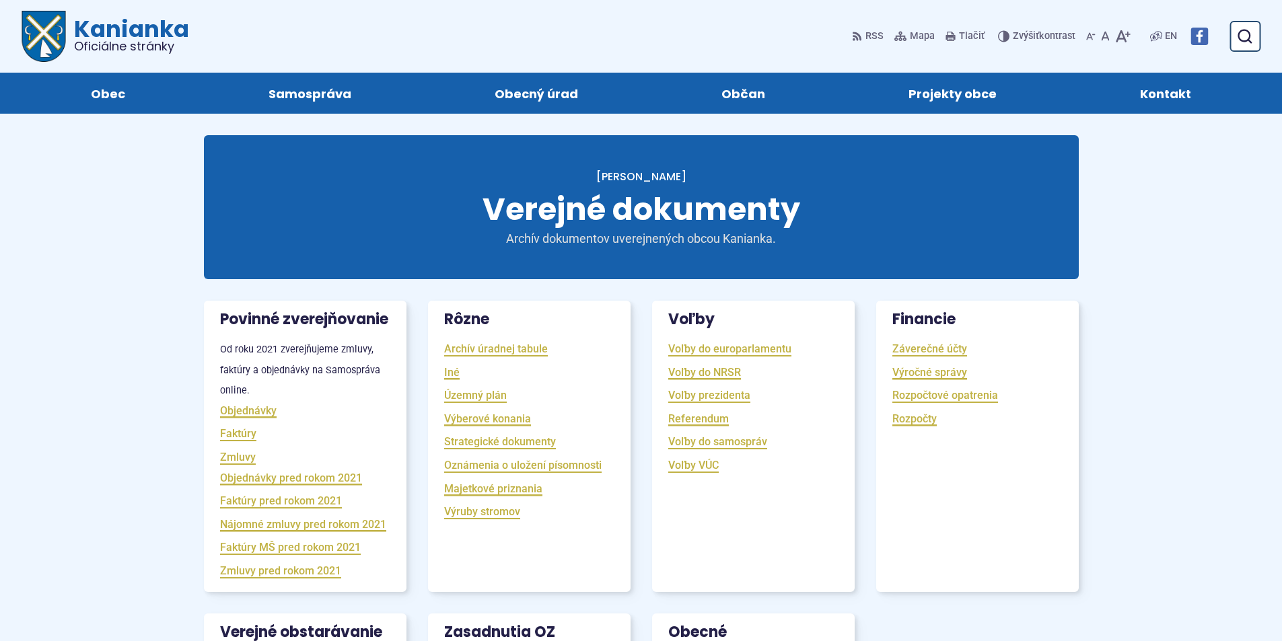
scroll to position [404, 0]
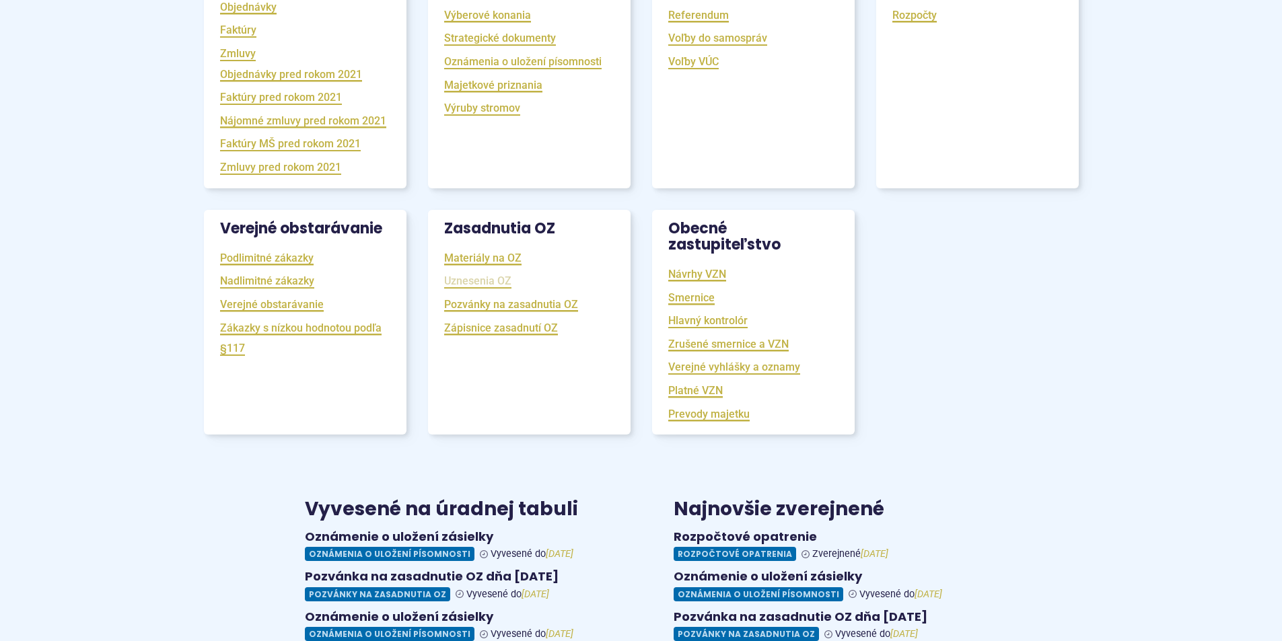
click at [477, 289] on link "Uznesenia OZ" at bounding box center [477, 280] width 67 height 15
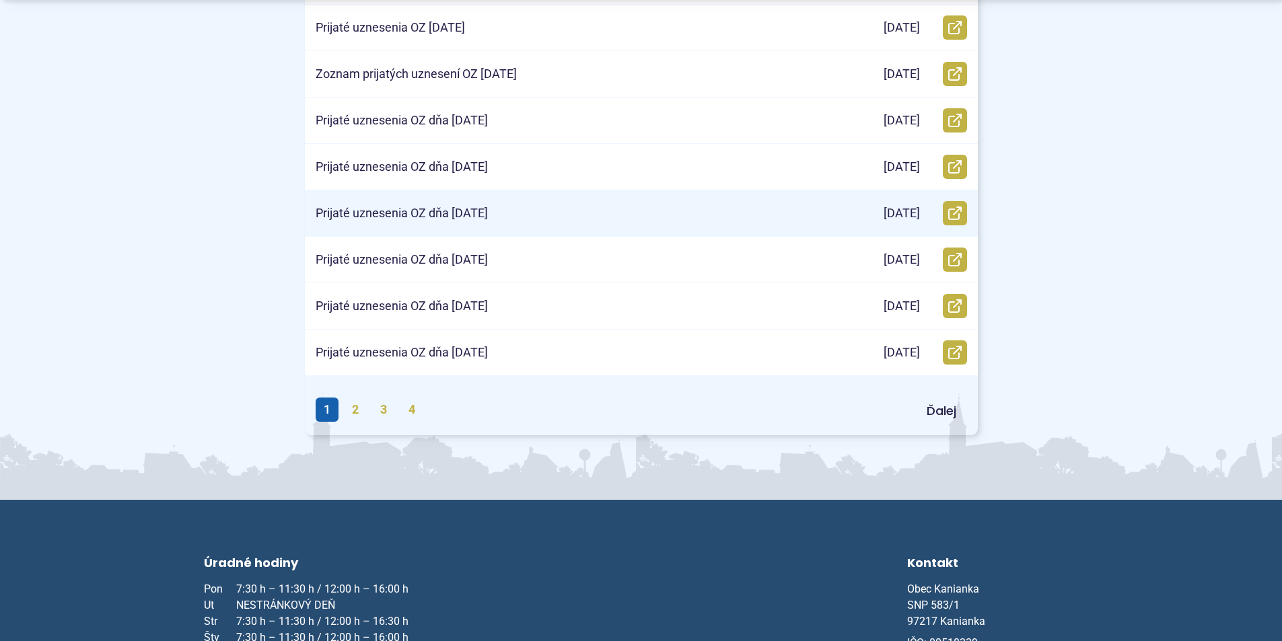
scroll to position [740, 0]
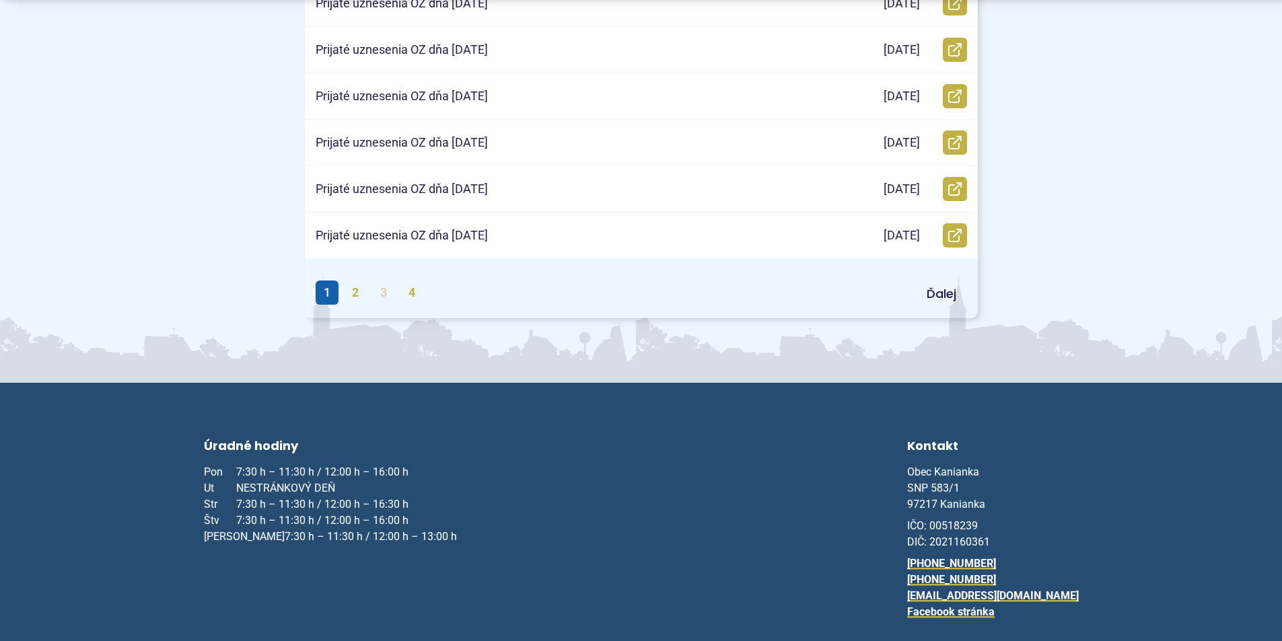
click at [386, 293] on link "3" at bounding box center [383, 293] width 23 height 24
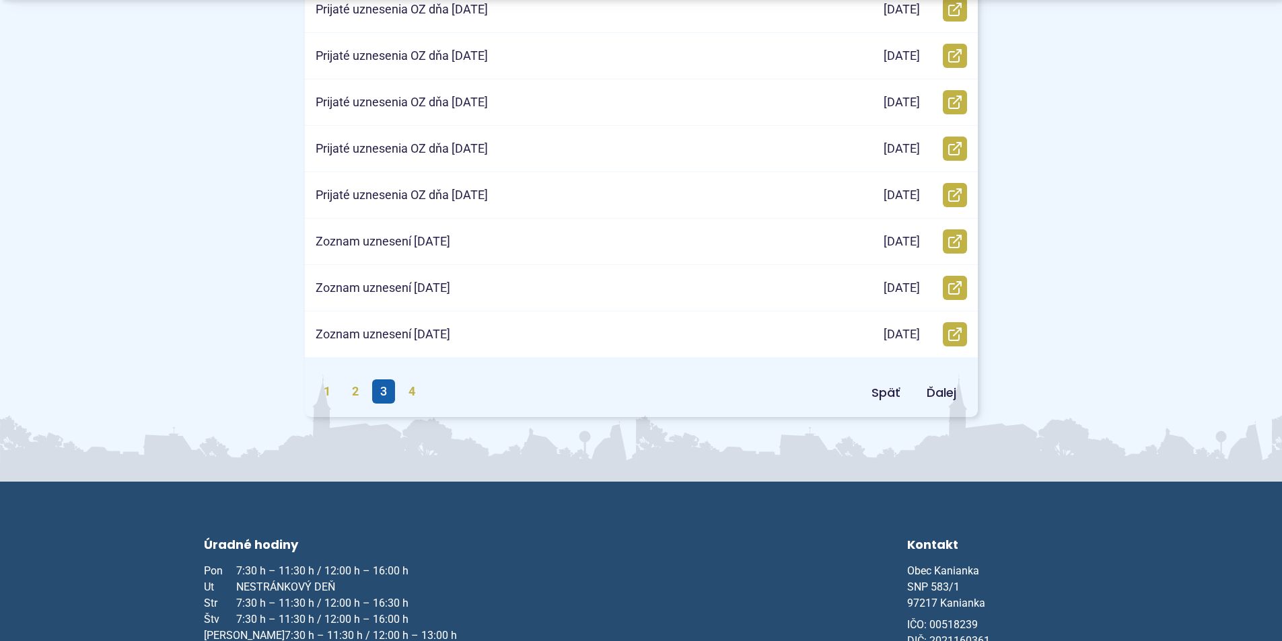
scroll to position [740, 0]
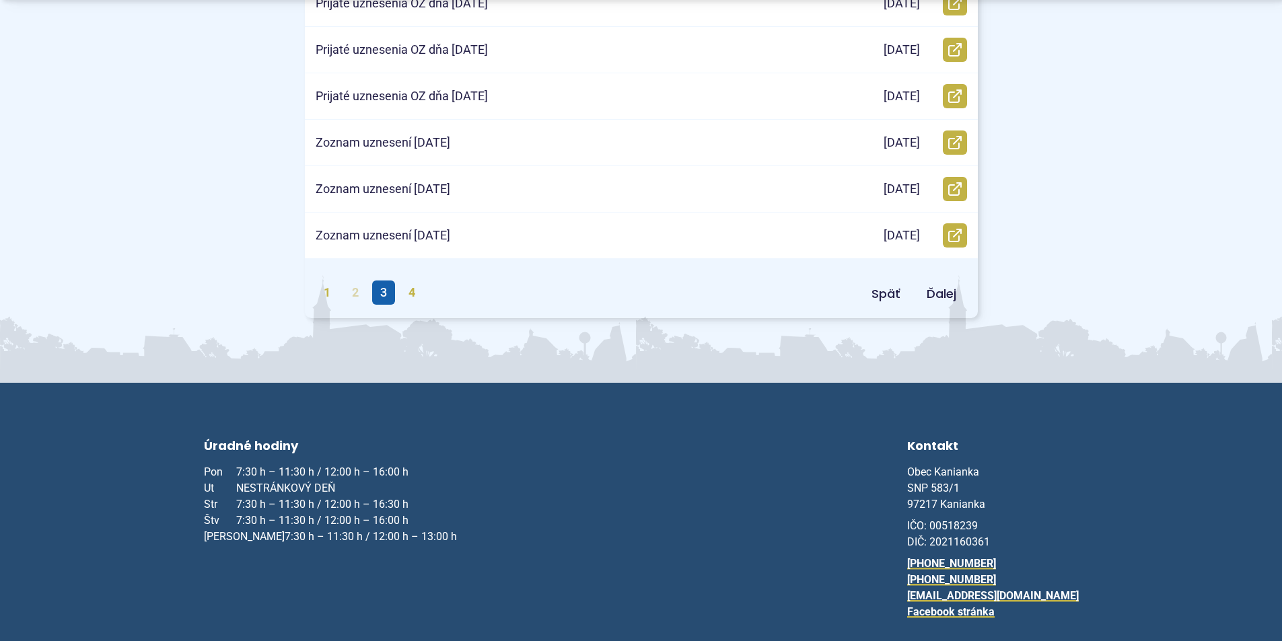
click at [357, 294] on link "2" at bounding box center [355, 293] width 23 height 24
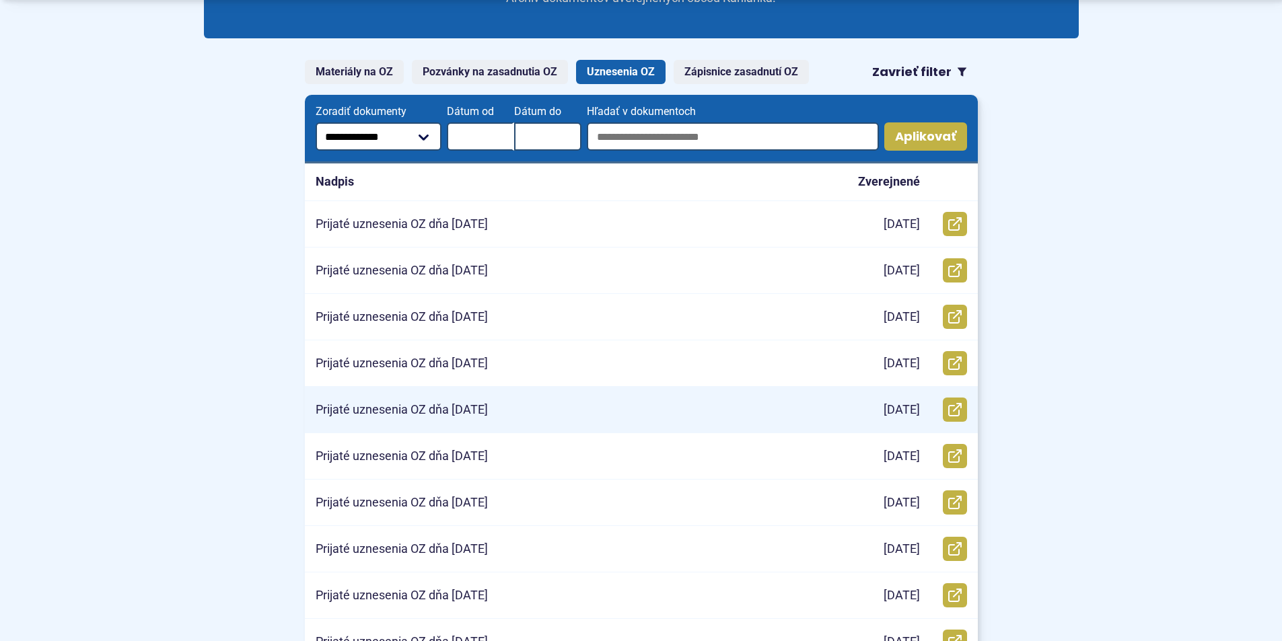
scroll to position [269, 0]
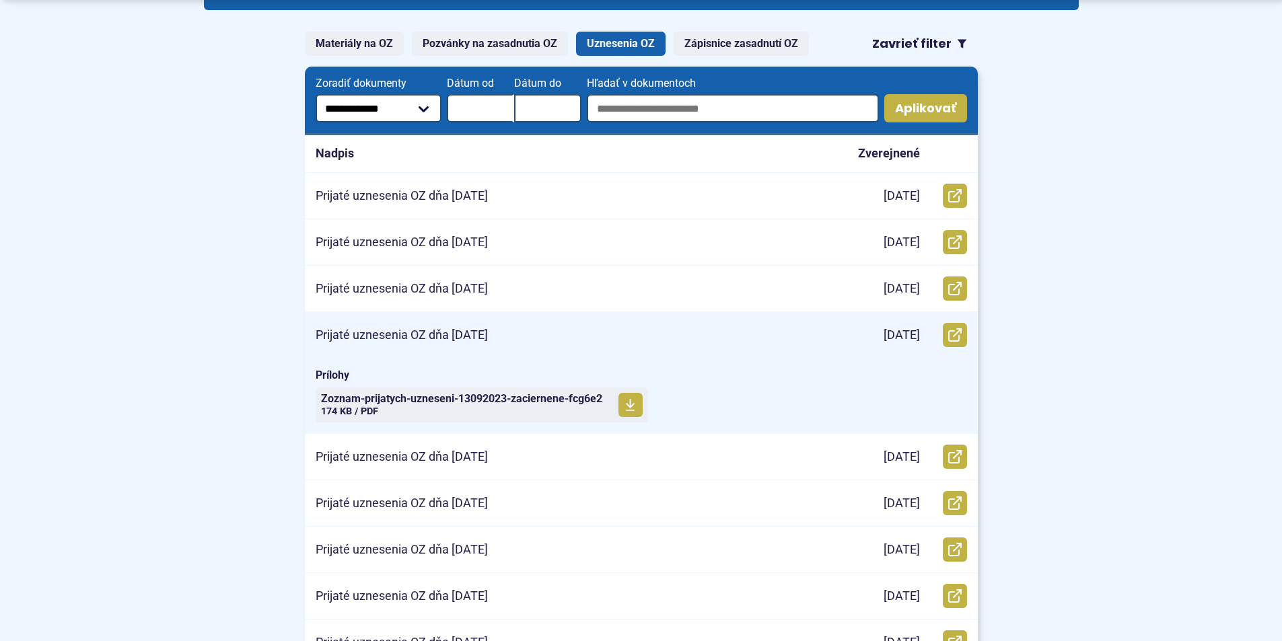
click at [417, 332] on p "Prijaté uznesenia OZ dňa [DATE]" at bounding box center [402, 335] width 172 height 15
click at [421, 401] on span "Zoznam-prijatych-uzneseni-13092023-zaciernene-fcg6e2" at bounding box center [461, 399] width 281 height 11
